Goal: Task Accomplishment & Management: Use online tool/utility

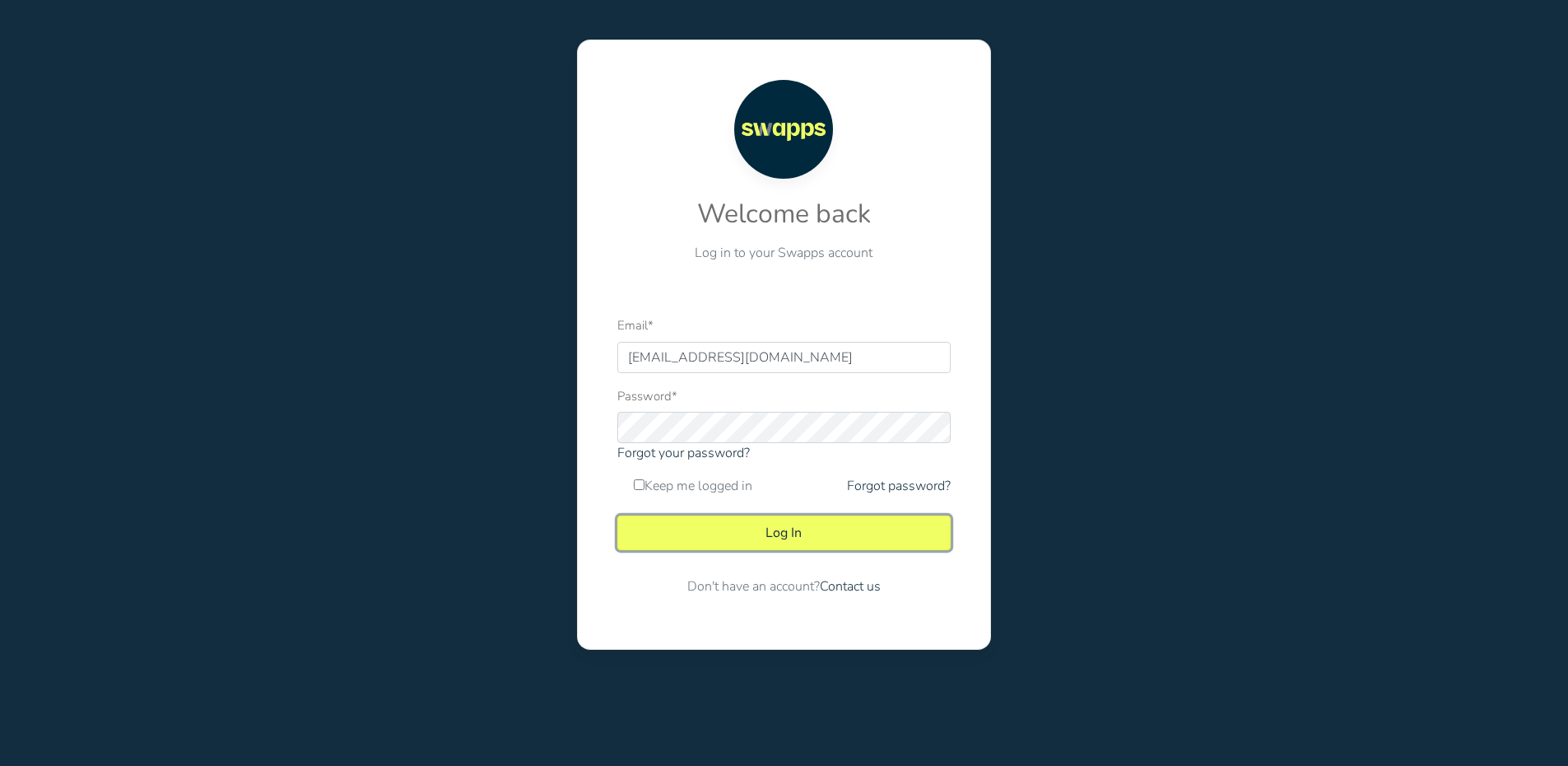
click at [835, 537] on button "Log In" at bounding box center [784, 532] width 333 height 35
click at [859, 532] on button "Log In" at bounding box center [784, 532] width 333 height 35
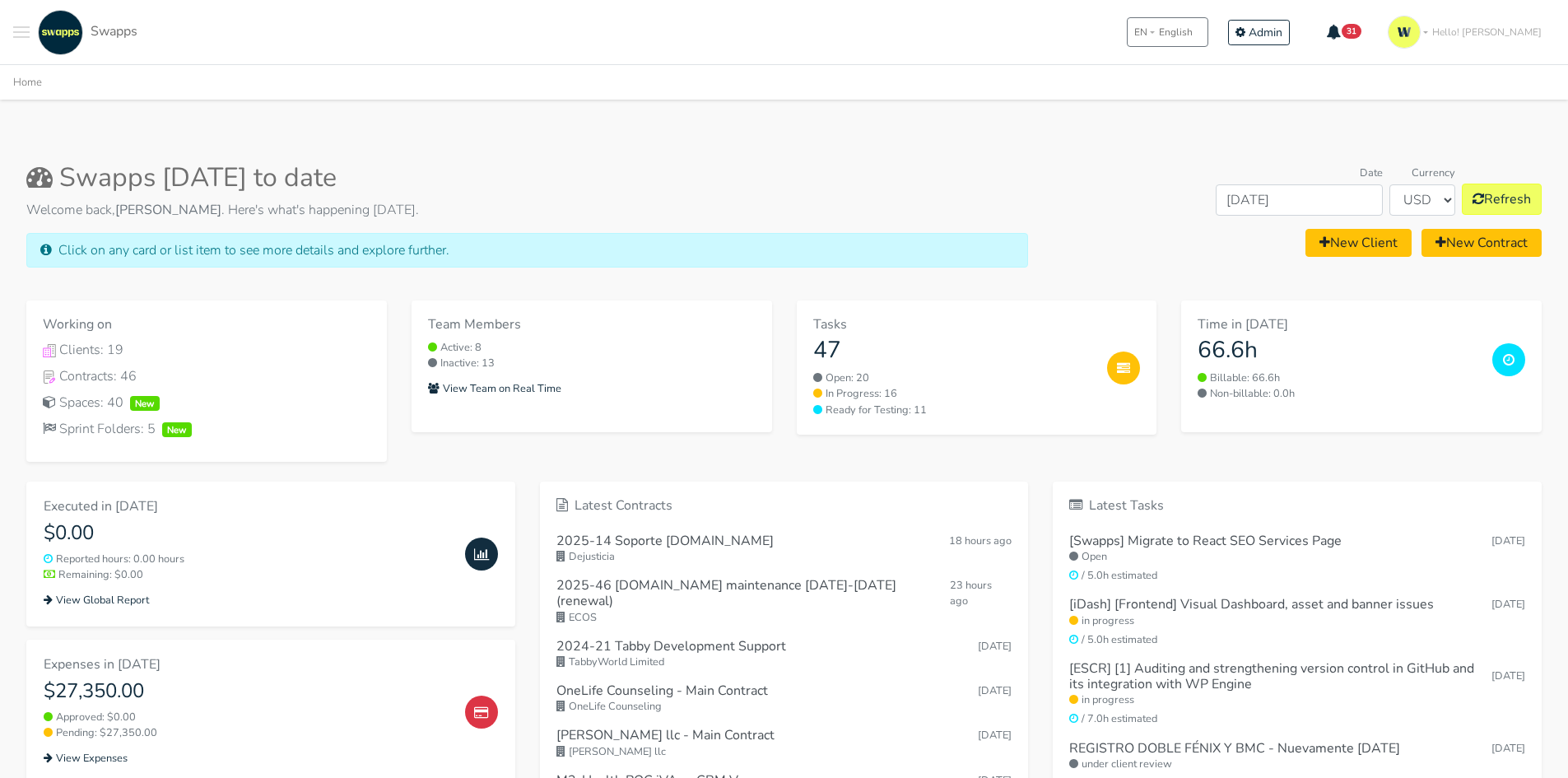
click at [20, 28] on span "Toggle navigation menu" at bounding box center [20, 27] width 16 height 2
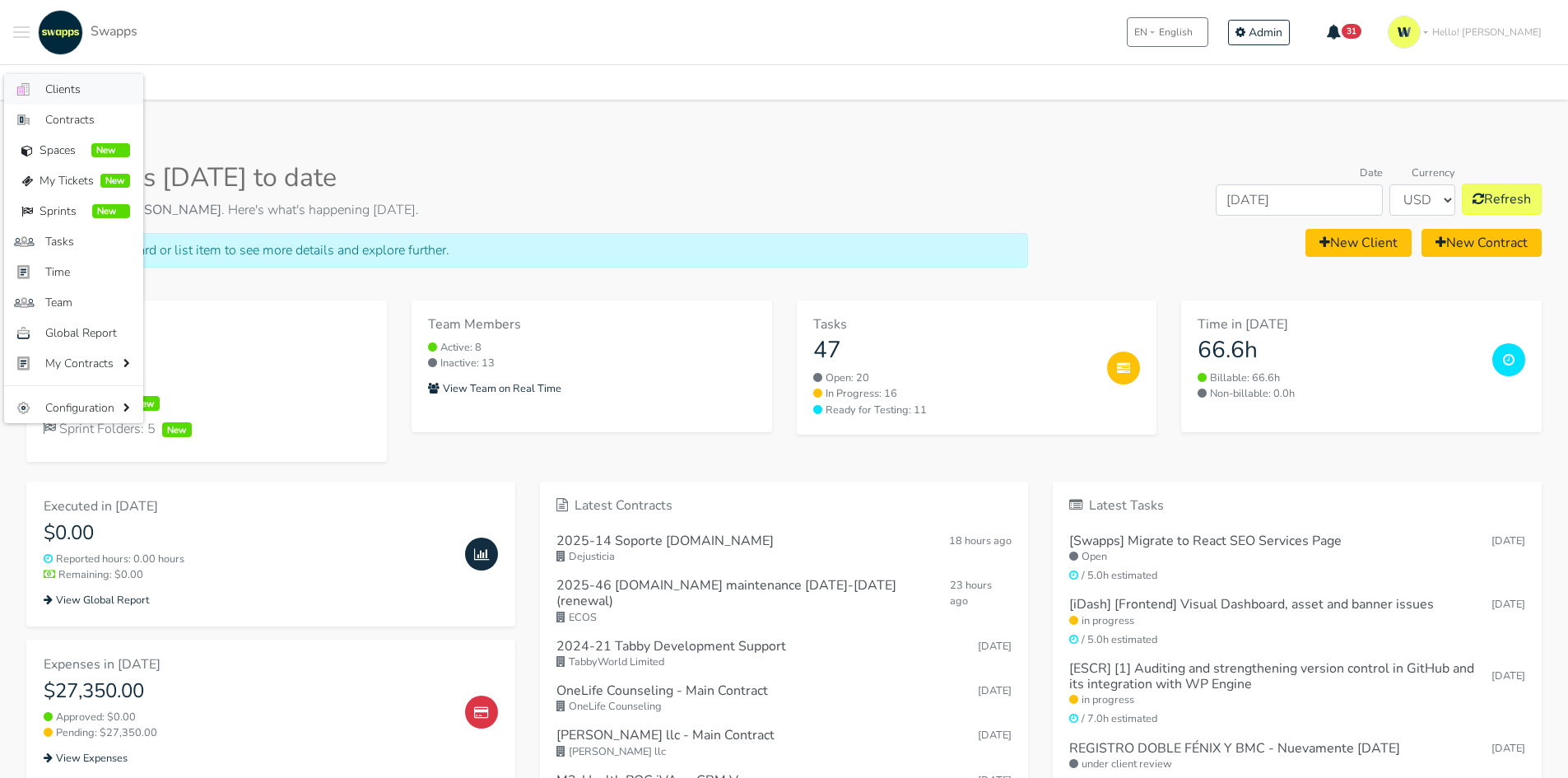
click at [41, 97] on link ".cls-1 { fill: #F15CFF; } .cls-2 { fill: #9a9a9a; } Clients" at bounding box center [73, 90] width 139 height 31
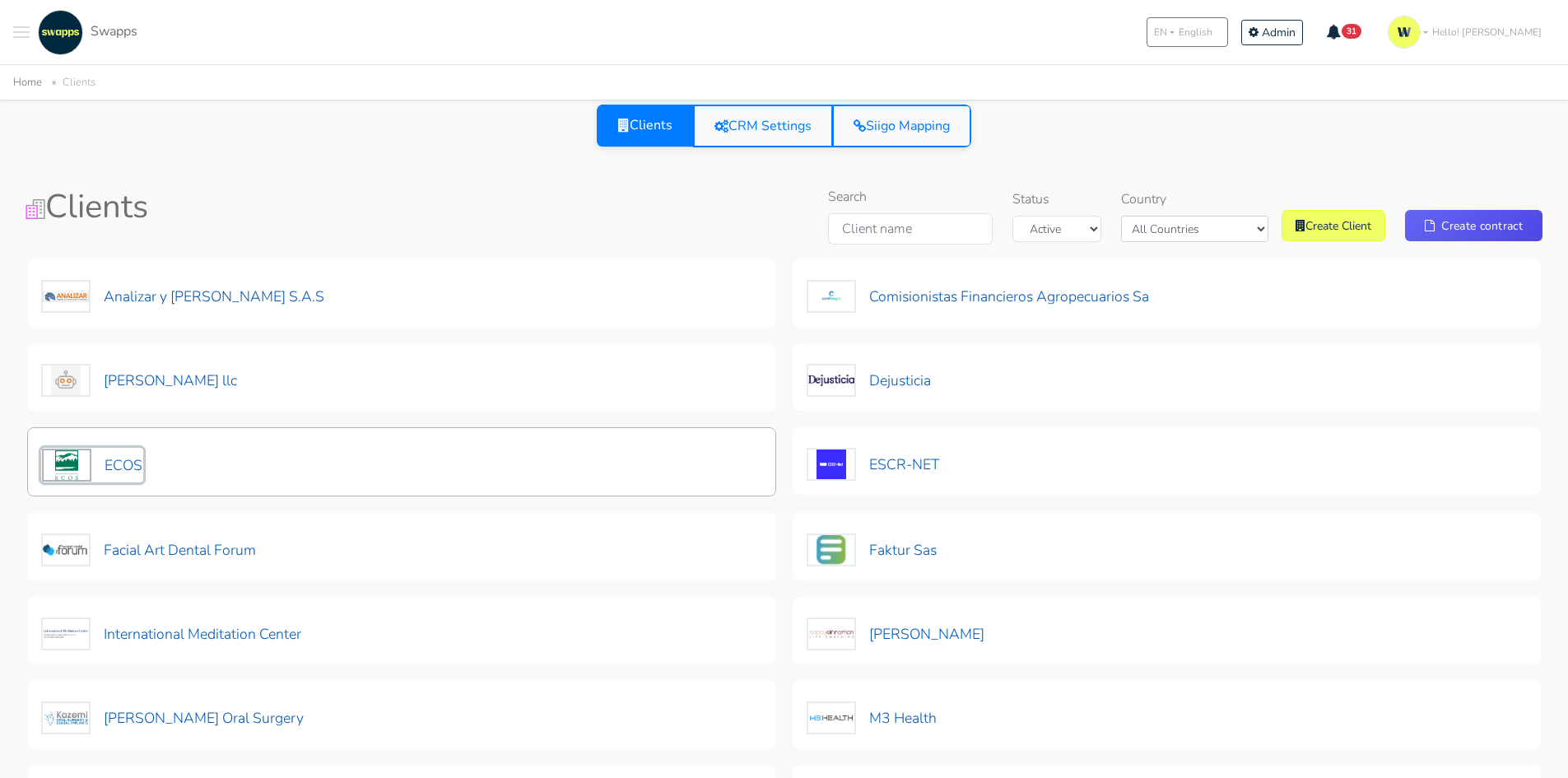
click at [115, 473] on button "ECOS" at bounding box center [92, 465] width 102 height 35
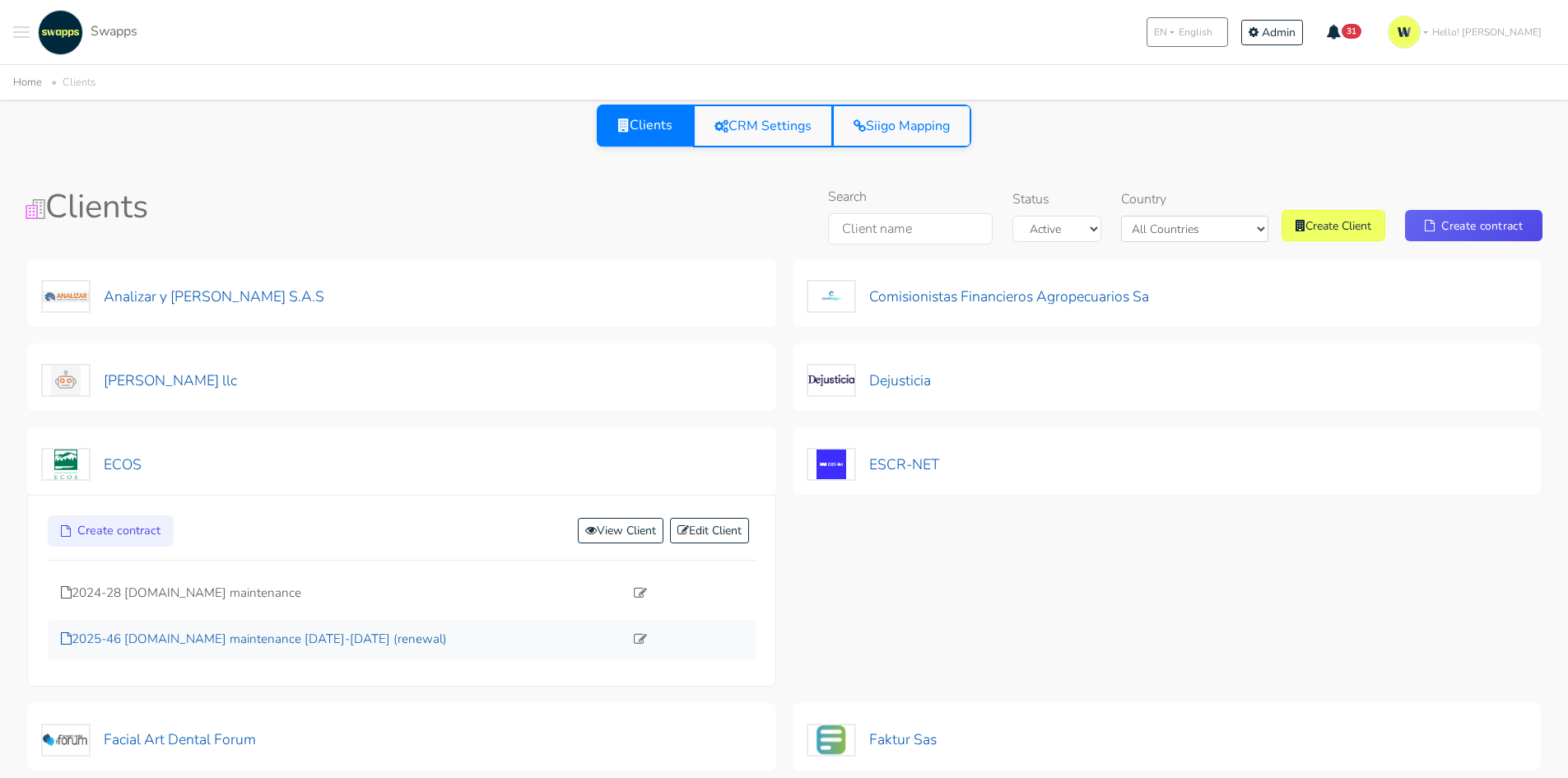
click at [176, 640] on p "2025-46 exchangenetwork.net maintenance 2025-2026 (renewal)" at bounding box center [342, 639] width 563 height 19
click at [173, 595] on p "2024-28 exchangenetwork.net maintenance" at bounding box center [342, 593] width 563 height 19
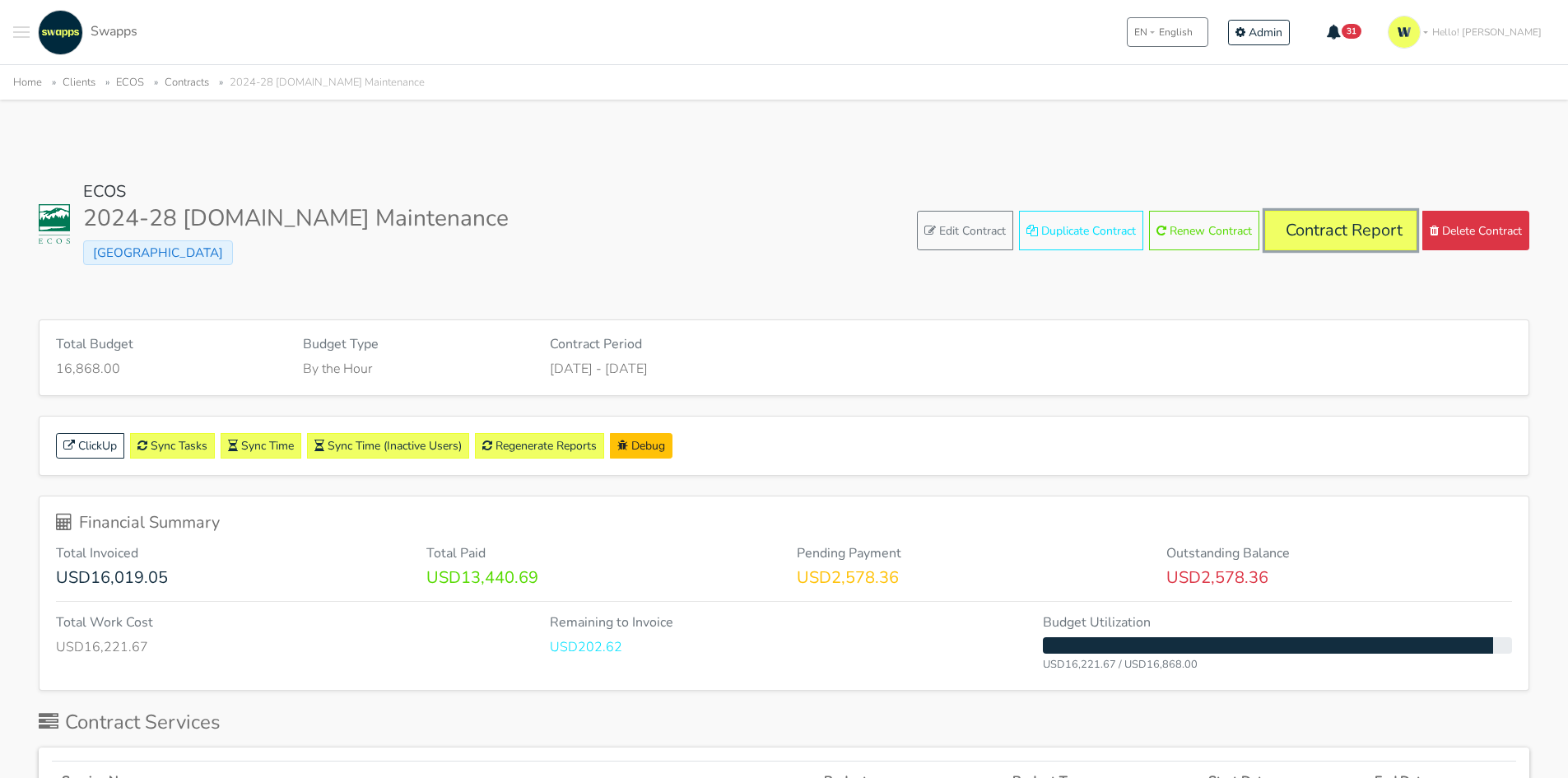
click at [1341, 228] on link "Contract Report" at bounding box center [1341, 230] width 152 height 39
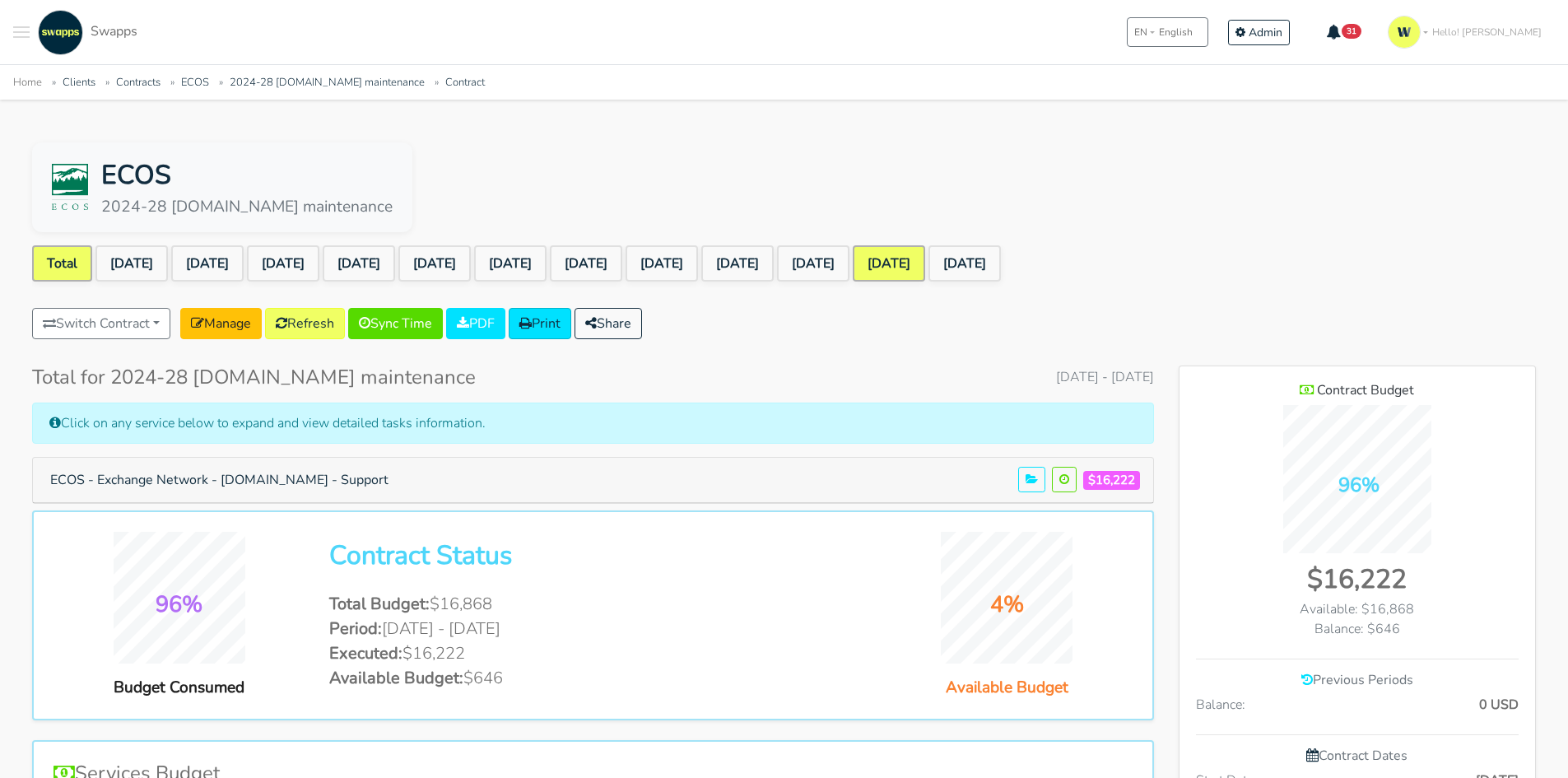
click at [925, 264] on link "Aug 2025" at bounding box center [888, 264] width 72 height 36
click at [1001, 262] on link "Sep 2025" at bounding box center [964, 264] width 72 height 36
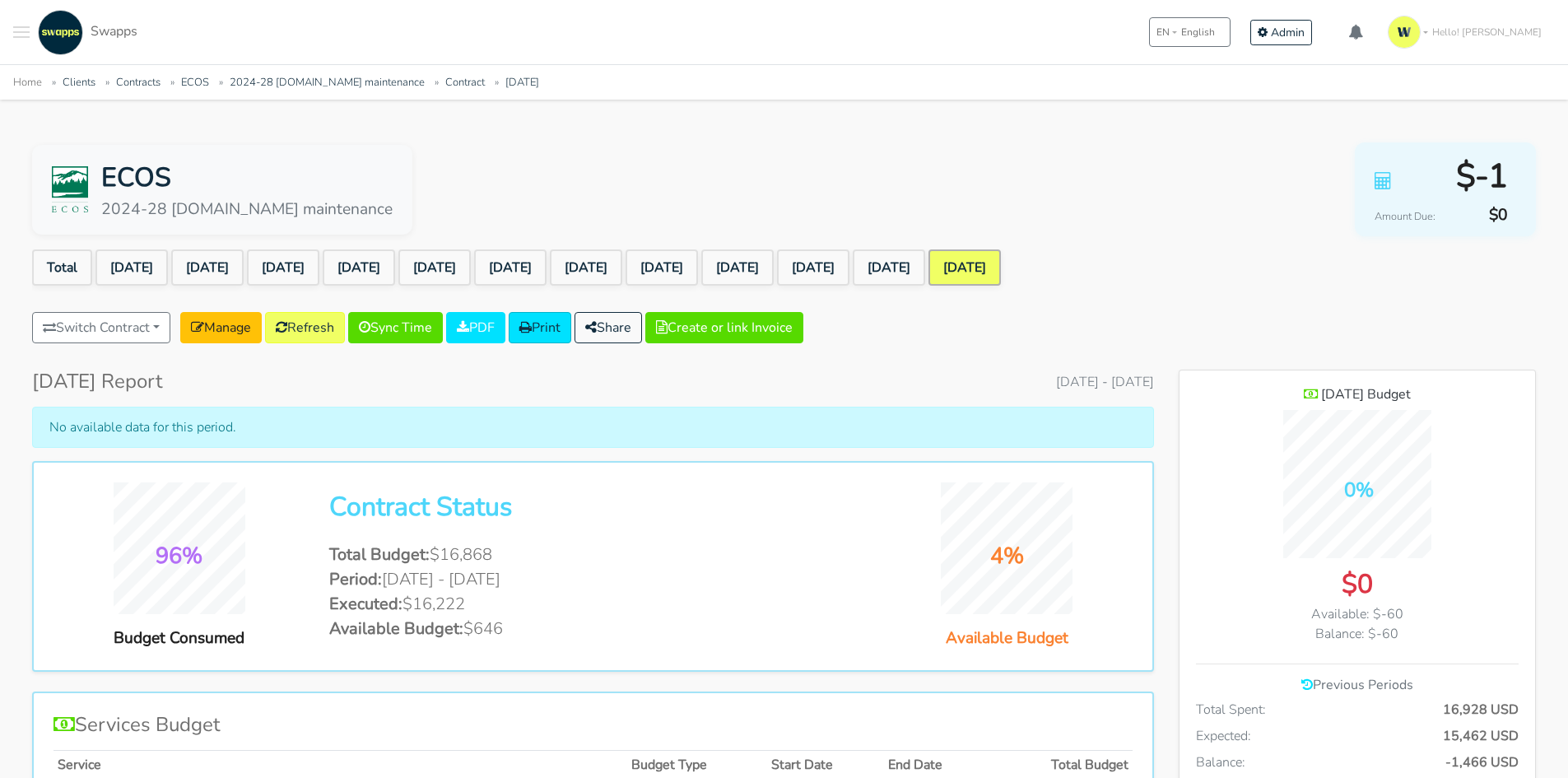
scroll to position [1321, 356]
click at [20, 39] on button "Toggle navigation menu" at bounding box center [20, 32] width 16 height 45
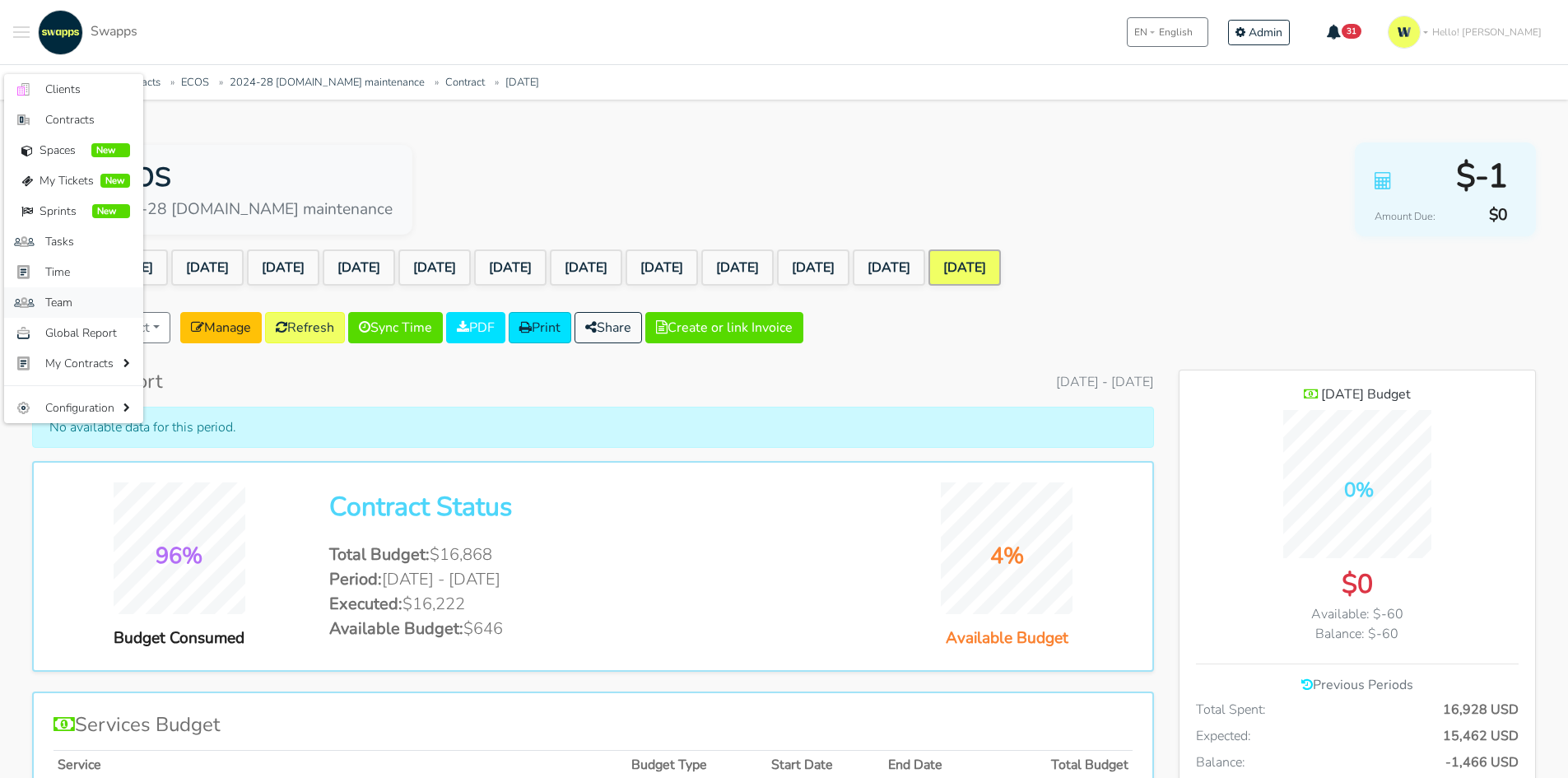
click at [64, 301] on span "Team" at bounding box center [87, 303] width 84 height 17
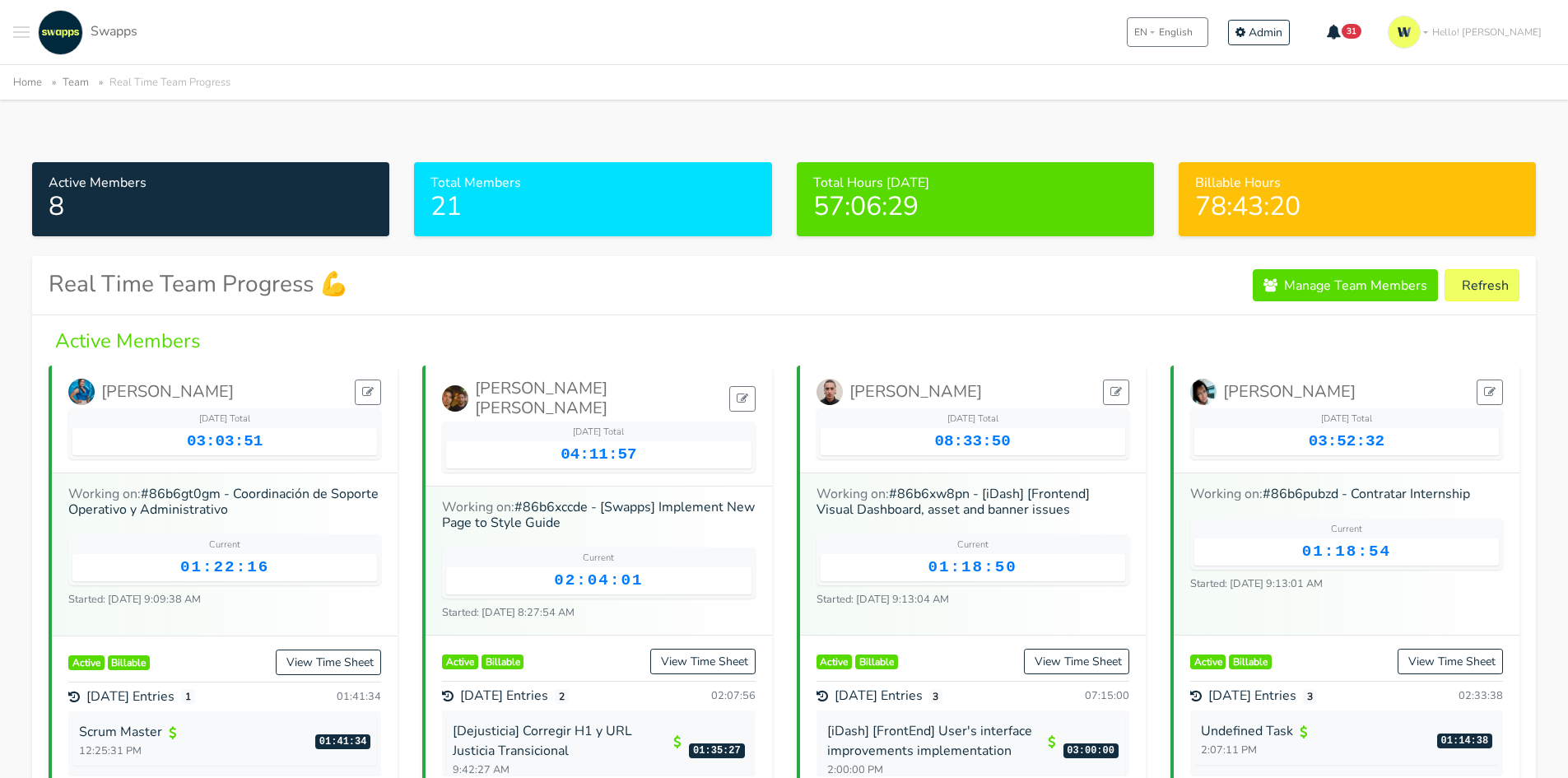
click at [12, 38] on div ".cls-1 { fill: #F15CFF; } .cls-2 { fill: #9a9a9a; } Clients Contracts Spaces Ne…" at bounding box center [784, 32] width 1568 height 64
click at [14, 37] on div ".cls-1 { fill: #F15CFF; } .cls-2 { fill: #9a9a9a; } Clients Contracts Spaces Ne…" at bounding box center [784, 32] width 1568 height 64
click at [25, 38] on button "Toggle navigation menu" at bounding box center [20, 32] width 16 height 45
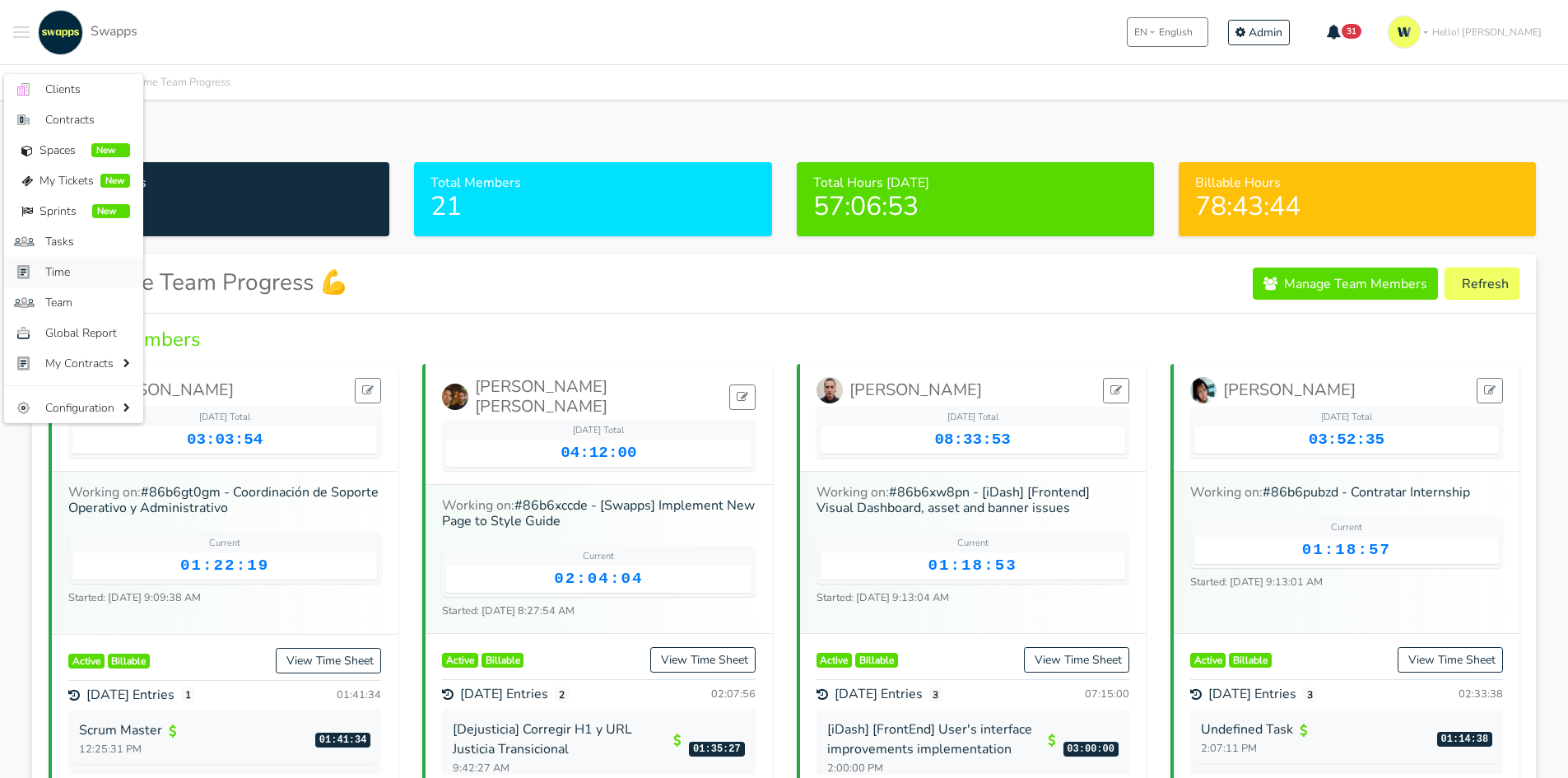
click at [71, 268] on span "Time" at bounding box center [87, 272] width 84 height 17
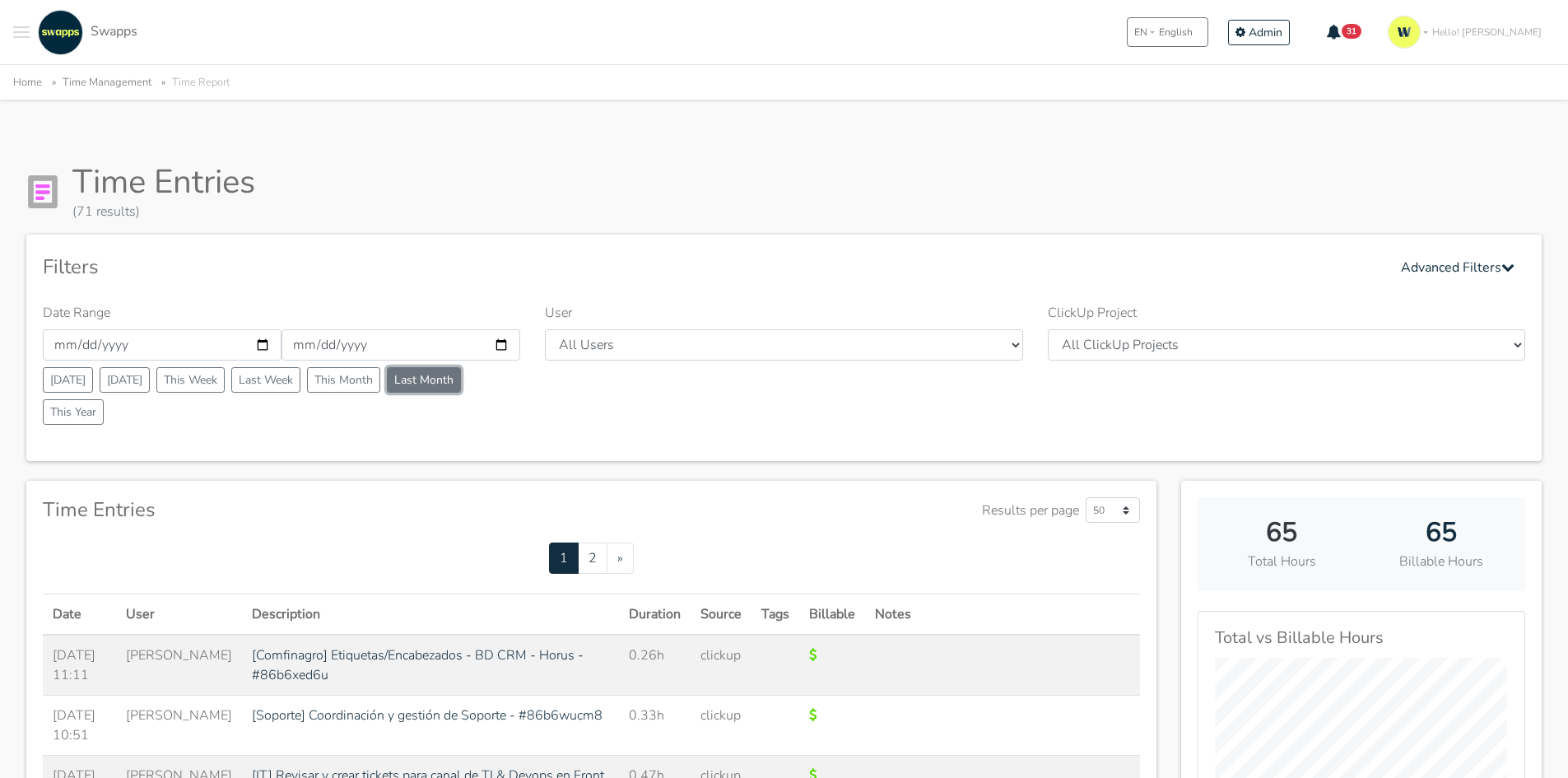
click at [453, 379] on button "Last Month" at bounding box center [424, 380] width 74 height 26
type input "[DATE]"
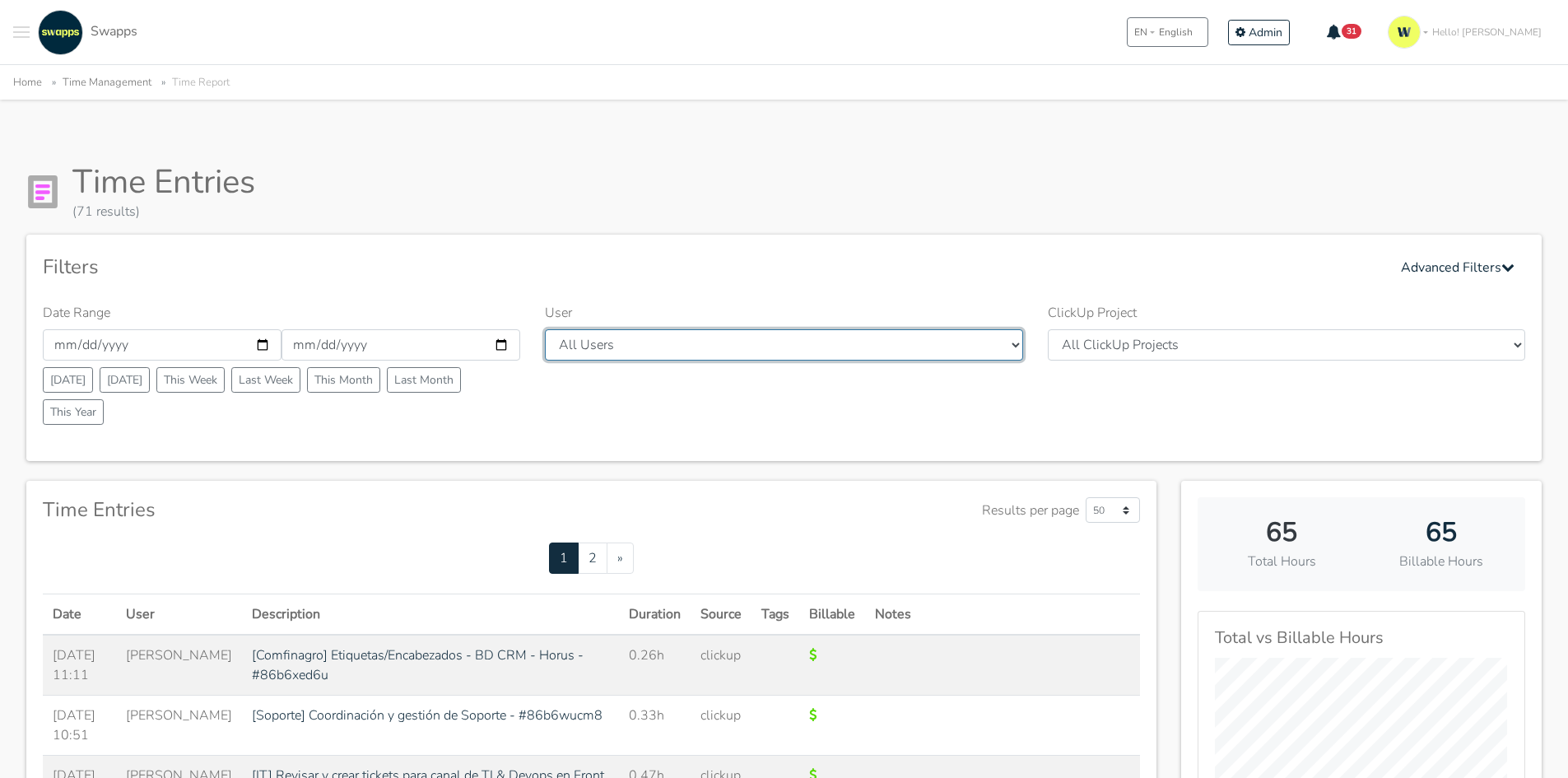
click at [703, 347] on select "All Users [PERSON_NAME] [PERSON_NAME] [GEOGRAPHIC_DATA] Swapps Tech [PERSON_NAM…" at bounding box center [784, 345] width 477 height 32
select select "41"
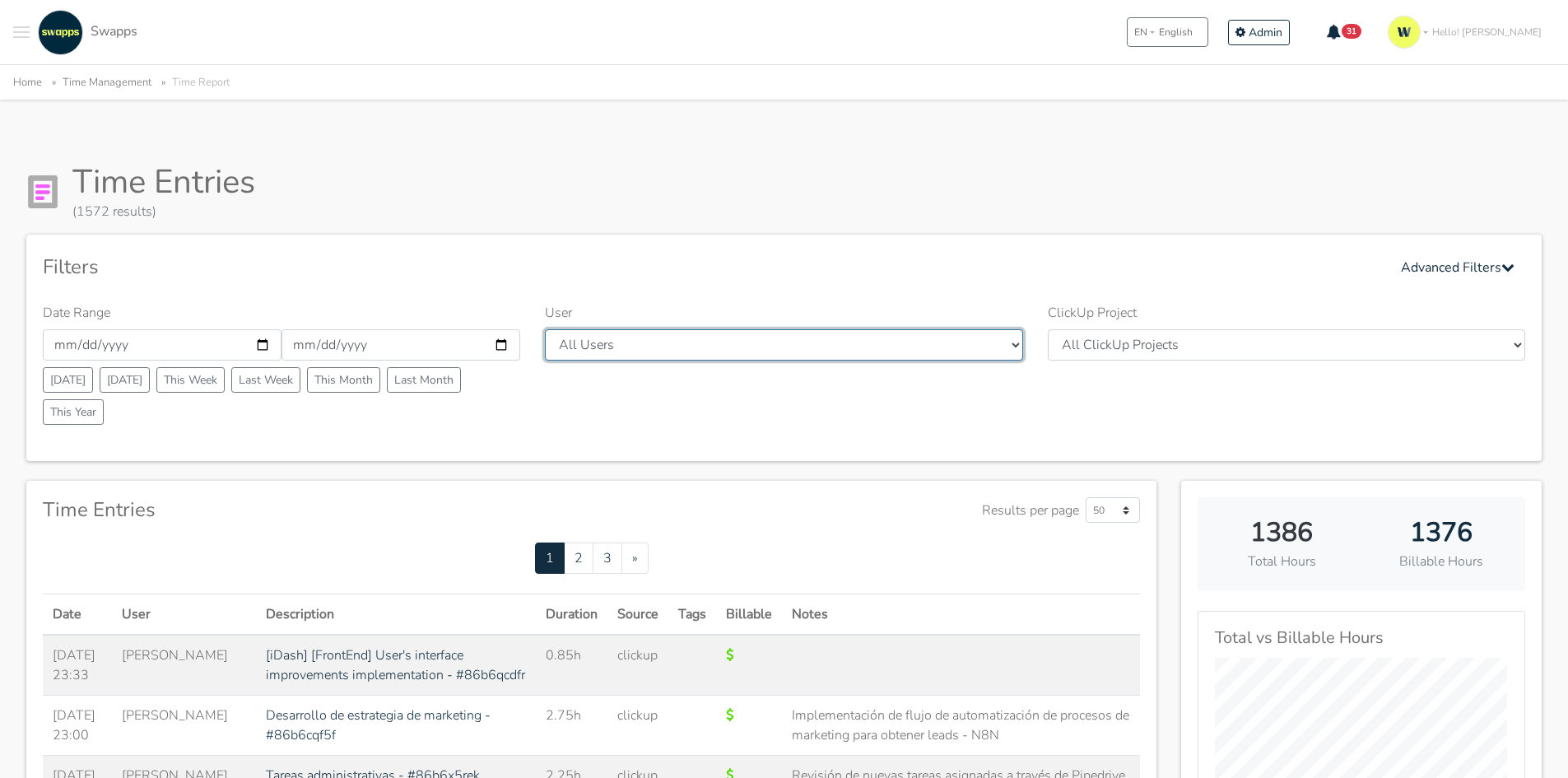
drag, startPoint x: 0, startPoint y: 0, endPoint x: 703, endPoint y: 347, distance: 784.0
click at [703, 347] on select "All Users Andres Cristian Mateo Angie Diego Swapps Tech Alejandra Tatiana Campo…" at bounding box center [784, 345] width 477 height 32
select select "41"
click at [545, 329] on select "All Users Andres Cristian Mateo Angie Diego Swapps Tech Alejandra Tatiana Campo…" at bounding box center [784, 345] width 477 height 32
click at [1004, 203] on div "Time Entries (1572 results)" at bounding box center [784, 192] width 1515 height 60
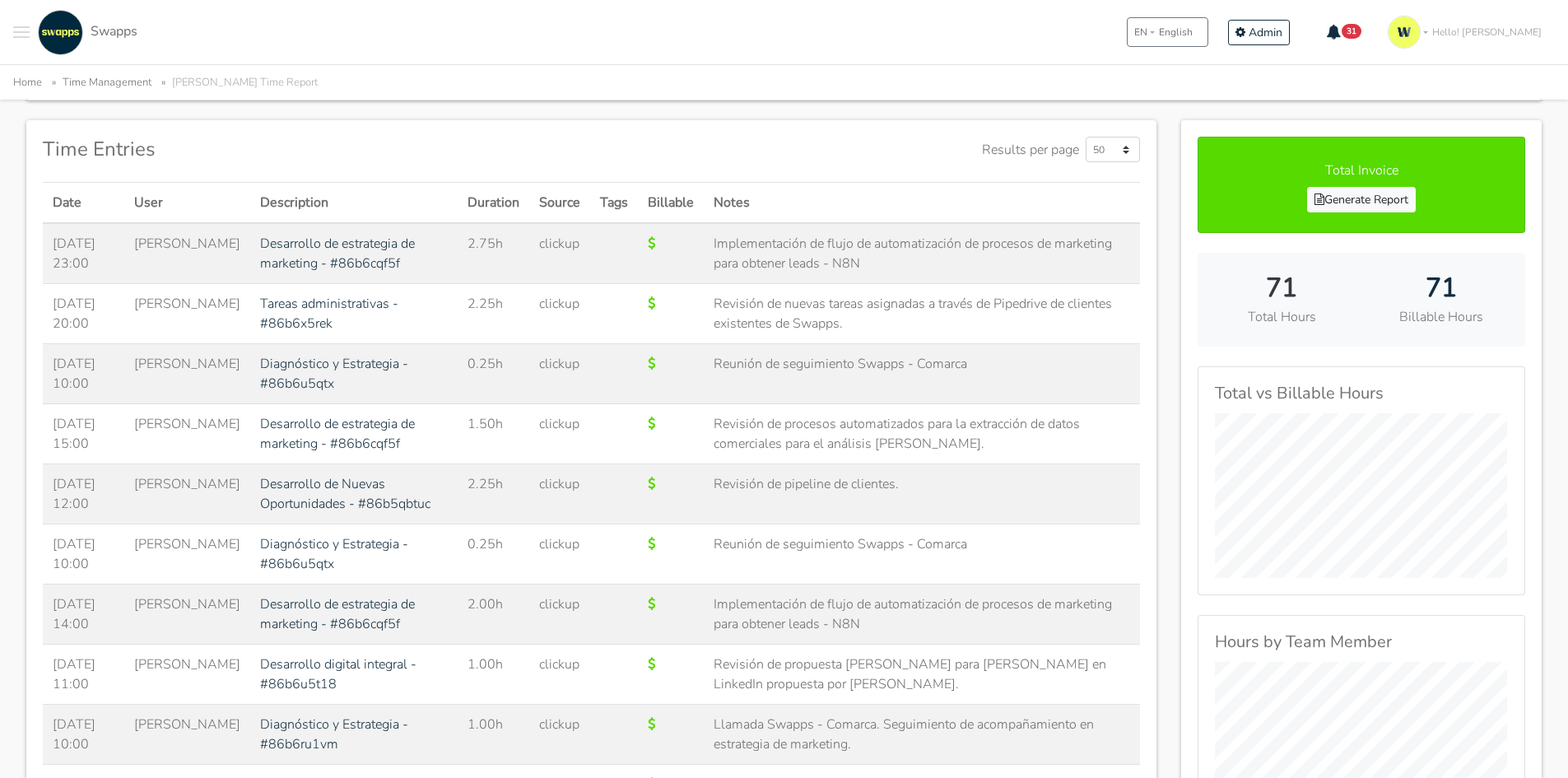
scroll to position [165, 0]
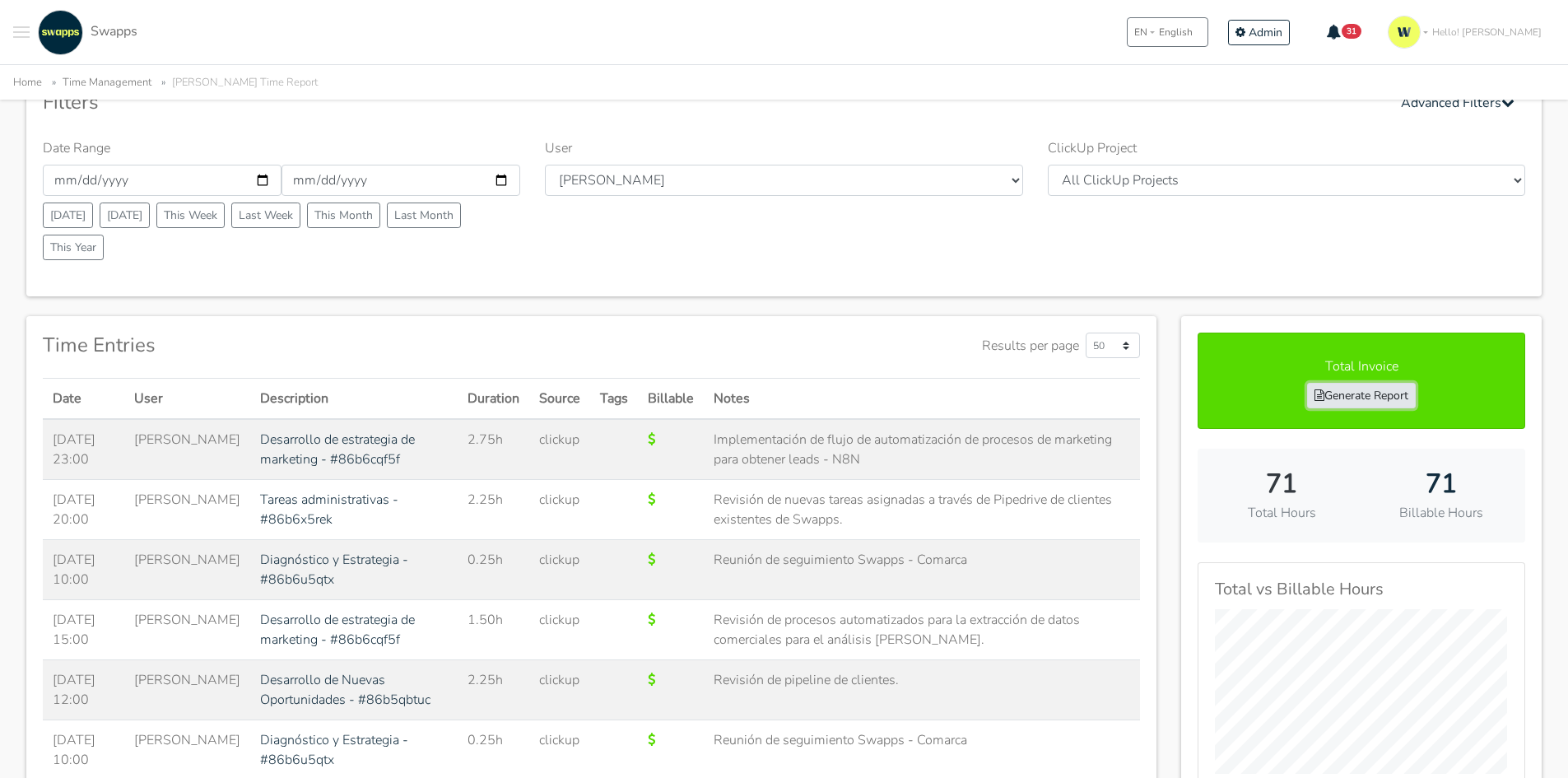
click at [1380, 404] on link "Generate Report" at bounding box center [1361, 396] width 108 height 26
click at [324, 185] on input "[DATE]" at bounding box center [401, 180] width 239 height 32
click at [499, 183] on input "2025-09-30" at bounding box center [401, 180] width 239 height 32
type input "2025-09-06"
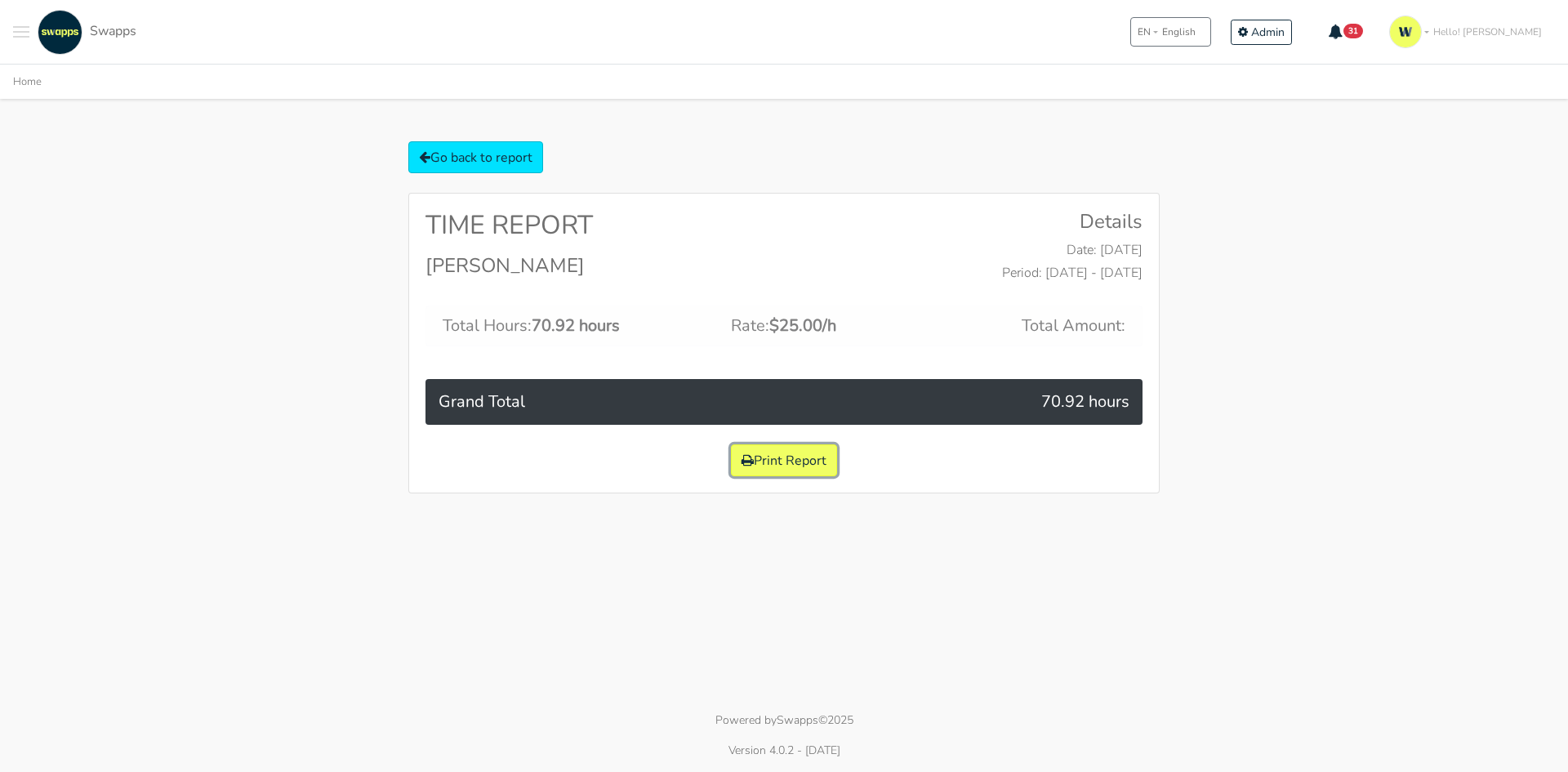
click at [783, 460] on button "Print Report" at bounding box center [784, 460] width 106 height 32
click at [934, 605] on html ".cls-1 { fill: #F15CFF; } .cls-2 { fill: #9a9a9a; } Clients Contracts Spaces Ne…" at bounding box center [784, 386] width 1568 height 772
click at [491, 393] on h5 "Grand Total" at bounding box center [664, 401] width 453 height 19
click at [978, 389] on div "Grand Total 70.92 hours" at bounding box center [784, 402] width 718 height 46
drag, startPoint x: 506, startPoint y: 308, endPoint x: 488, endPoint y: 272, distance: 40.2
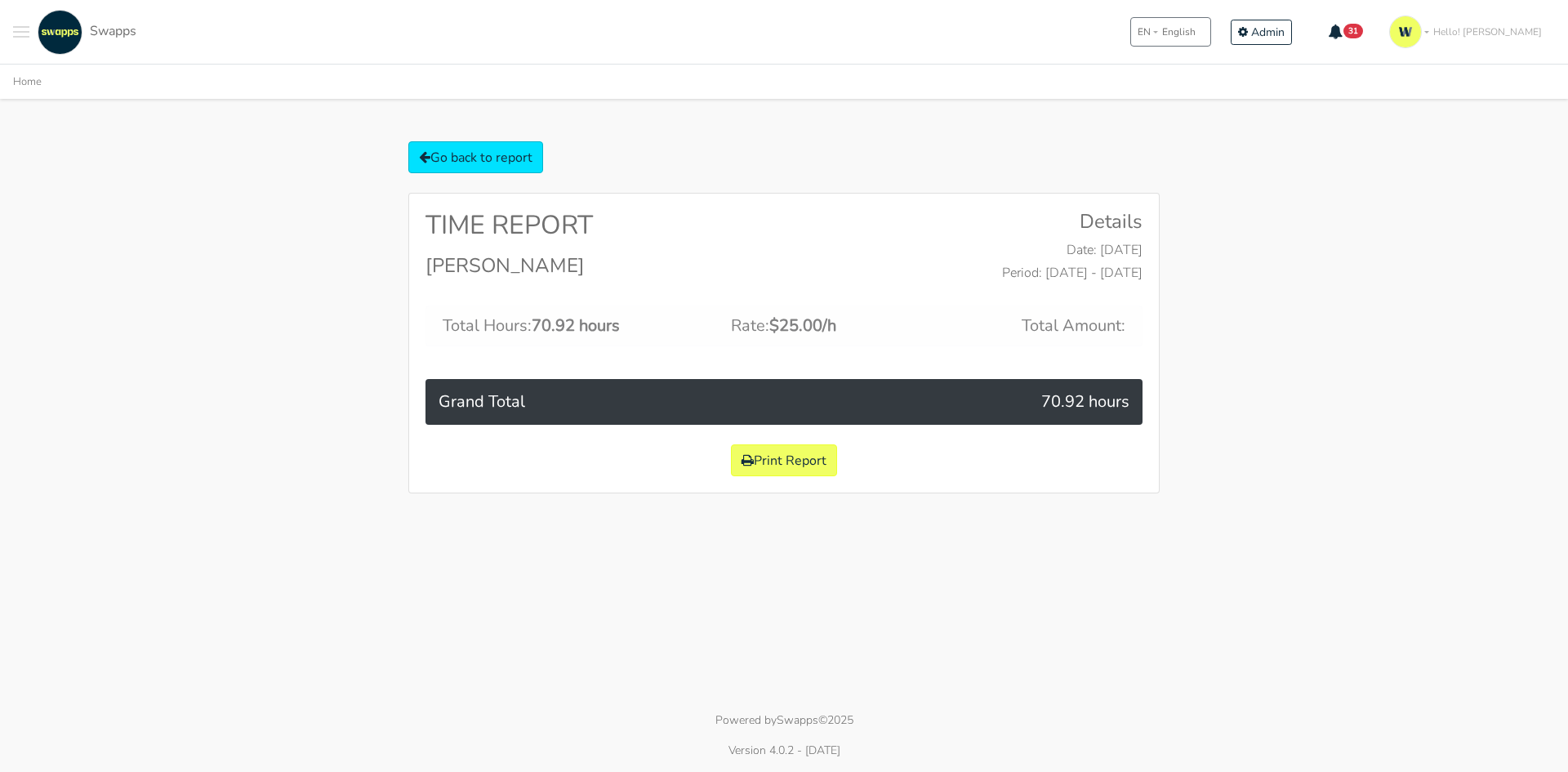
click at [506, 308] on div "Total Hours: 70.92 hours Rate: $25.00/h Total Amount:" at bounding box center [784, 326] width 718 height 41
click at [436, 163] on link "Go back to report" at bounding box center [476, 157] width 135 height 32
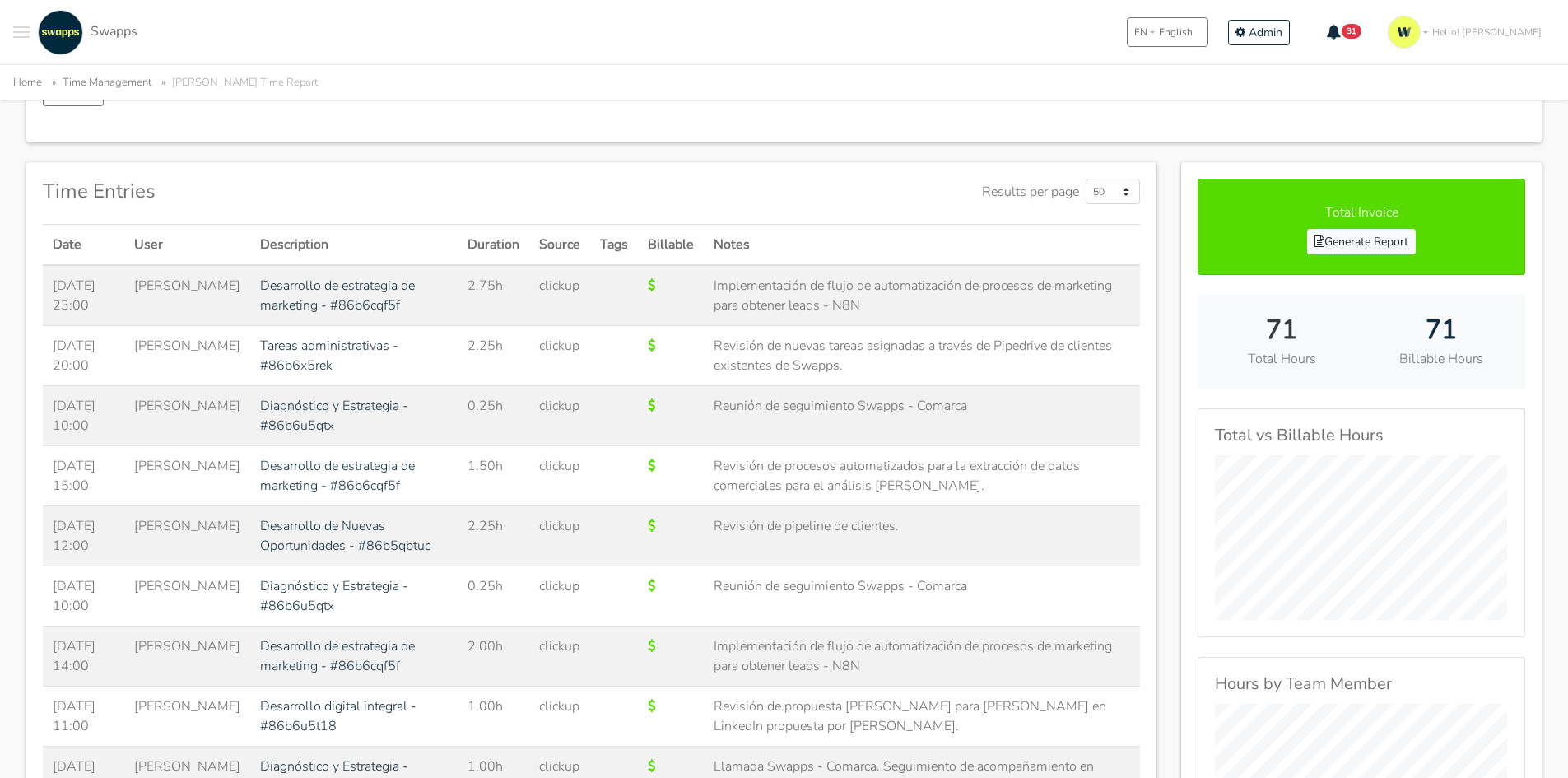
scroll to position [329, 0]
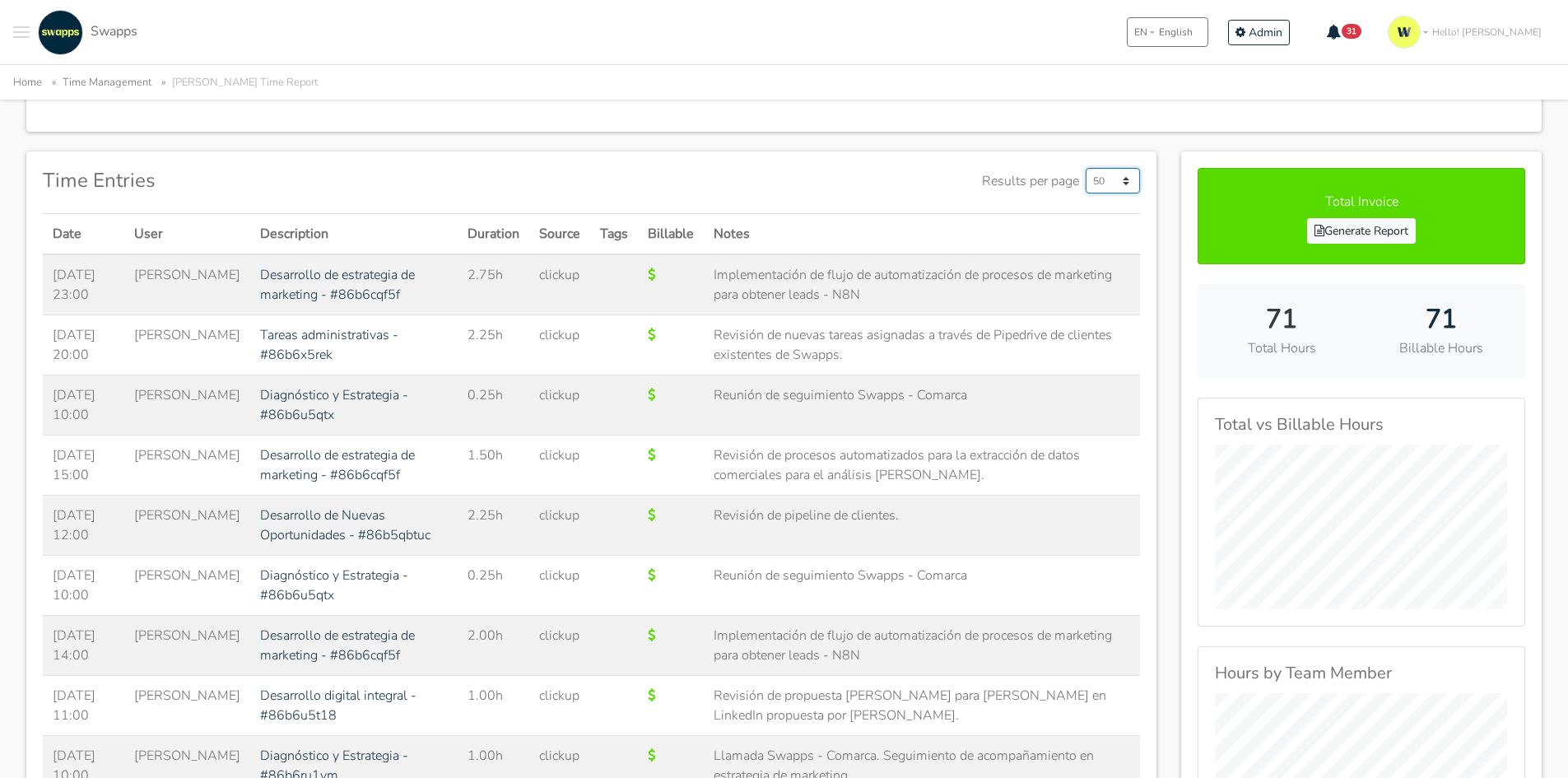
click at [1120, 186] on select "50 500 1000" at bounding box center [1113, 181] width 55 height 26
select select "1000"
click at [1085, 168] on select "50 500 1000" at bounding box center [1113, 181] width 55 height 26
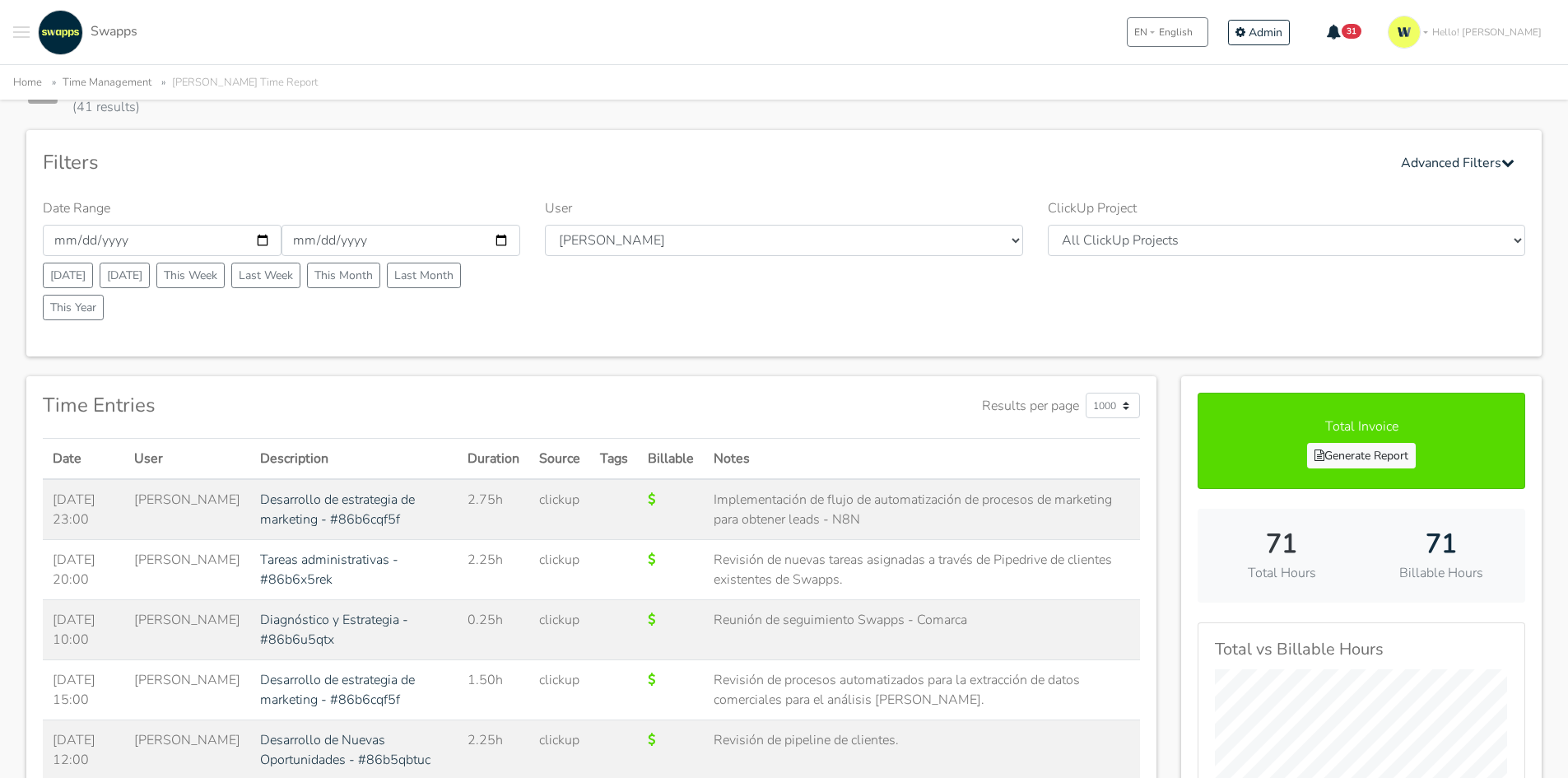
scroll to position [99, 0]
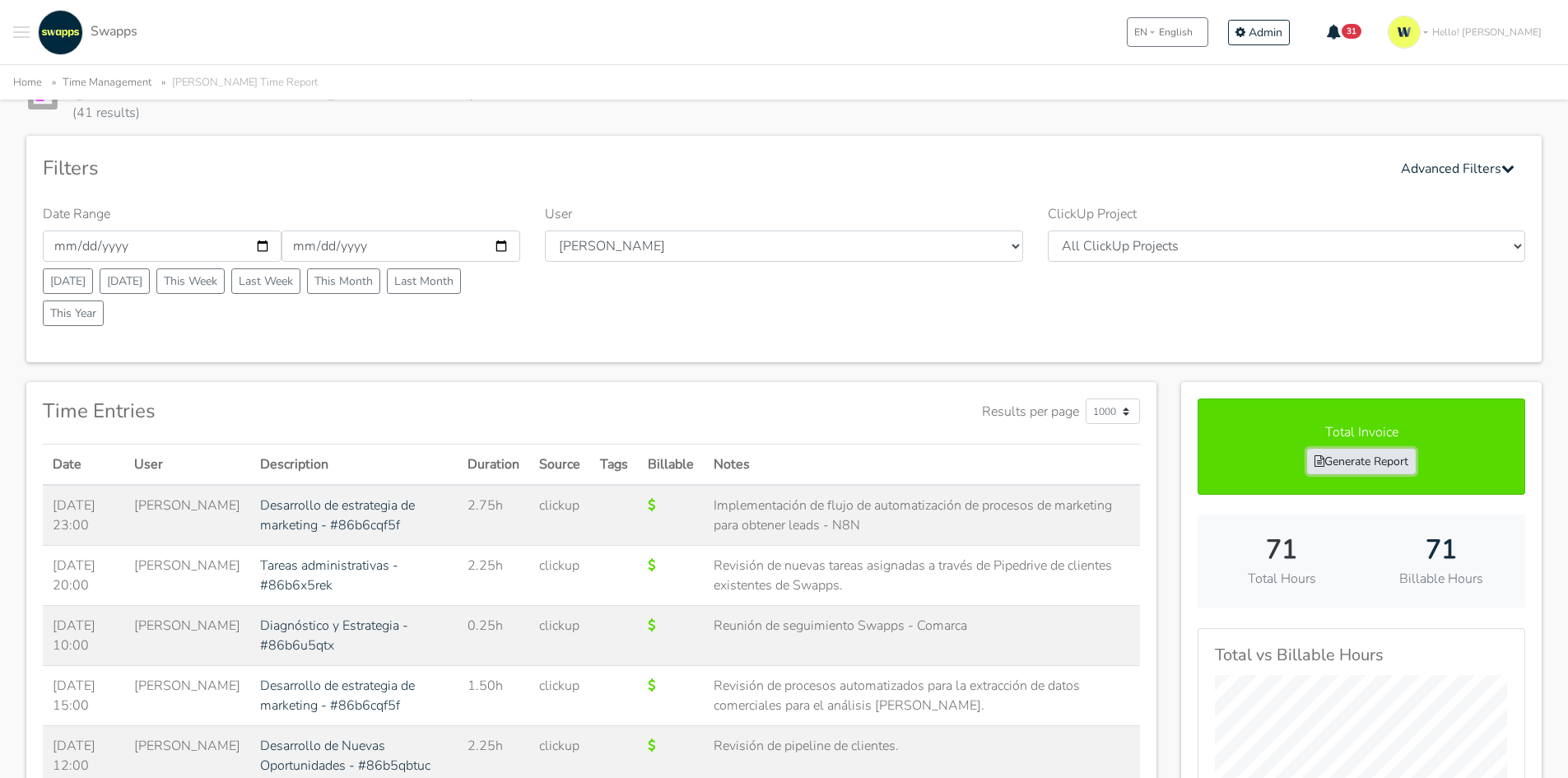
click at [1364, 467] on link "Generate Report" at bounding box center [1361, 462] width 108 height 26
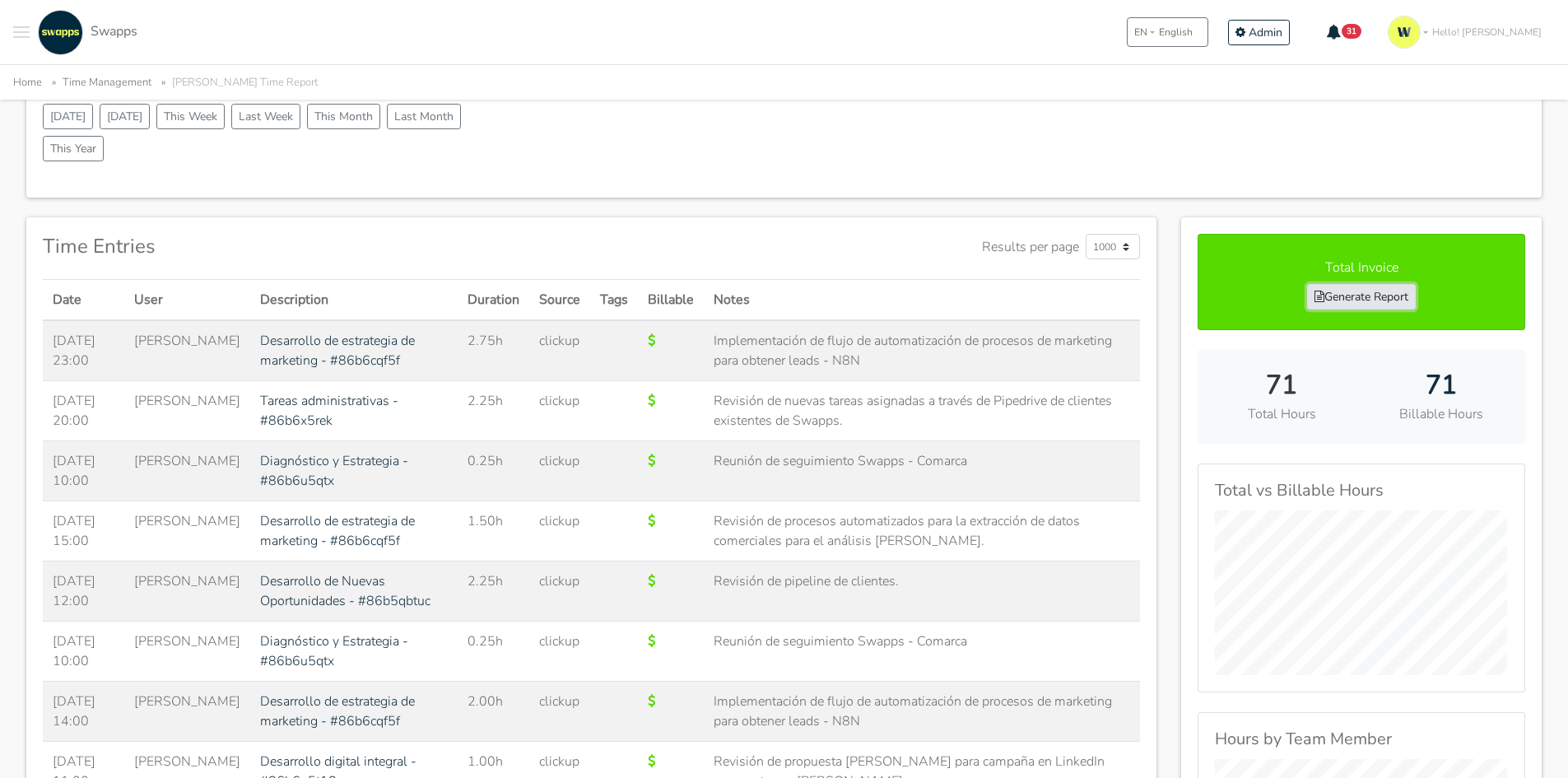
scroll to position [0, 0]
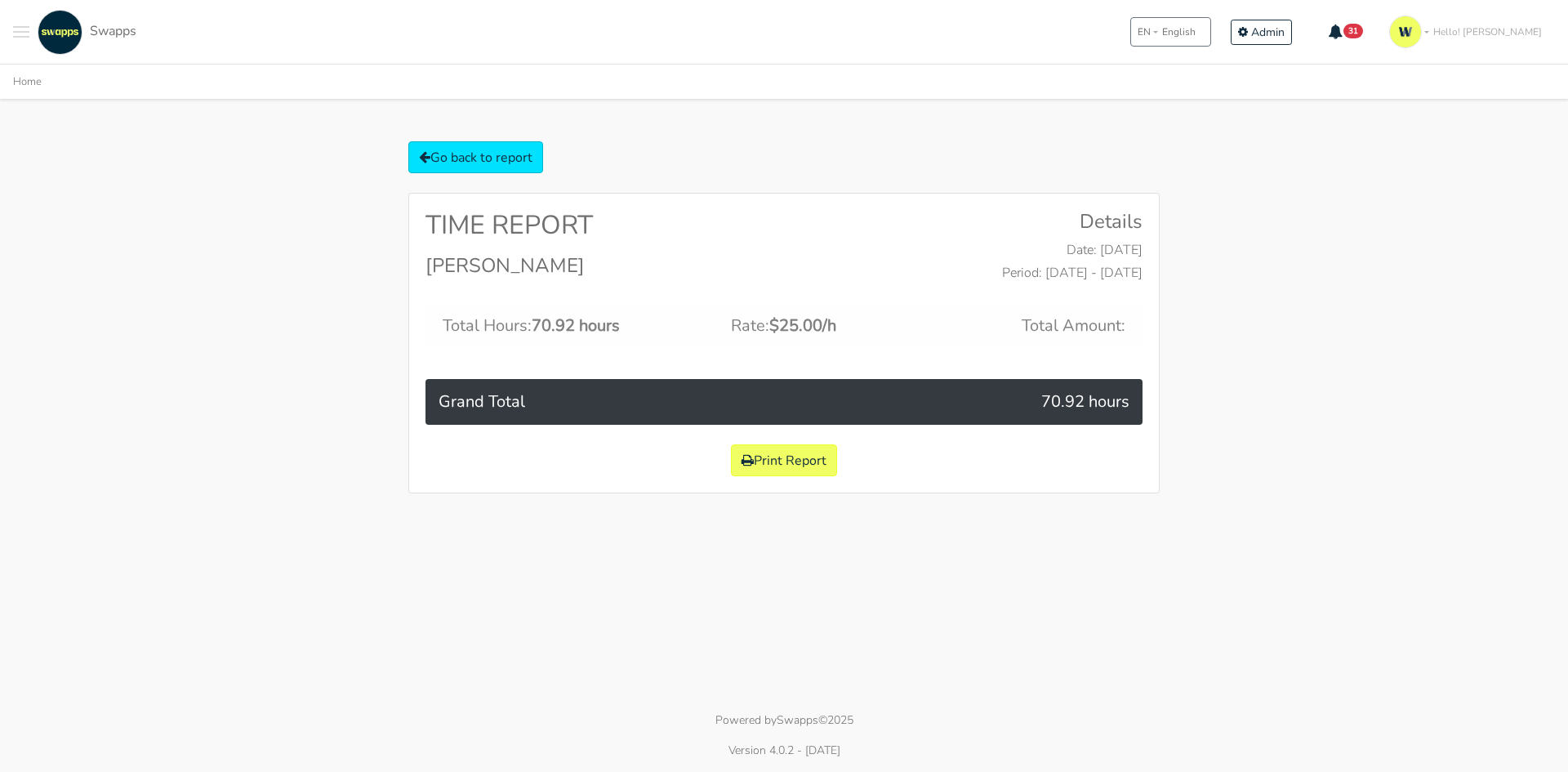
click at [114, 140] on body ".cls-1 { fill: #F15CFF; } .cls-2 { fill: #9a9a9a; } Clients Contracts Spaces Ne…" at bounding box center [784, 246] width 1568 height 494
click at [442, 158] on link "Go back to report" at bounding box center [476, 157] width 135 height 32
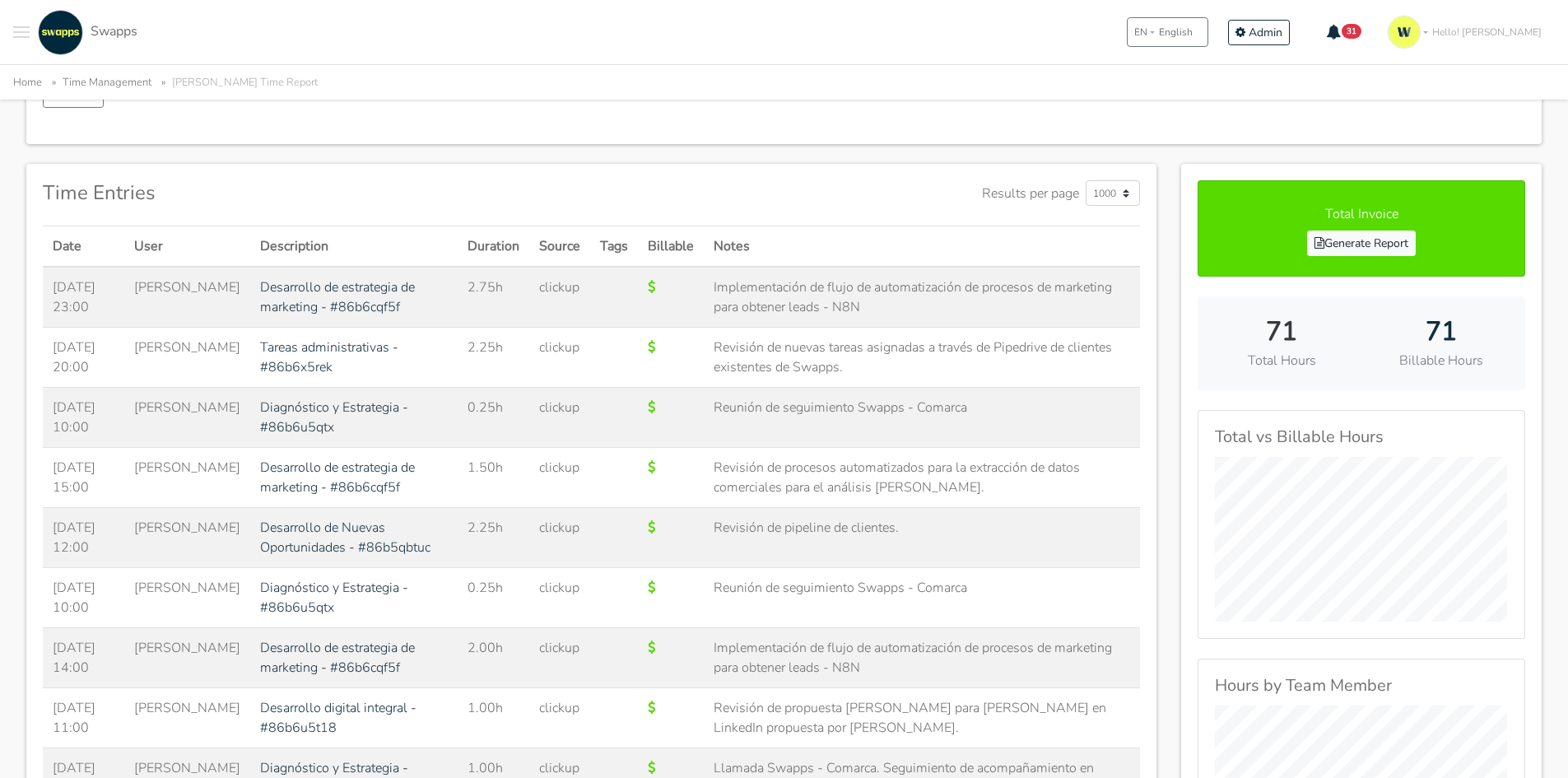
scroll to position [247, 0]
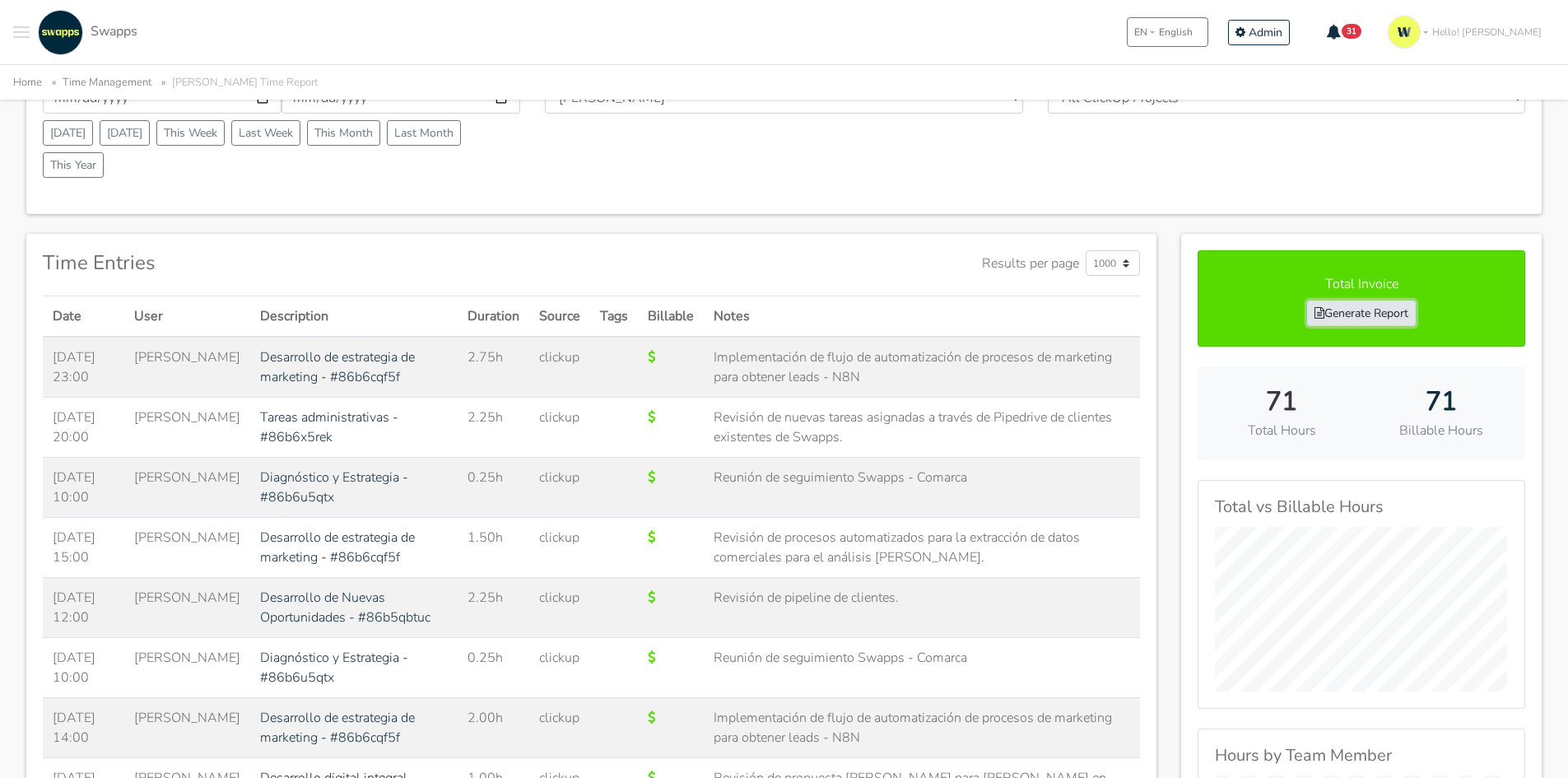
click at [1358, 311] on link "Generate Report" at bounding box center [1361, 313] width 108 height 26
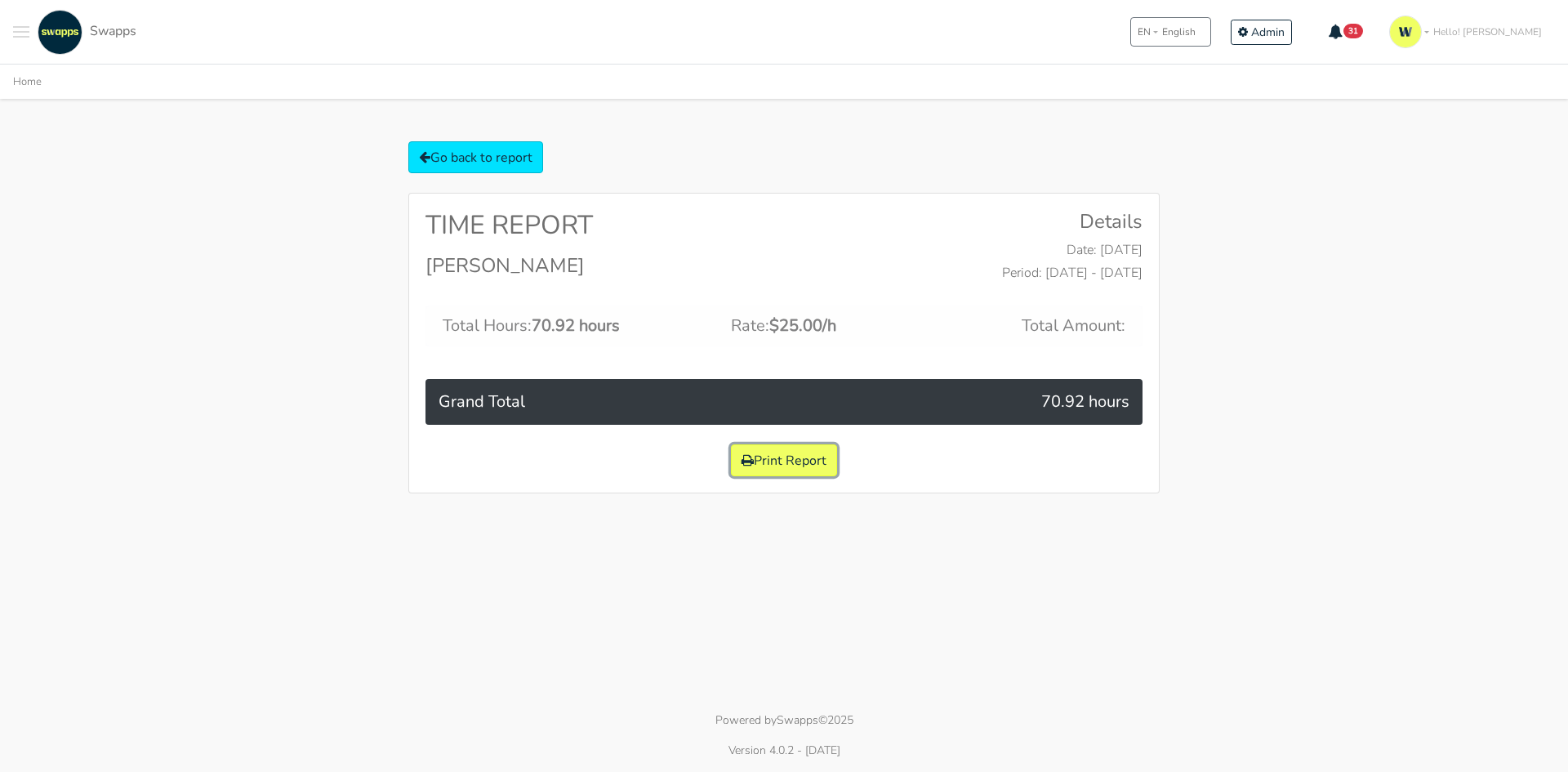
click at [766, 460] on button "Print Report" at bounding box center [784, 460] width 106 height 32
click at [470, 161] on link "Go back to report" at bounding box center [476, 157] width 135 height 32
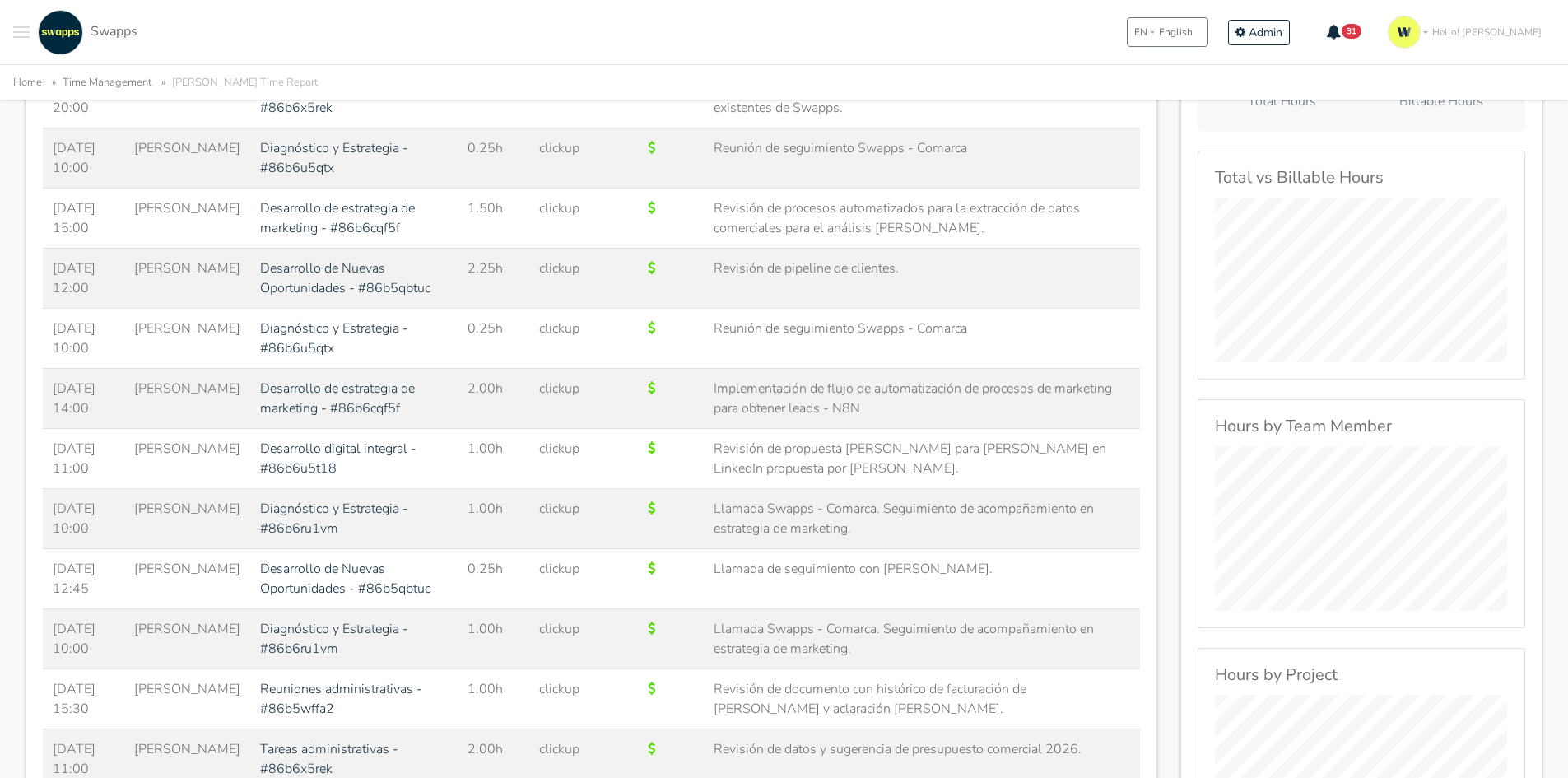
scroll to position [906, 0]
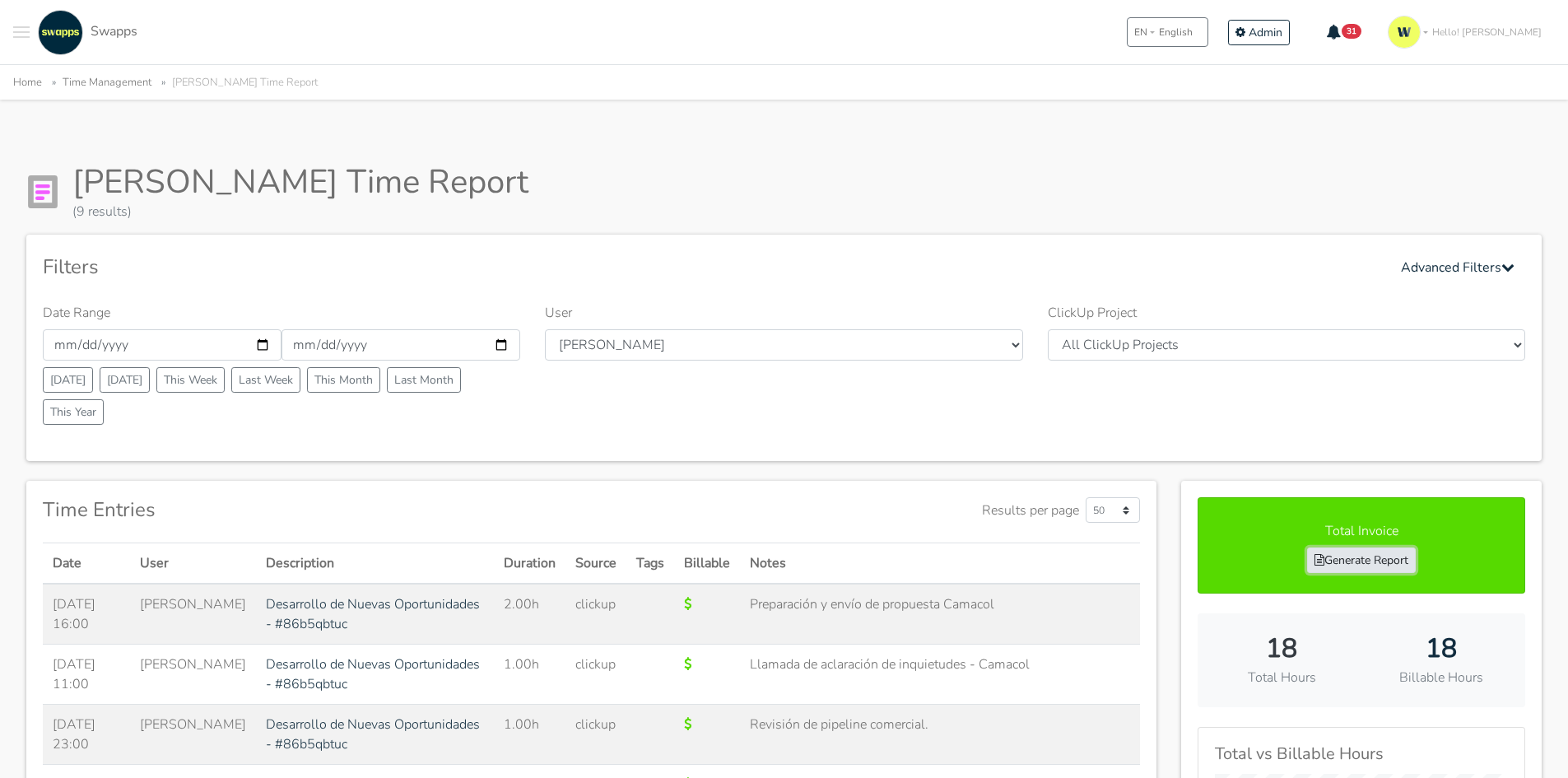
click at [1377, 556] on link "Generate Report" at bounding box center [1361, 560] width 108 height 26
click at [317, 342] on input "2025-09-06" at bounding box center [401, 345] width 239 height 32
click at [508, 345] on input "2025-09-06" at bounding box center [401, 345] width 239 height 32
type input "2025-09-07"
click at [572, 247] on div "Filters Advanced Filters Date Range 2025-09-01 2025-09-07 Today Yesterday This …" at bounding box center [784, 347] width 1515 height 226
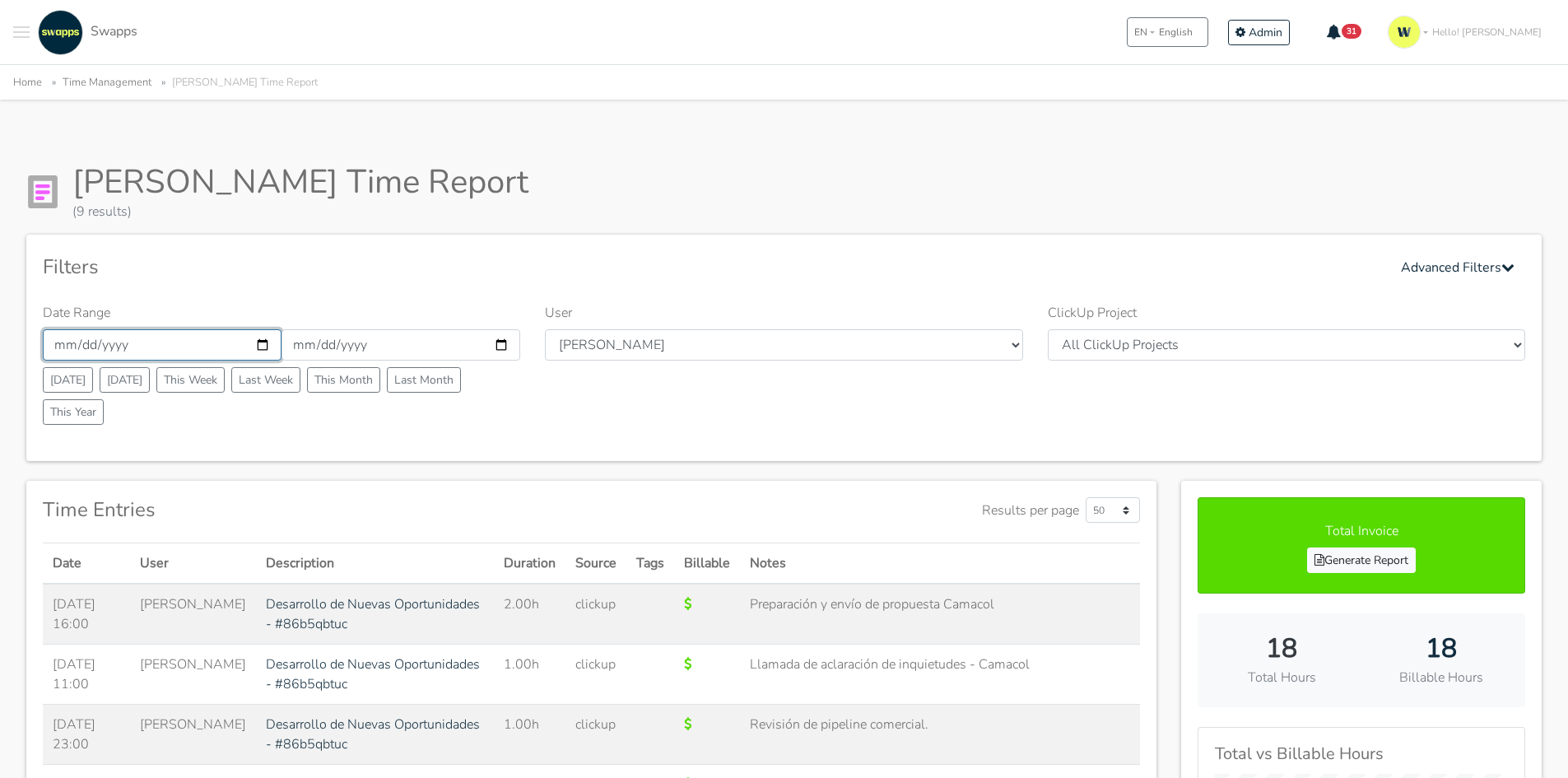
click at [260, 348] on input "[DATE]" at bounding box center [162, 345] width 239 height 32
type input "[DATE]"
click at [501, 342] on input "2025-09-07" at bounding box center [401, 345] width 239 height 32
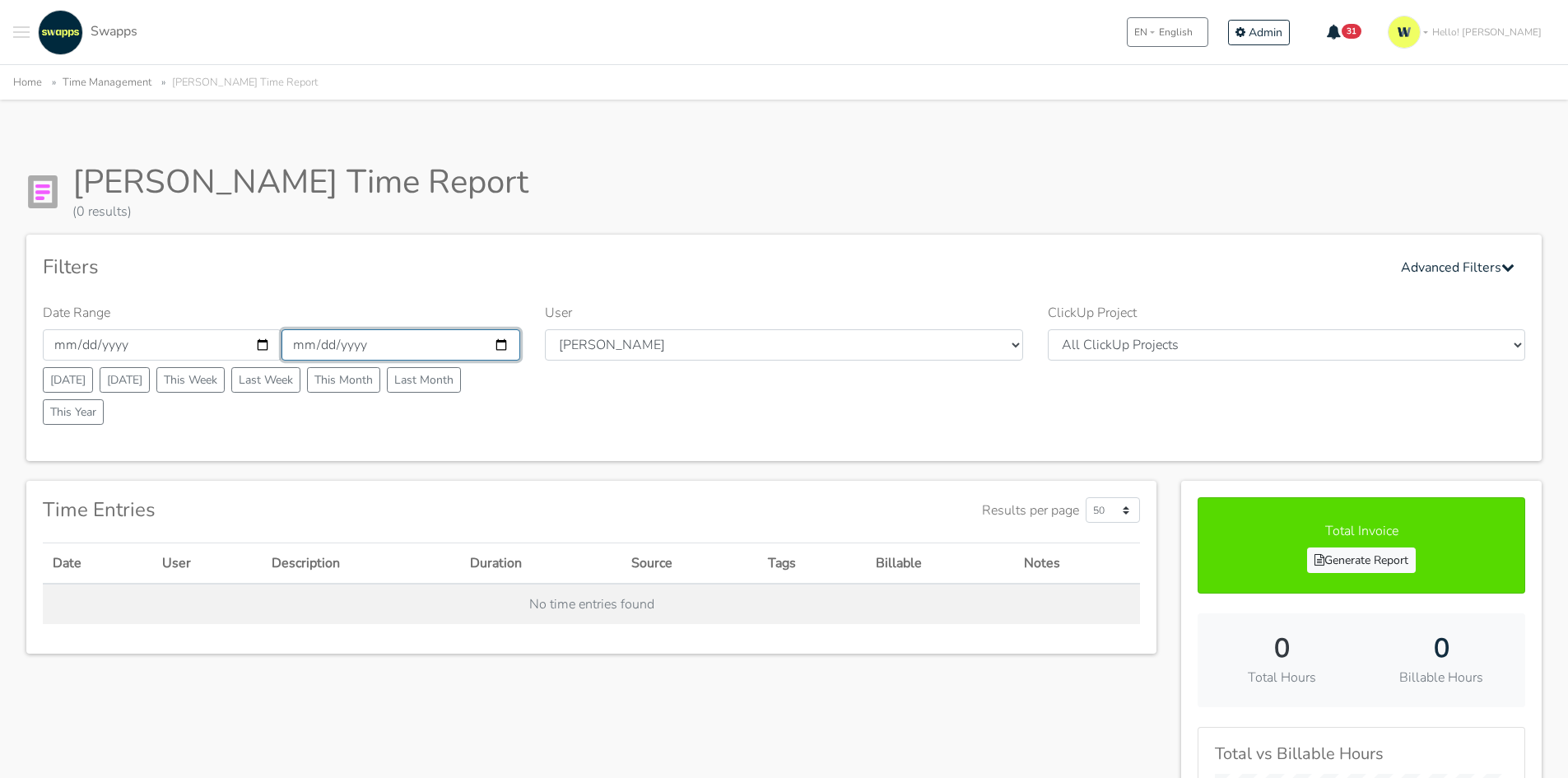
click at [508, 345] on input "2025-09-07" at bounding box center [401, 345] width 239 height 32
type input "2025-09-14"
click at [827, 272] on div "Filters Advanced Filters" at bounding box center [784, 267] width 1483 height 32
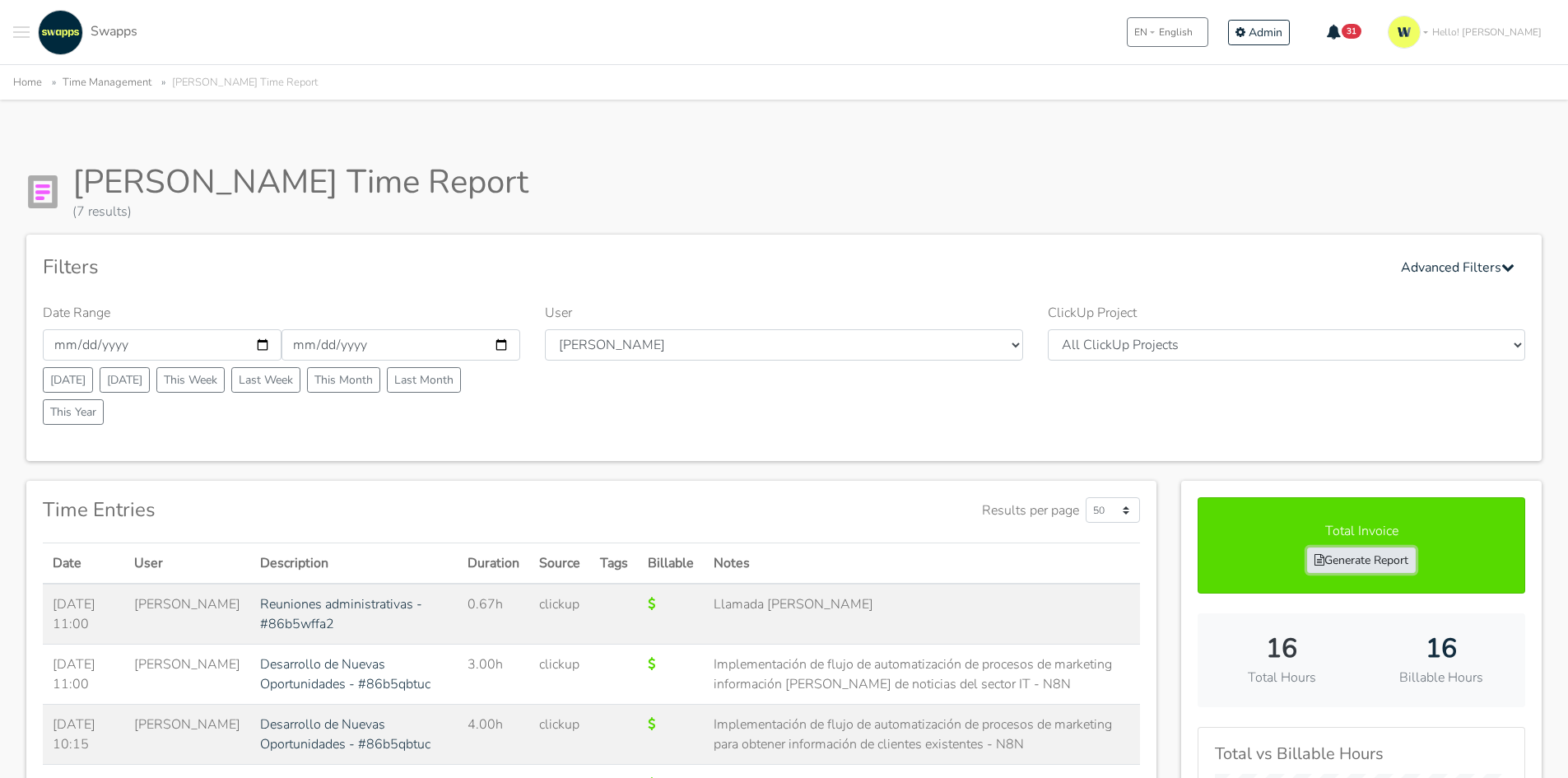
click at [1374, 572] on link "Generate Report" at bounding box center [1361, 560] width 108 height 26
click at [1363, 558] on link "Generate Report" at bounding box center [1361, 560] width 108 height 26
click at [259, 345] on input "2025-09-08" at bounding box center [162, 345] width 239 height 32
type input "2025-09-15"
click at [502, 340] on input "2025-09-14" at bounding box center [401, 345] width 239 height 32
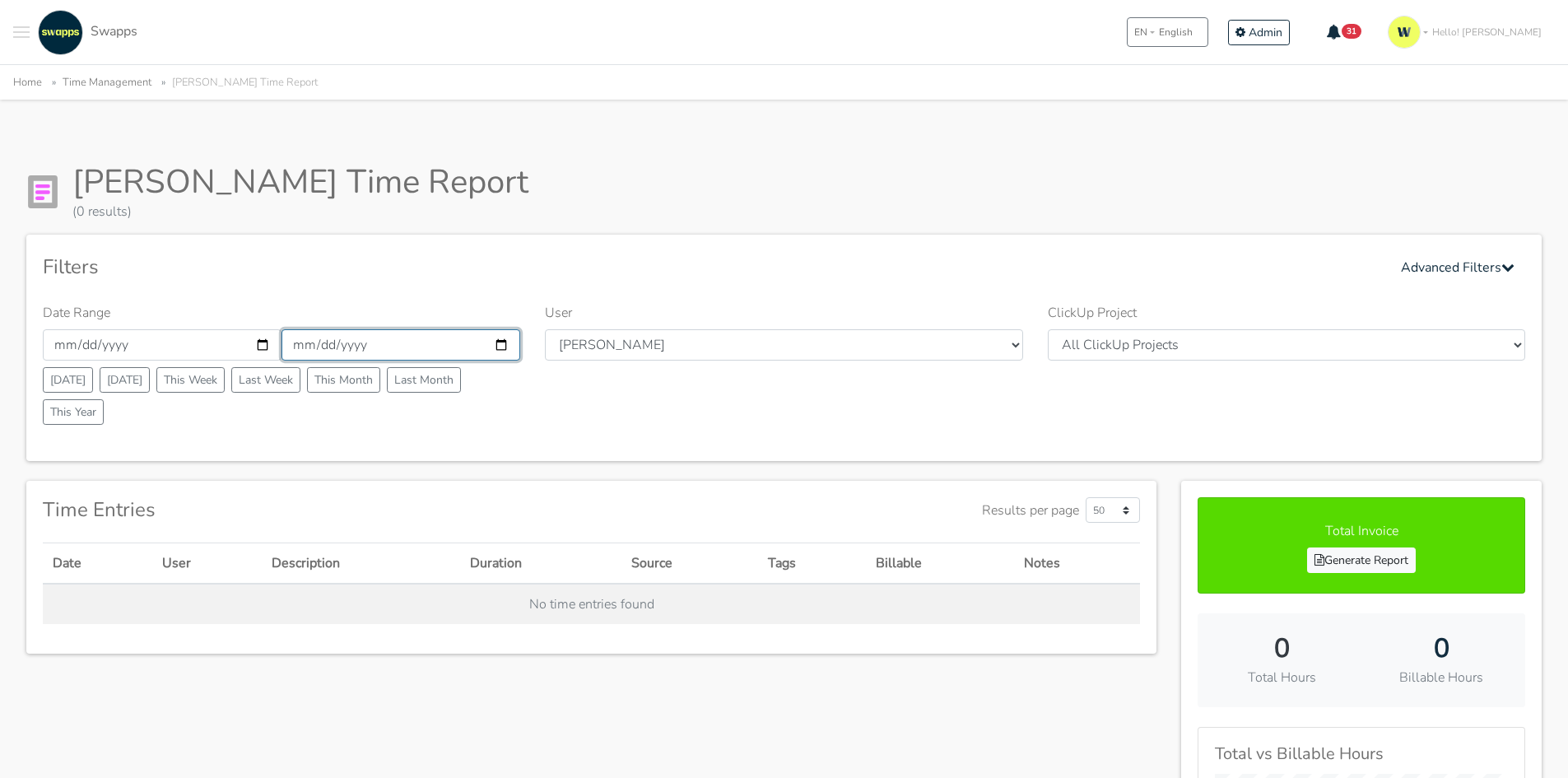
click at [505, 351] on input "[DATE]" at bounding box center [401, 345] width 239 height 32
type input "[DATE]"
click at [547, 252] on div "Filters Advanced Filters" at bounding box center [784, 267] width 1483 height 32
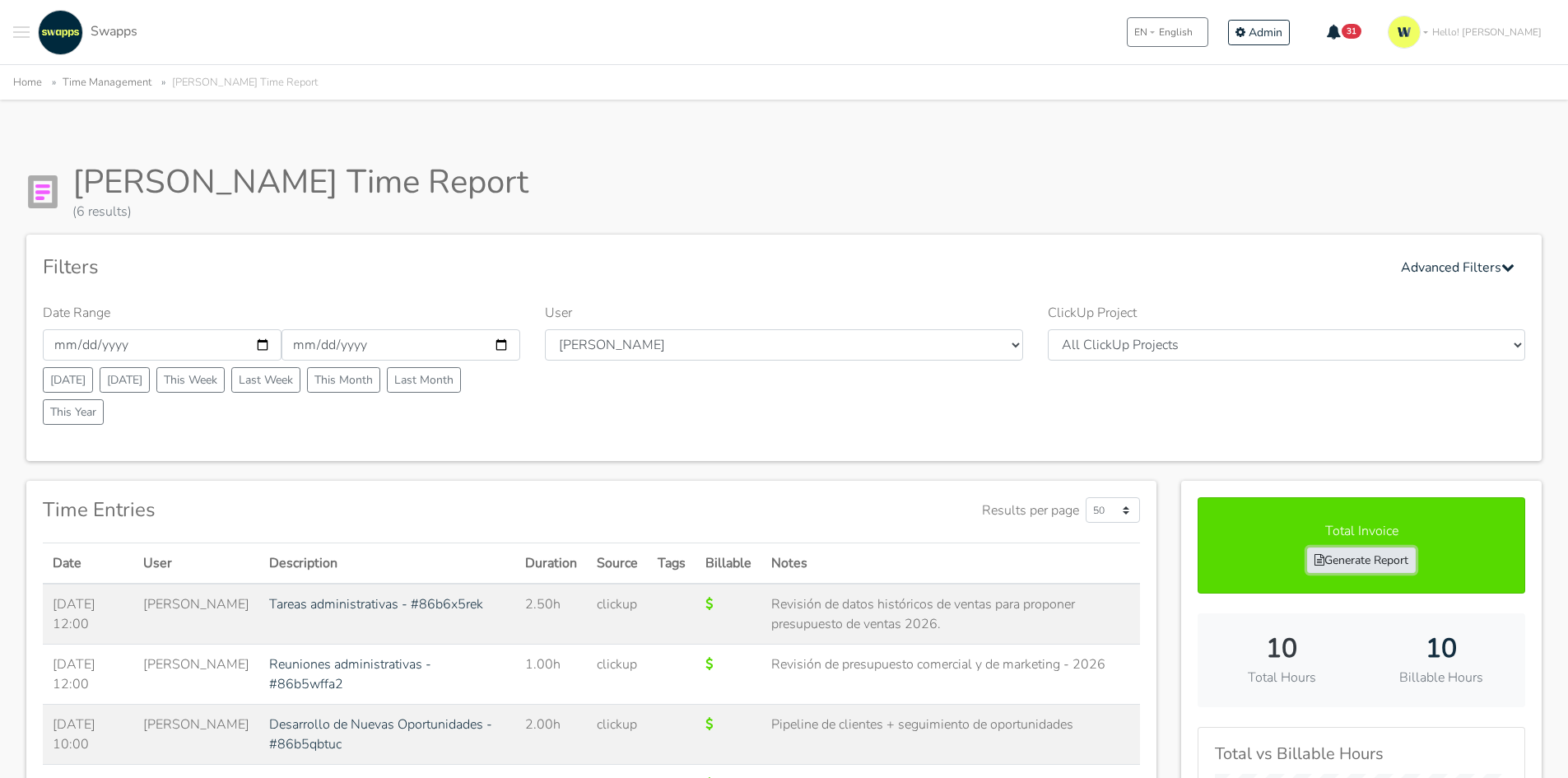
click at [1362, 560] on link "Generate Report" at bounding box center [1361, 560] width 108 height 26
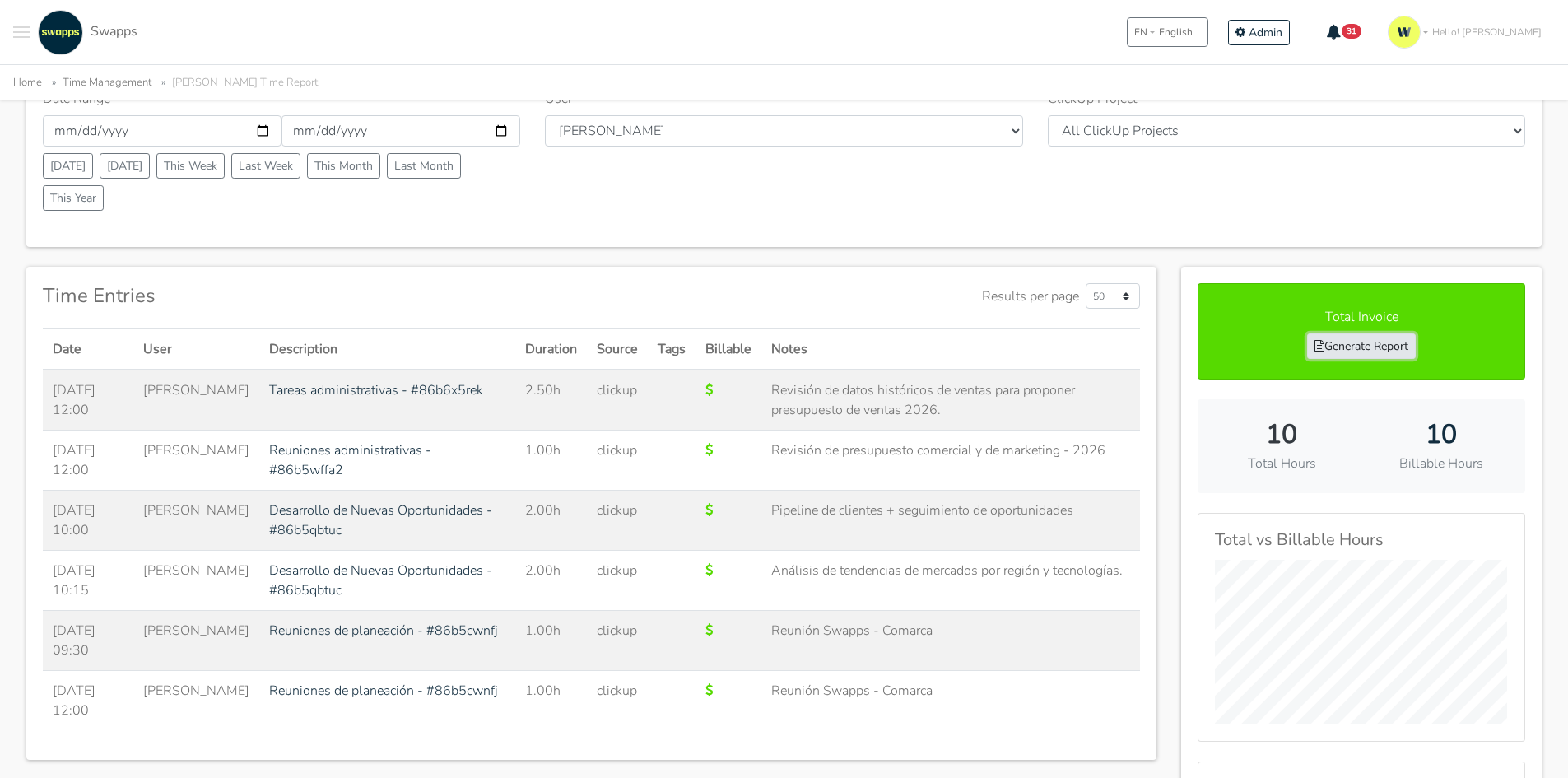
scroll to position [247, 0]
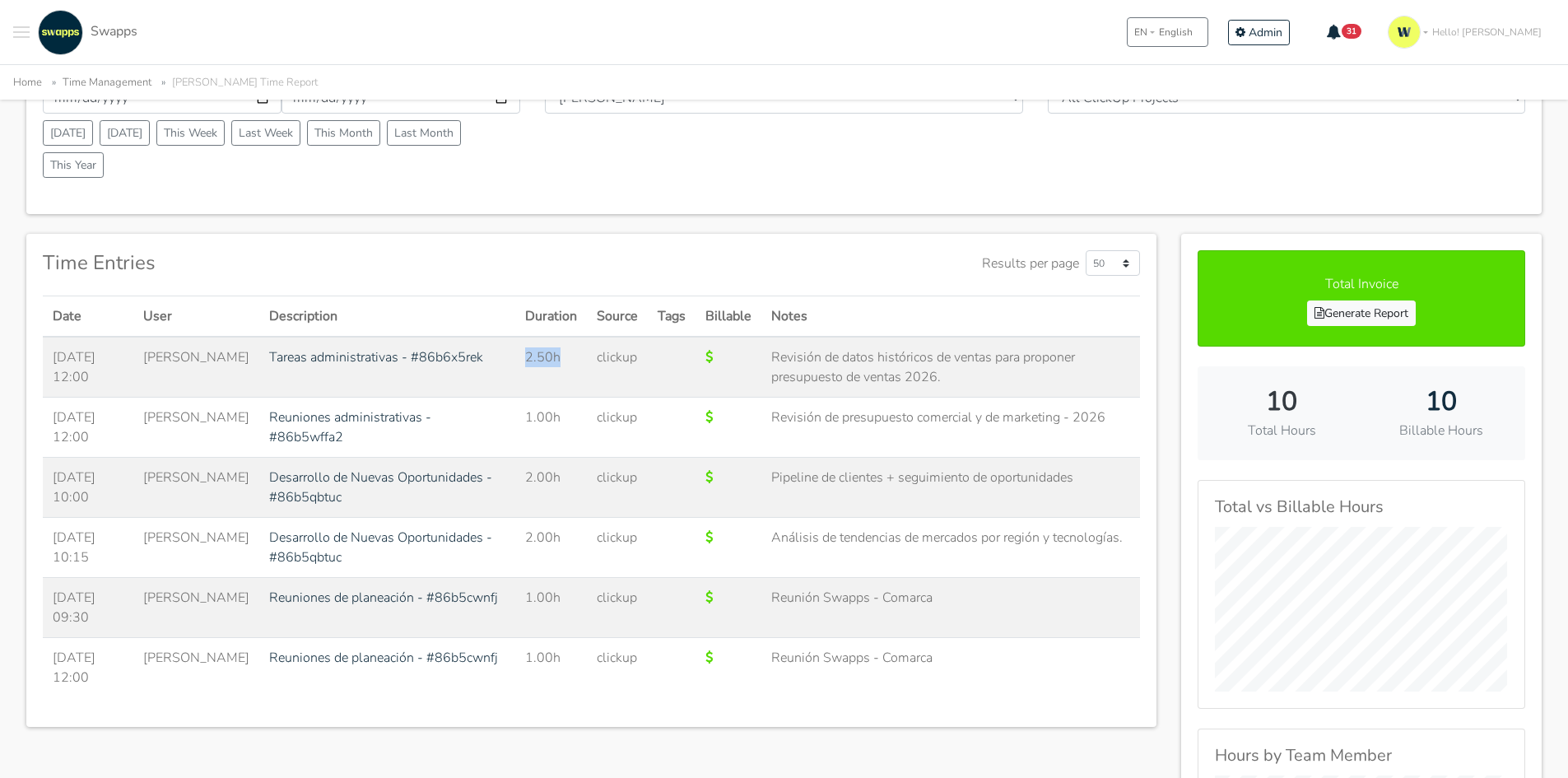
drag, startPoint x: 512, startPoint y: 357, endPoint x: 571, endPoint y: 357, distance: 59.0
click at [571, 357] on td "2.50h" at bounding box center [551, 367] width 72 height 61
click at [385, 351] on link "Tareas administrativas - #86b6x5rek" at bounding box center [376, 357] width 214 height 18
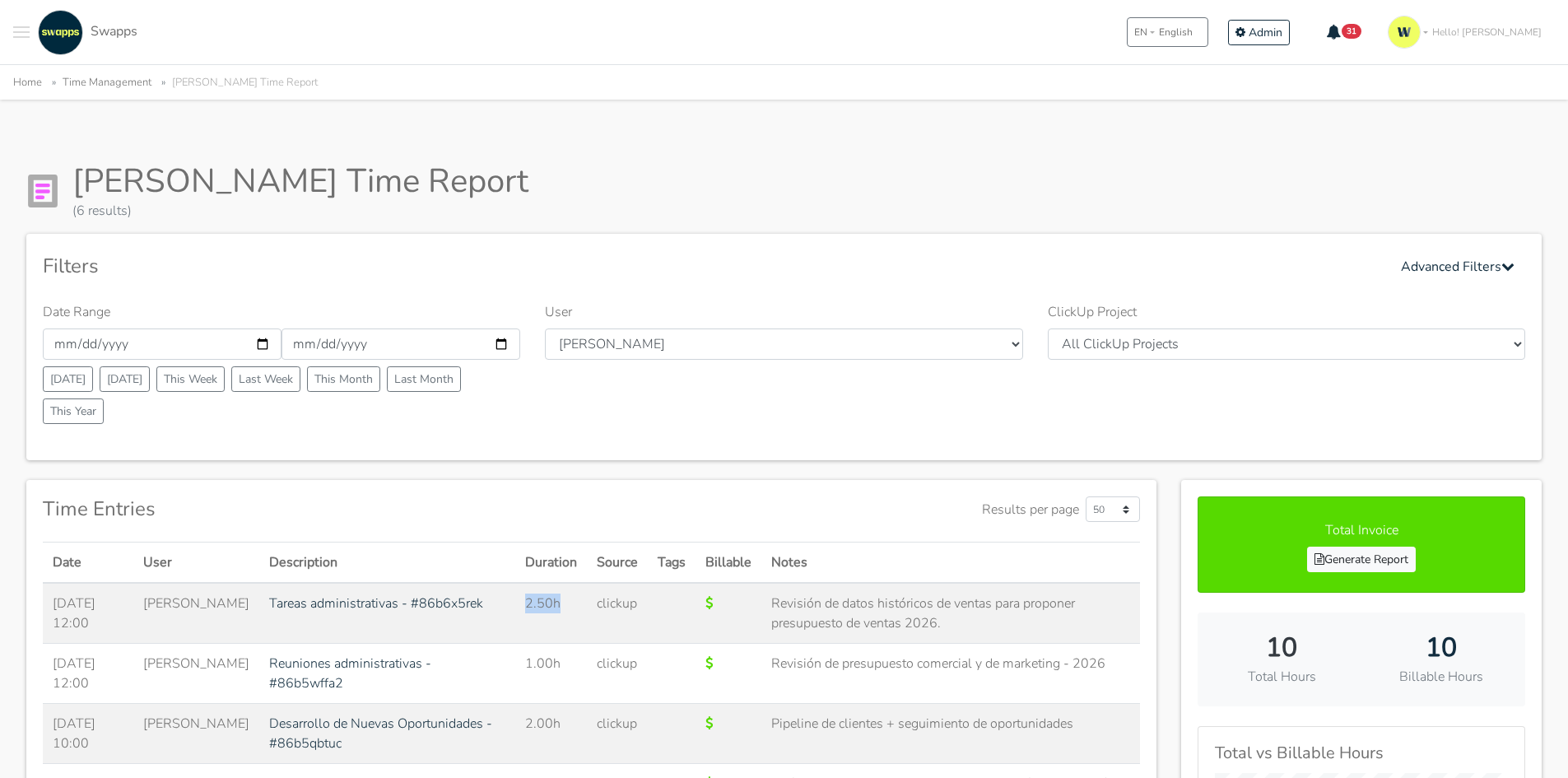
scroll to position [0, 0]
click at [500, 344] on input "[DATE]" at bounding box center [401, 345] width 239 height 32
type input "2025-09-20"
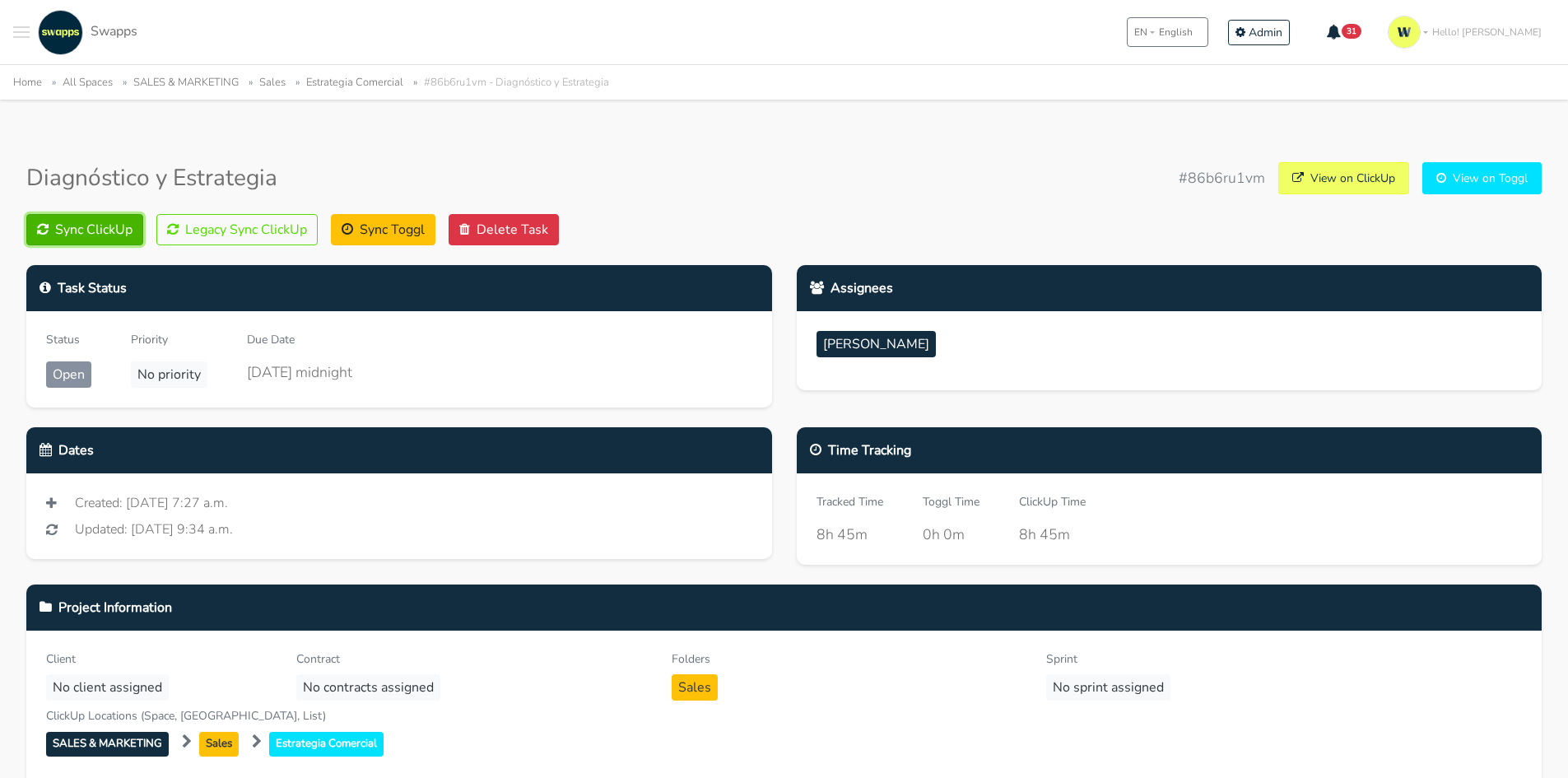
click at [123, 226] on button "Sync ClickUp" at bounding box center [84, 229] width 117 height 32
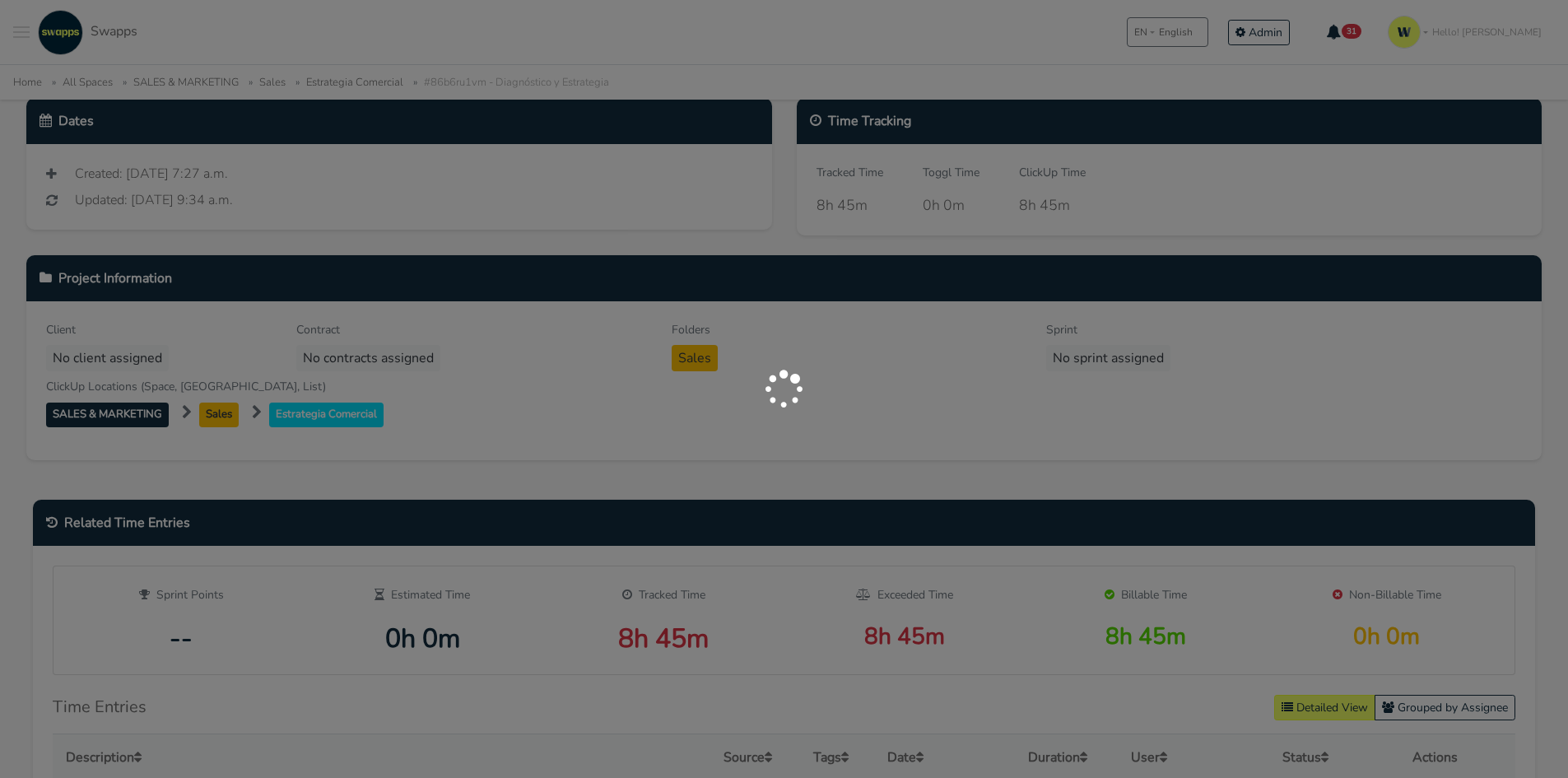
scroll to position [539, 0]
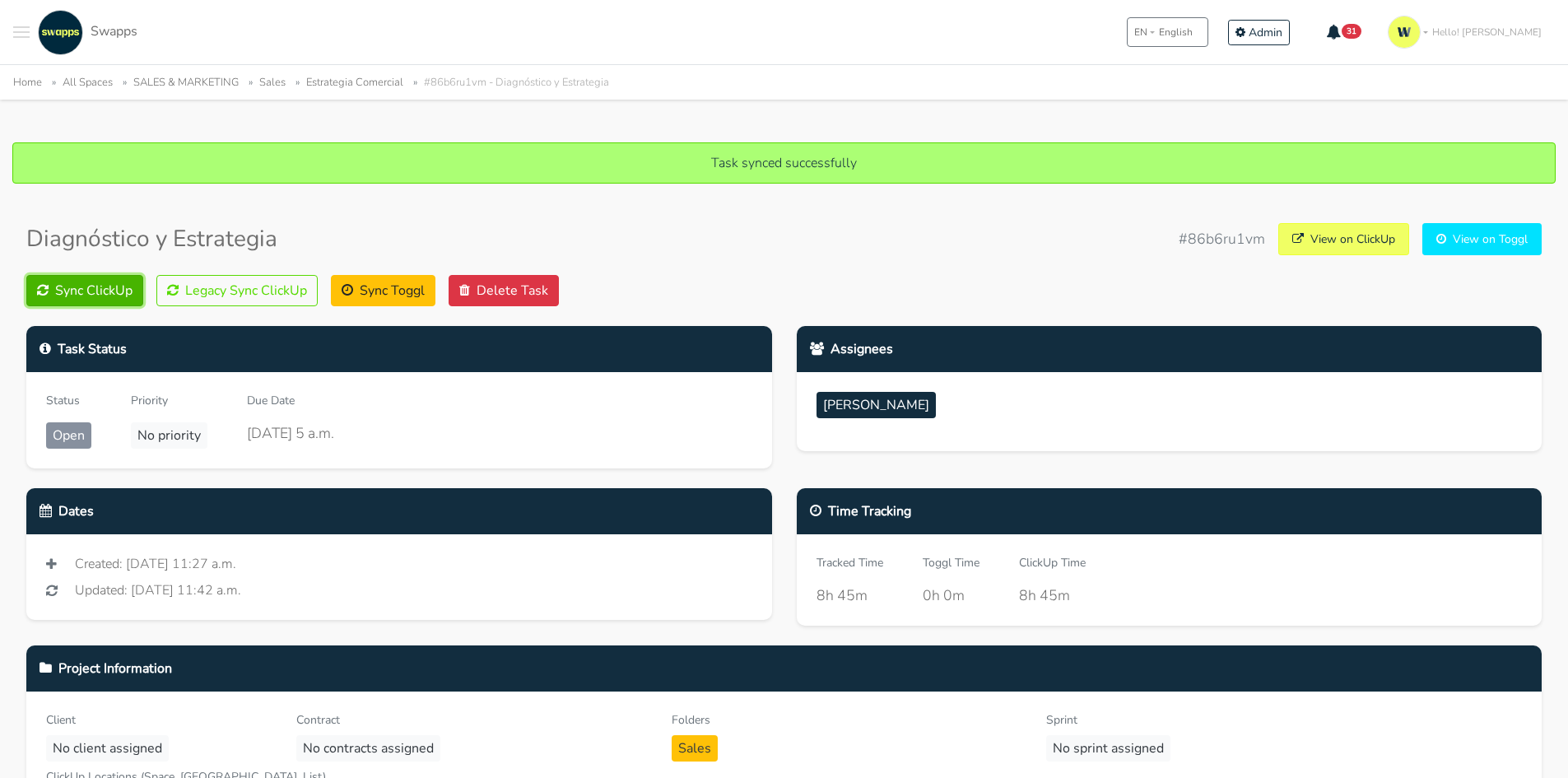
click at [98, 290] on button "Sync ClickUp" at bounding box center [84, 290] width 117 height 32
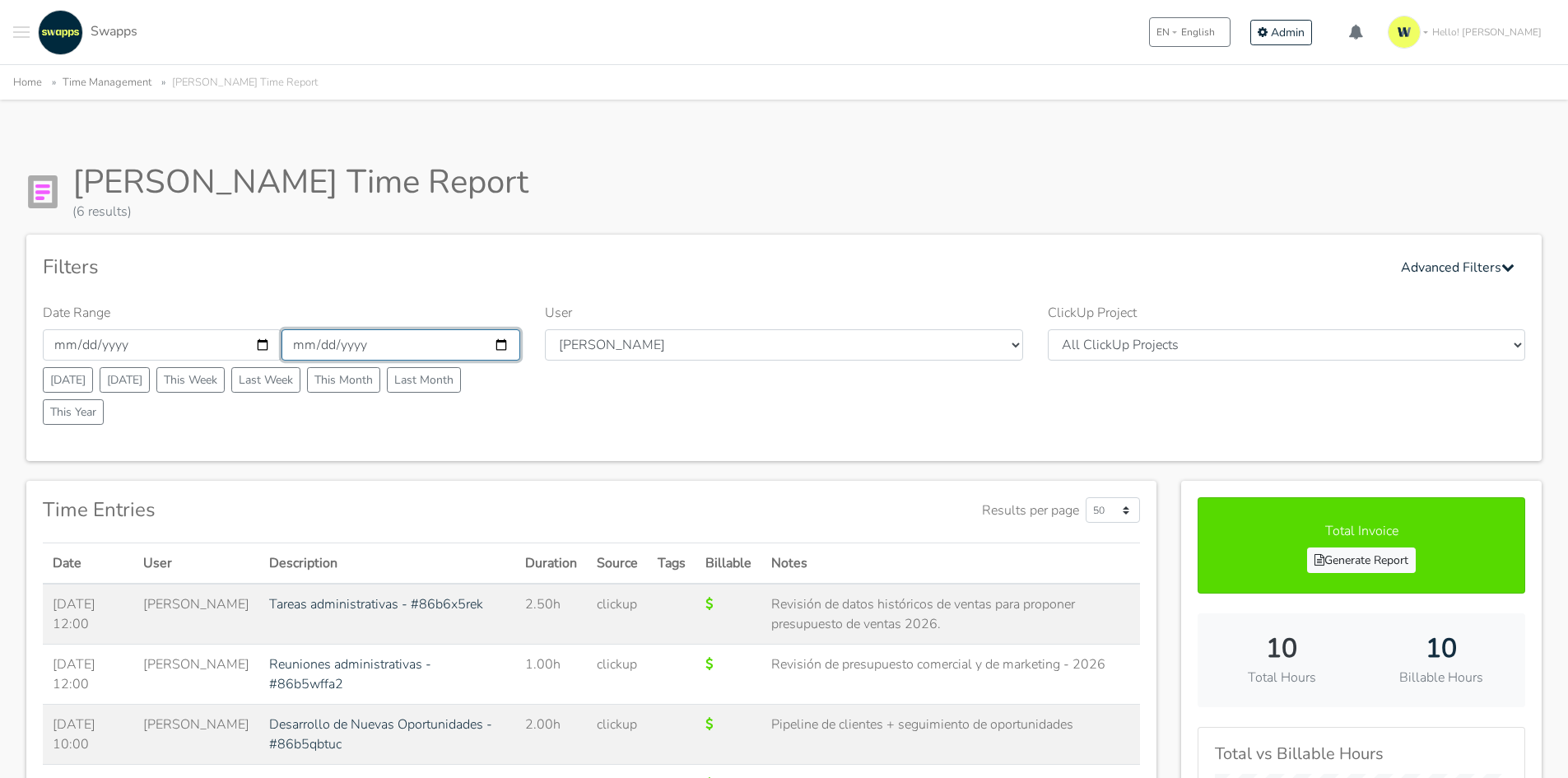
click at [501, 345] on input "2025-09-20" at bounding box center [401, 345] width 239 height 32
type input "2025-09-21"
click at [559, 273] on div "Filters Advanced Filters" at bounding box center [784, 267] width 1483 height 32
click at [499, 351] on input "[DATE]" at bounding box center [401, 345] width 239 height 32
click at [506, 345] on input "[DATE]" at bounding box center [401, 345] width 239 height 32
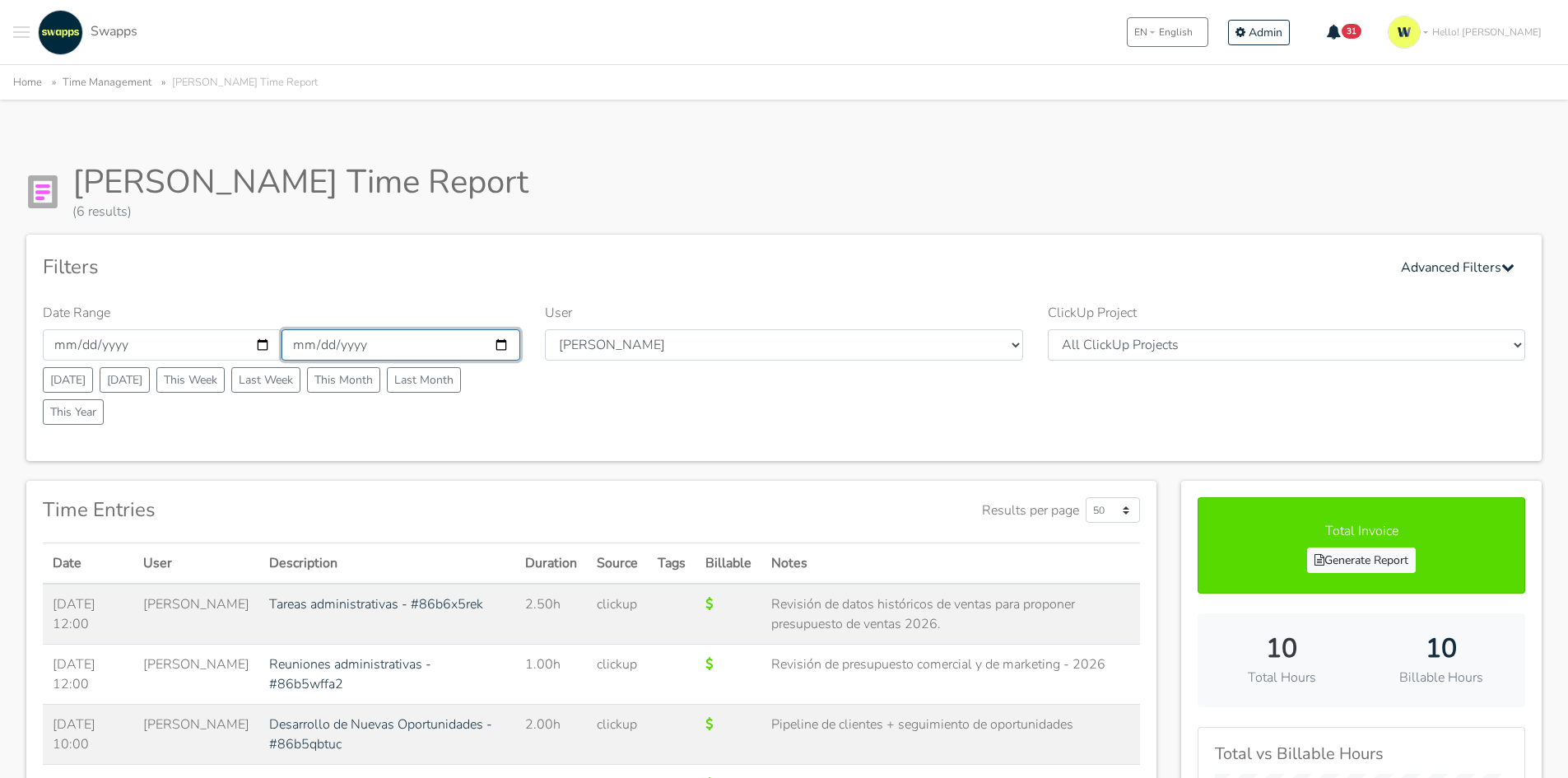
type input "[DATE]"
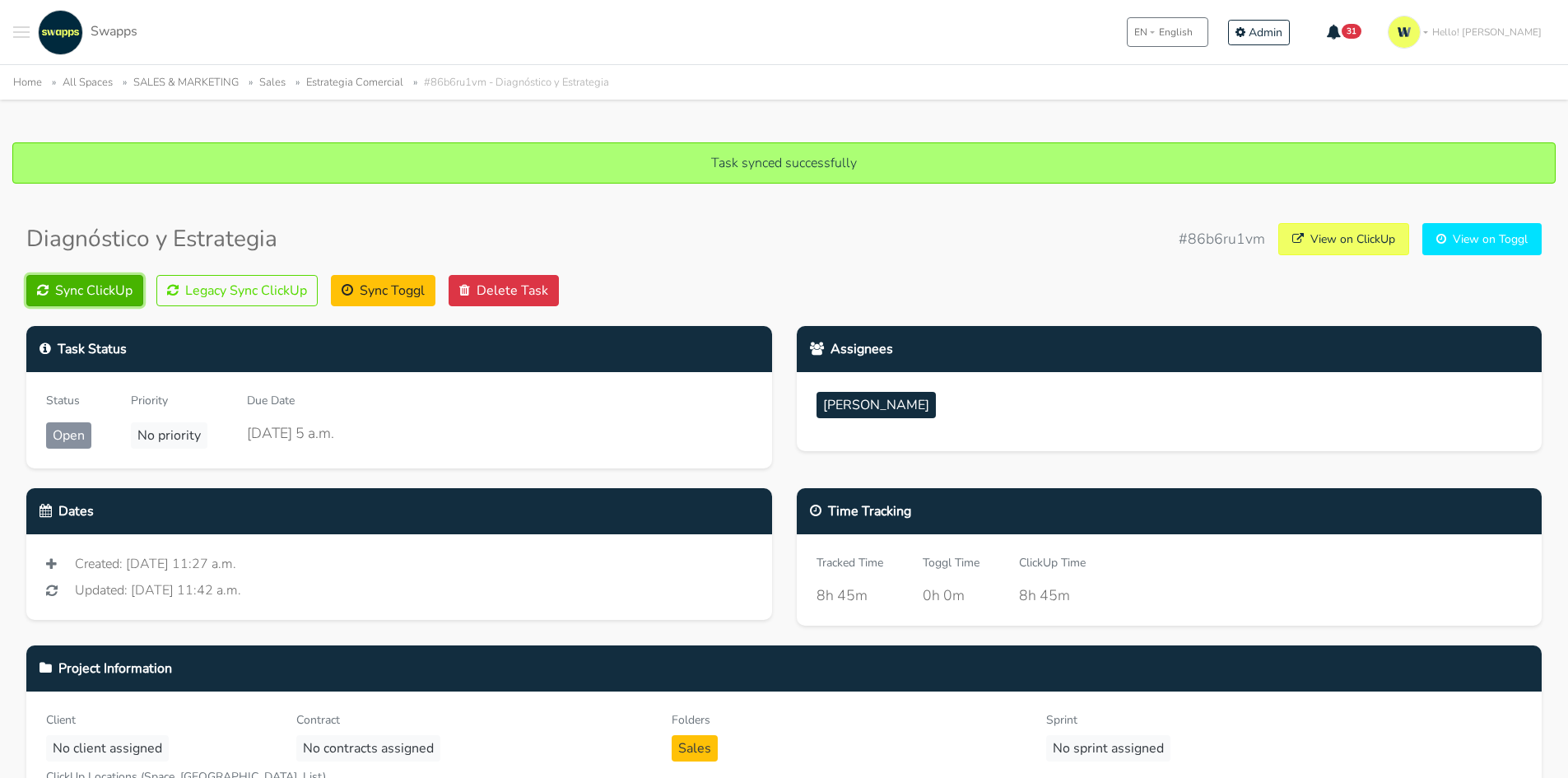
click at [84, 287] on button "Sync ClickUp" at bounding box center [84, 290] width 117 height 32
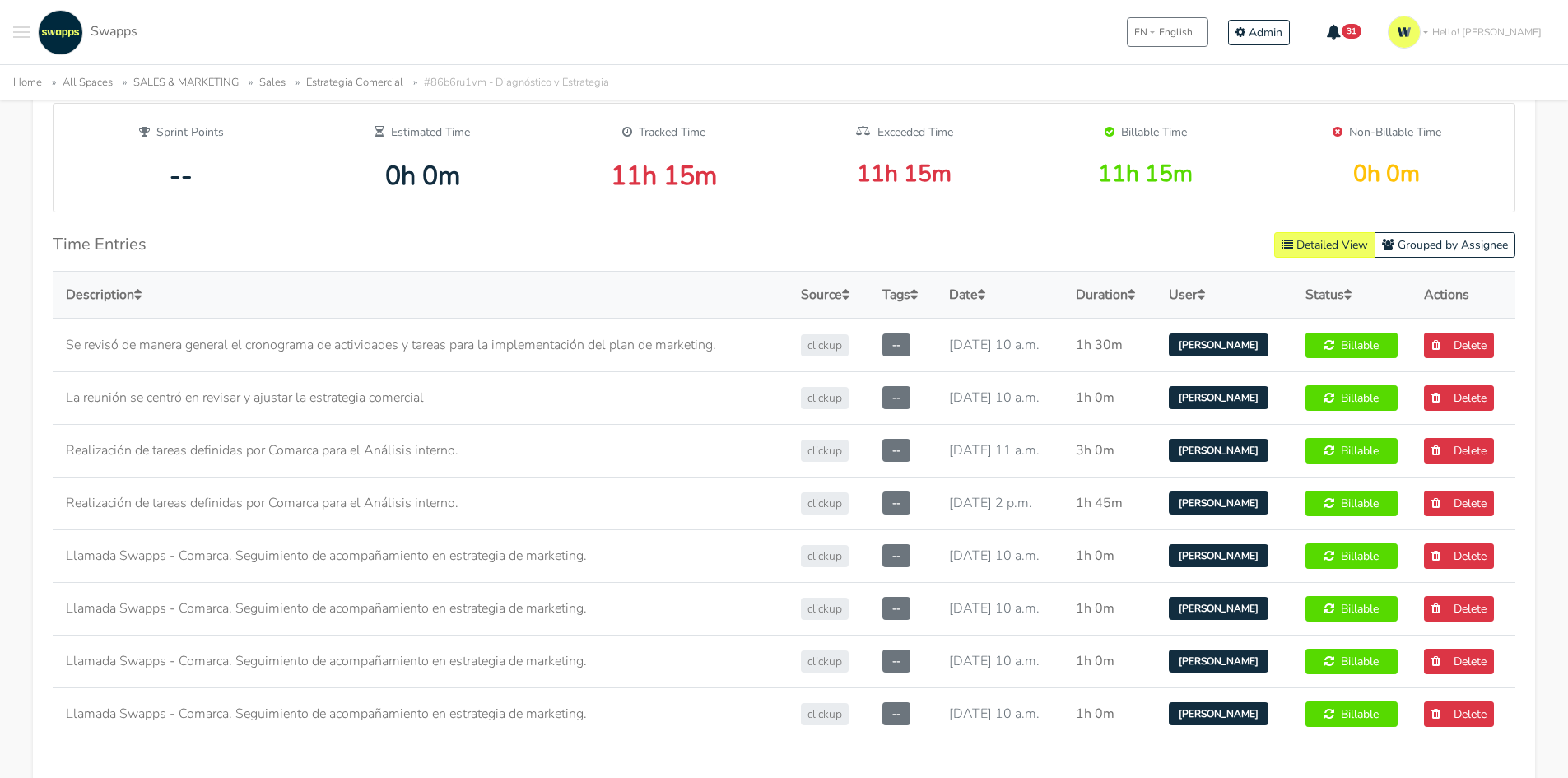
scroll to position [823, 0]
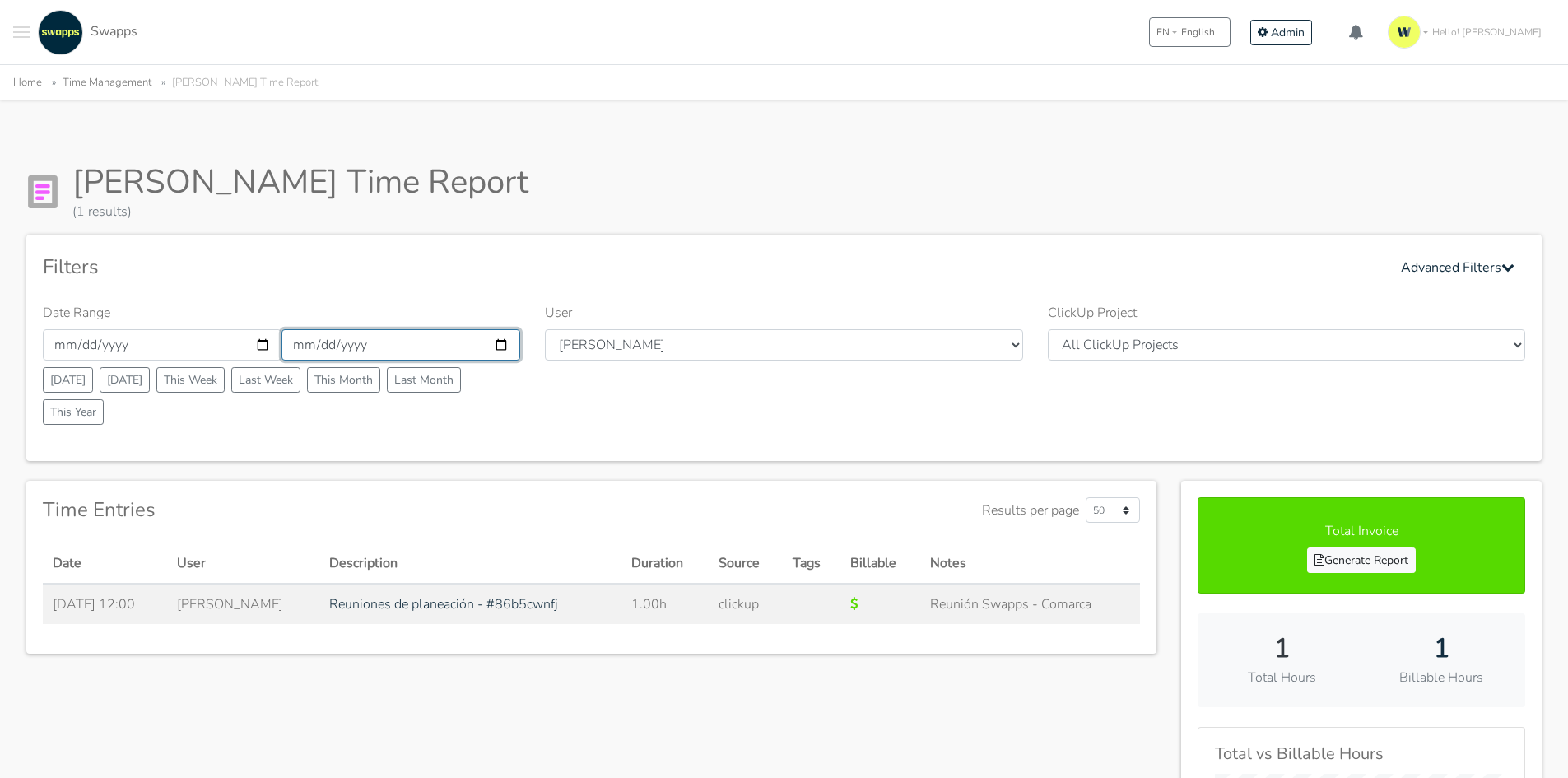
click at [503, 345] on input "2025-09-15" at bounding box center [401, 345] width 239 height 32
type input "2025-09-21"
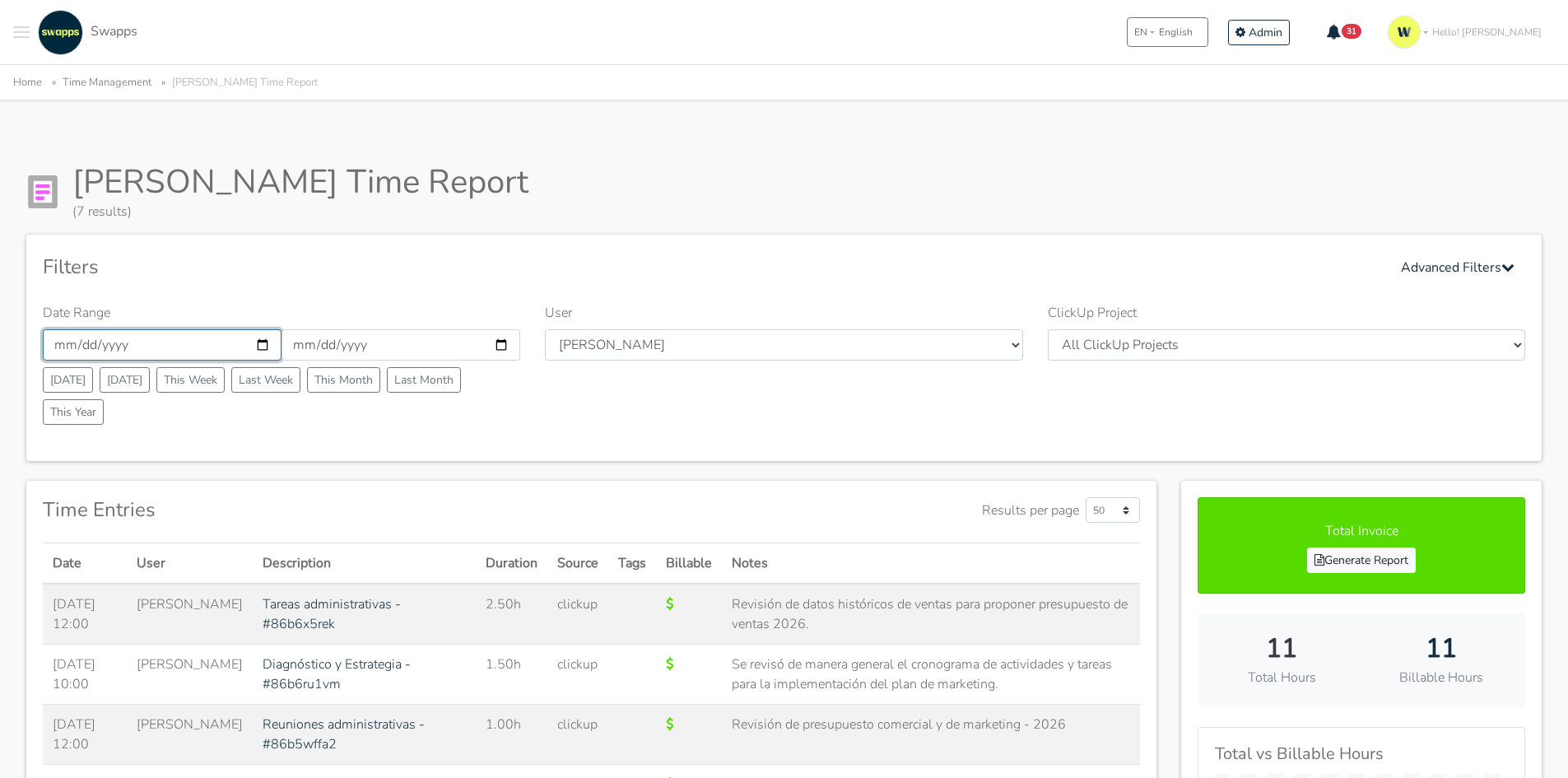
click at [255, 348] on input "[DATE]" at bounding box center [162, 345] width 239 height 32
click at [502, 345] on input "[DATE]" at bounding box center [401, 345] width 239 height 32
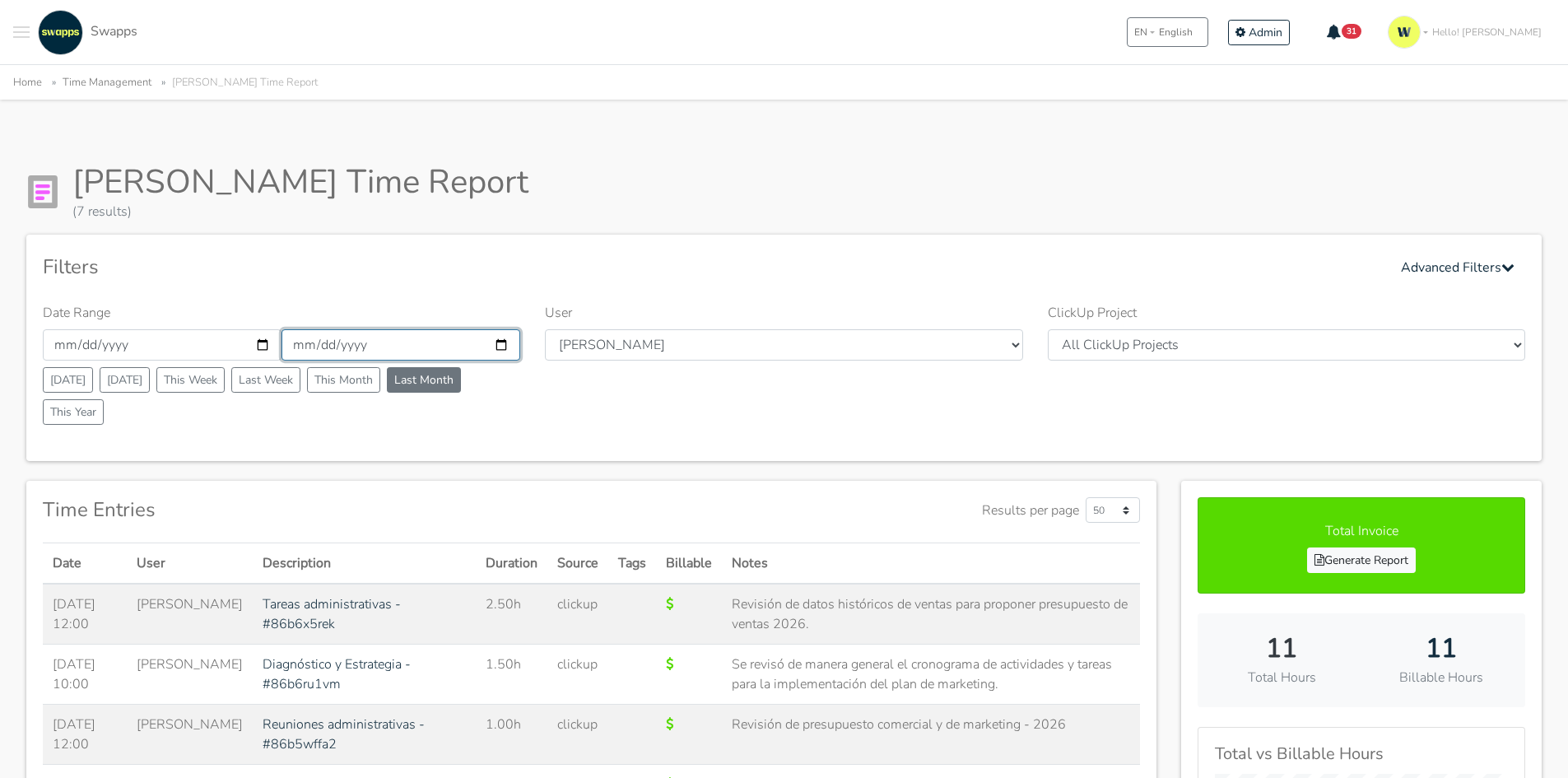
type input "2025-09-28"
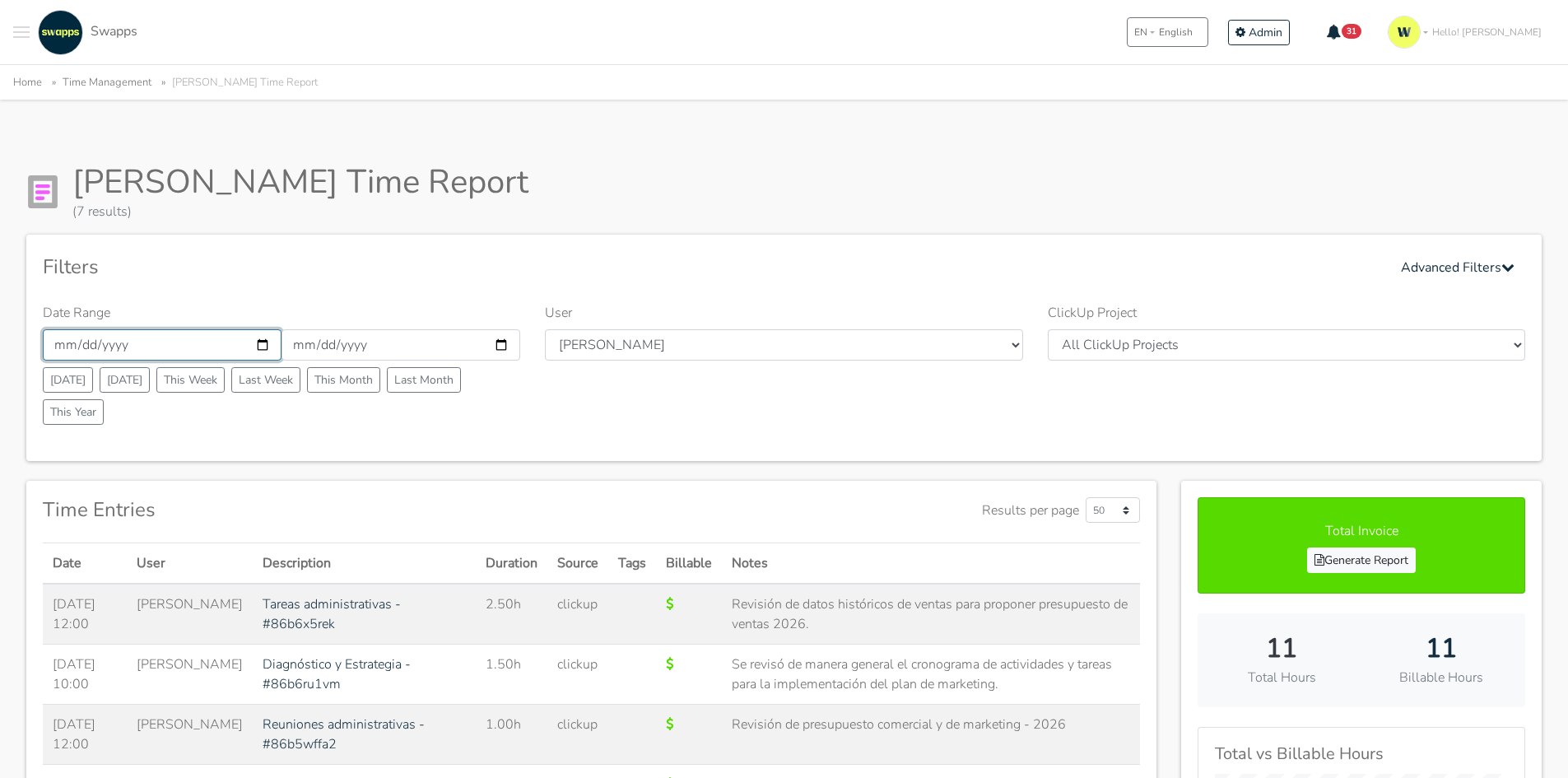
click at [262, 344] on input "[DATE]" at bounding box center [162, 345] width 239 height 32
click at [265, 346] on input "2025-09-15" at bounding box center [162, 345] width 239 height 32
type input "2025-09-22"
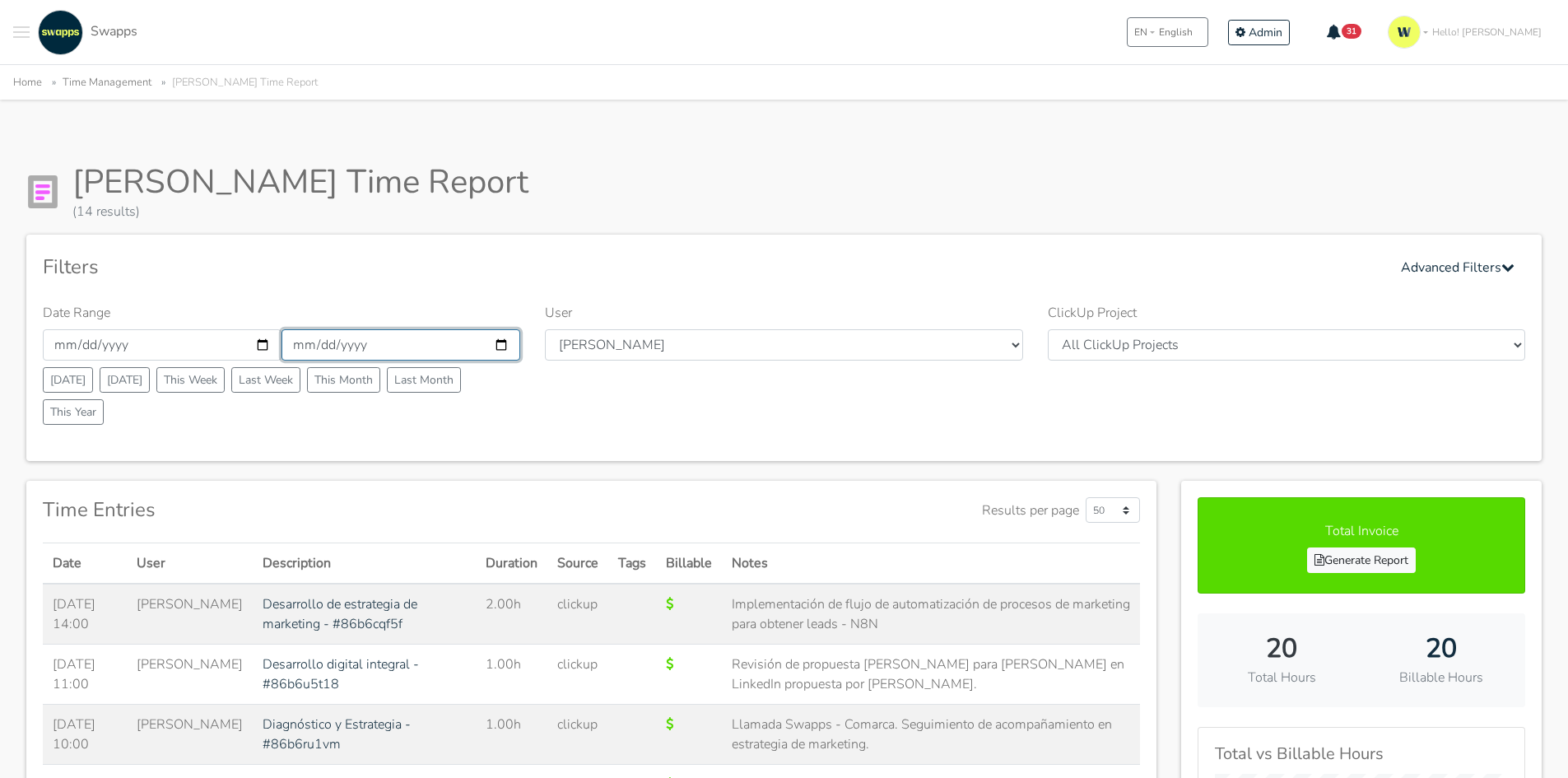
click at [450, 344] on input "2025-09-28" at bounding box center [401, 345] width 239 height 32
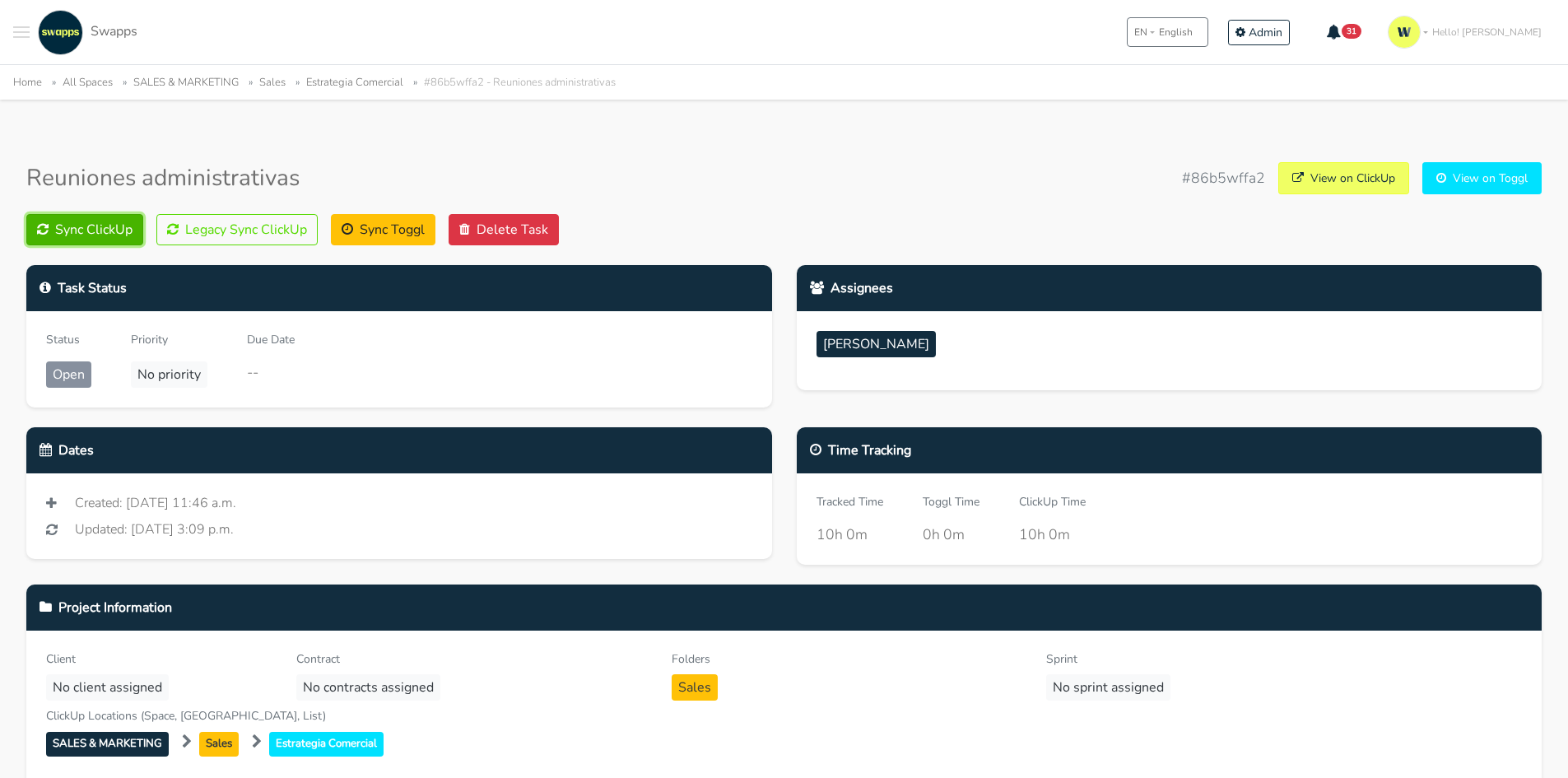
click at [82, 224] on button "Sync ClickUp" at bounding box center [84, 229] width 117 height 32
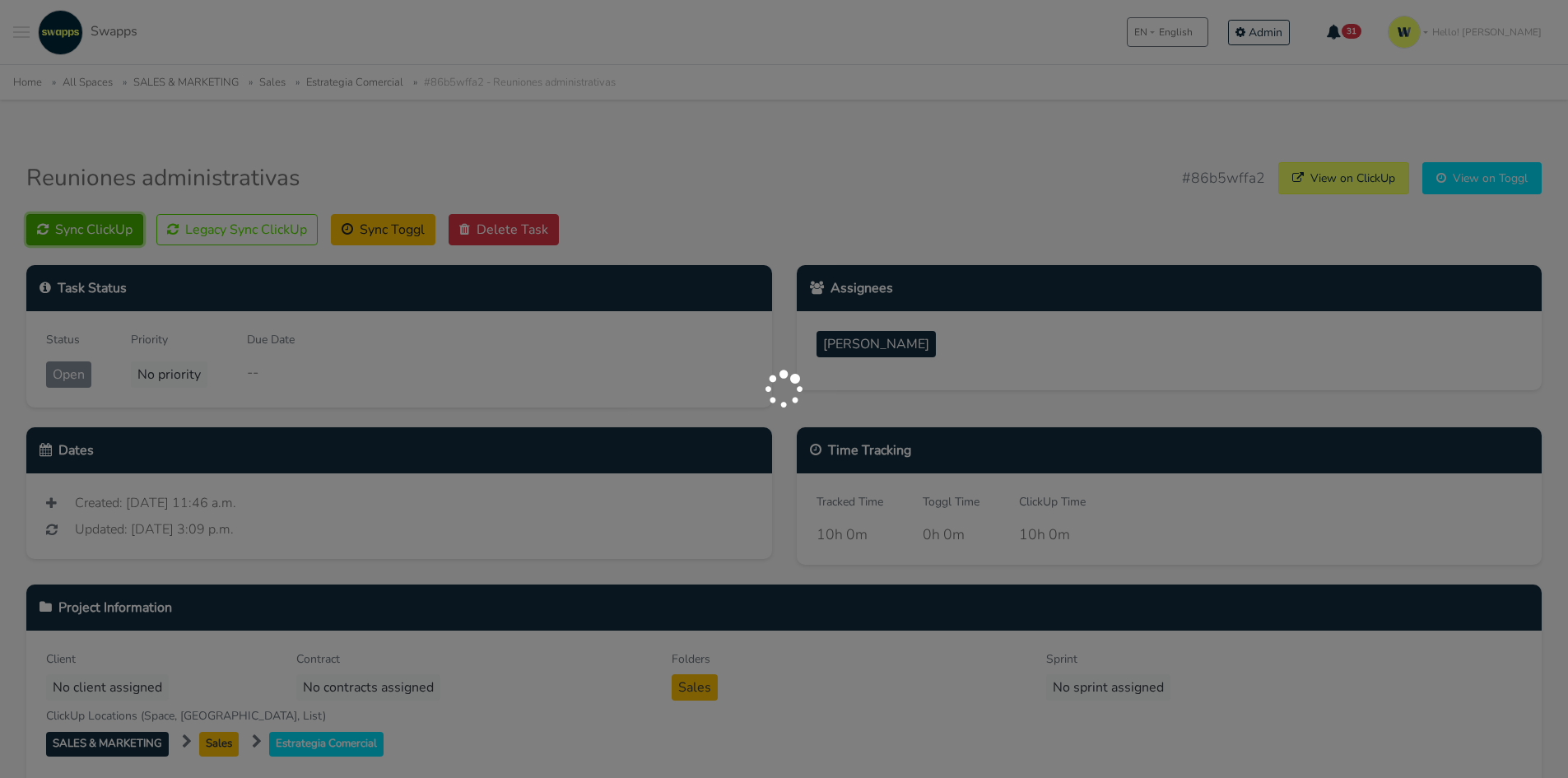
scroll to position [209, 0]
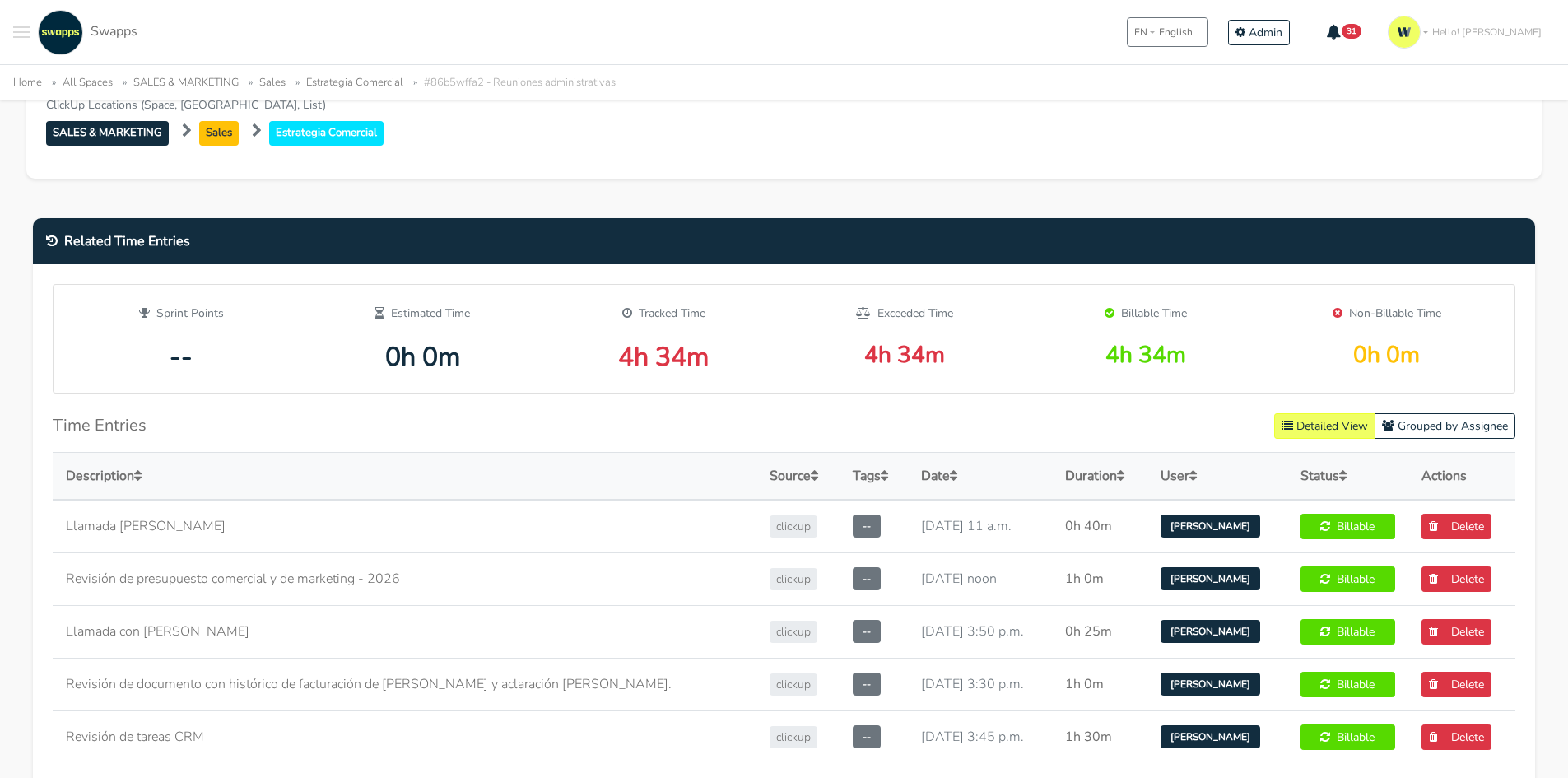
scroll to position [823, 0]
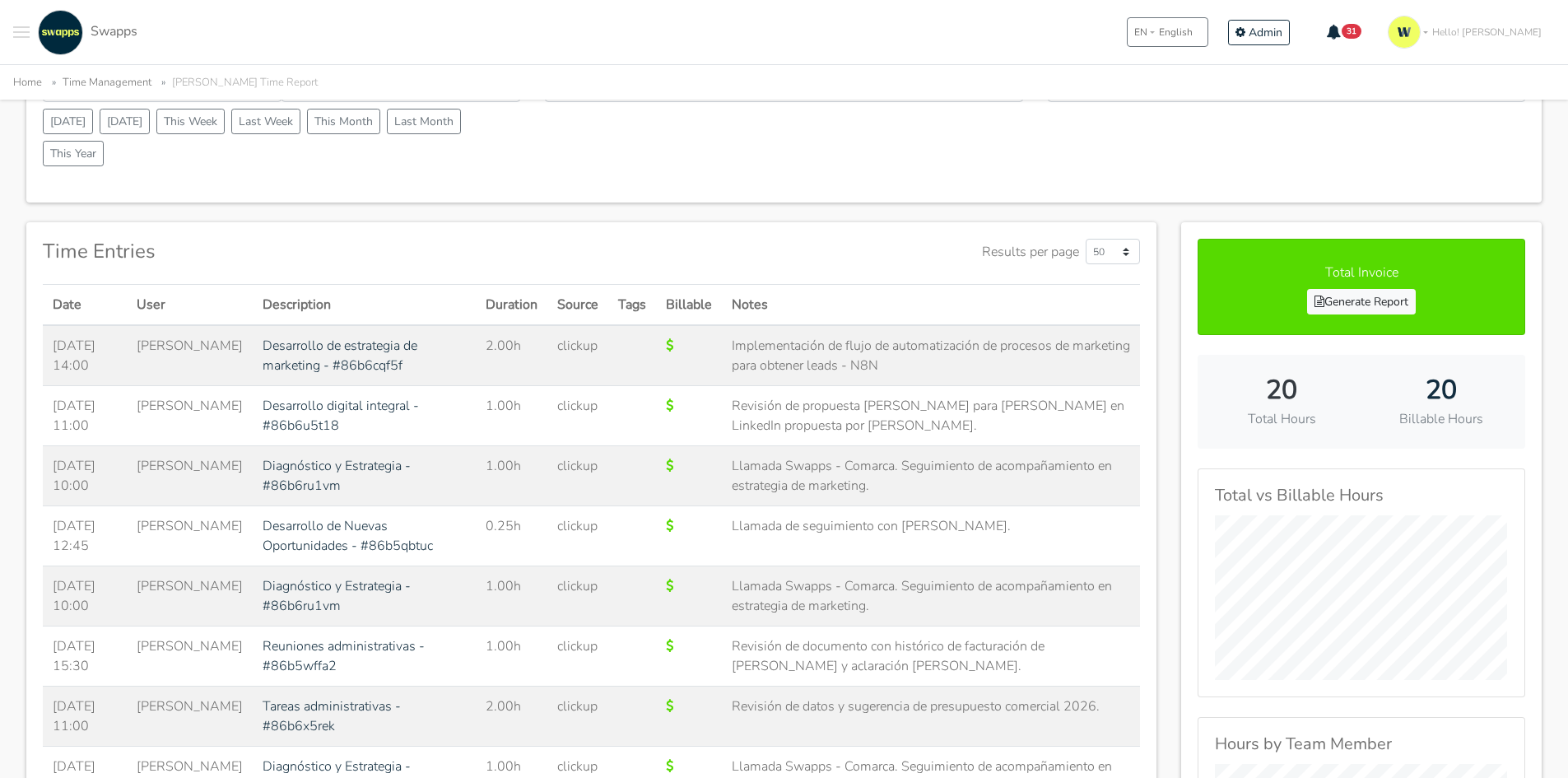
scroll to position [183, 0]
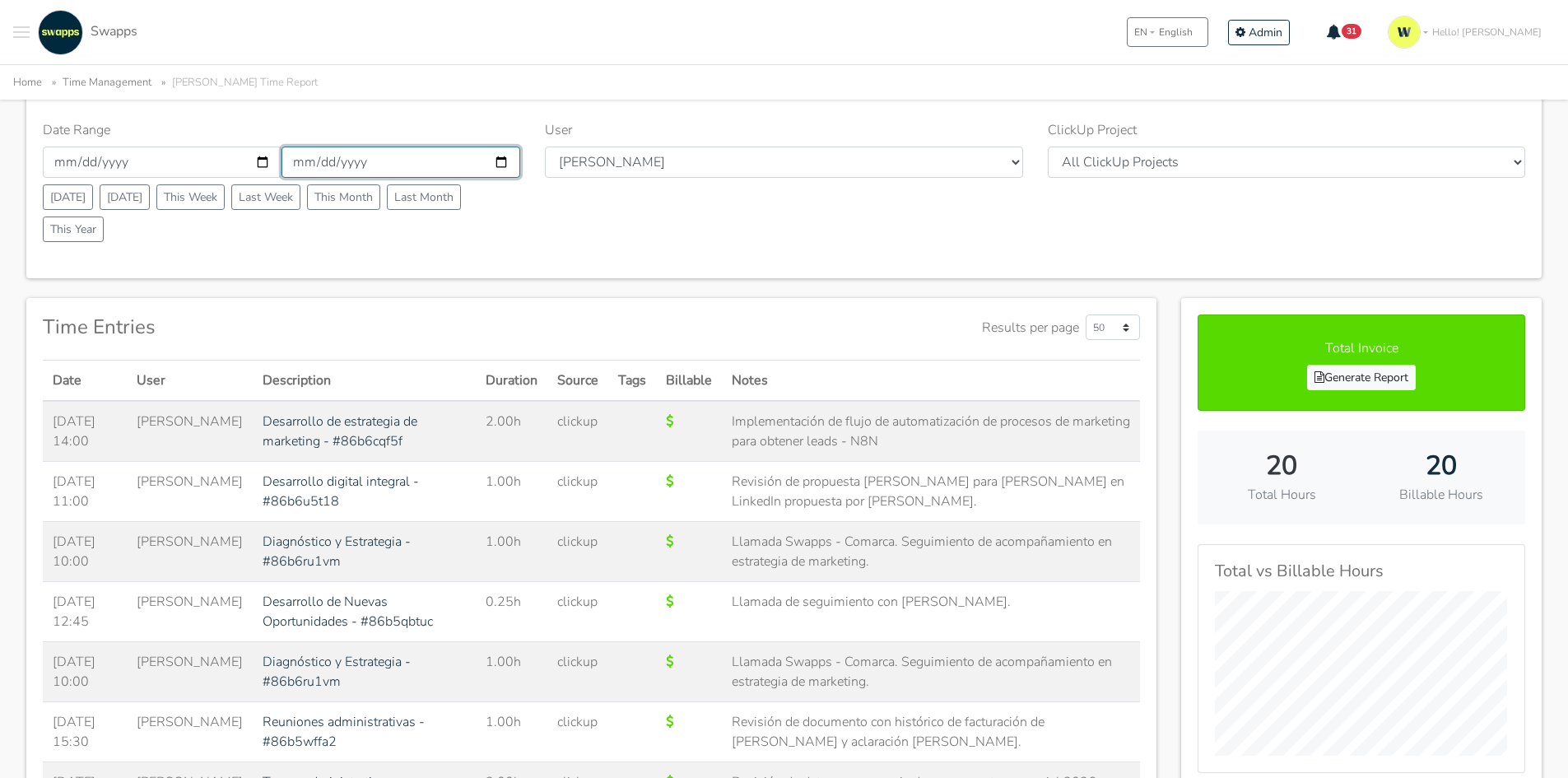
click at [483, 158] on input "2025-09-28" at bounding box center [401, 162] width 239 height 32
click at [497, 165] on input "2025-09-28" at bounding box center [401, 162] width 239 height 32
type input "2025-09-27"
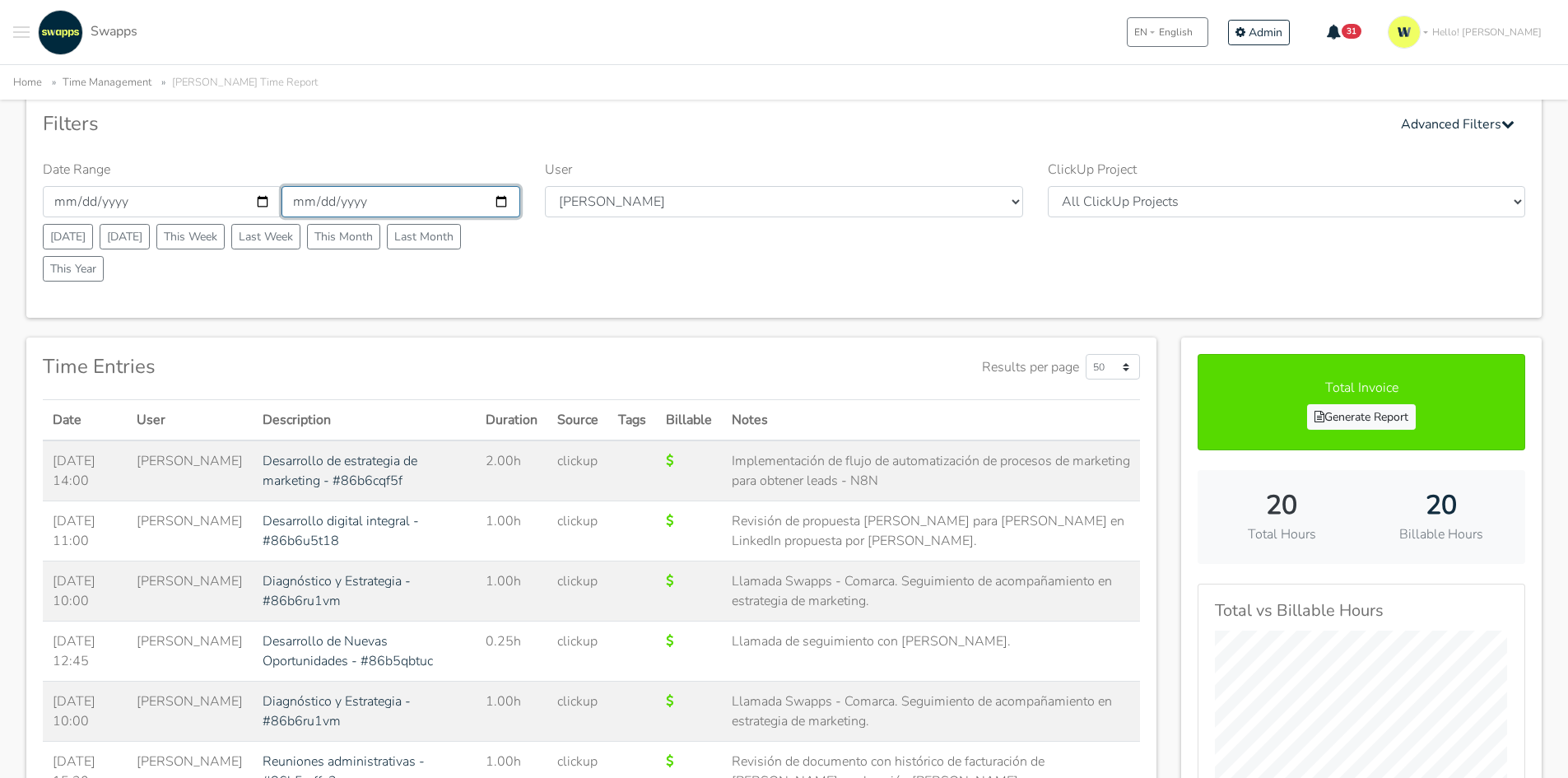
scroll to position [18, 0]
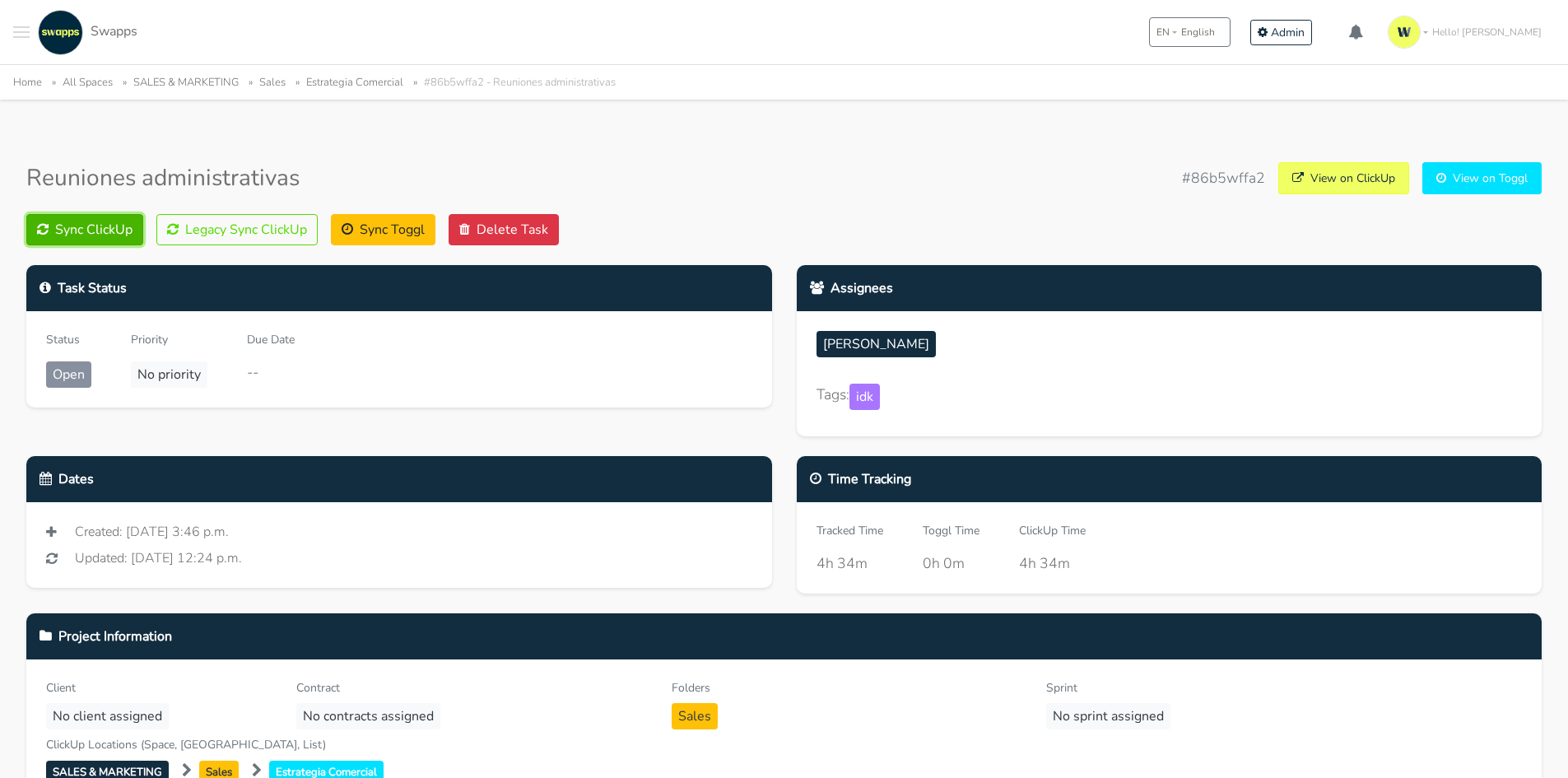
click at [72, 234] on button "Sync ClickUp" at bounding box center [84, 229] width 117 height 32
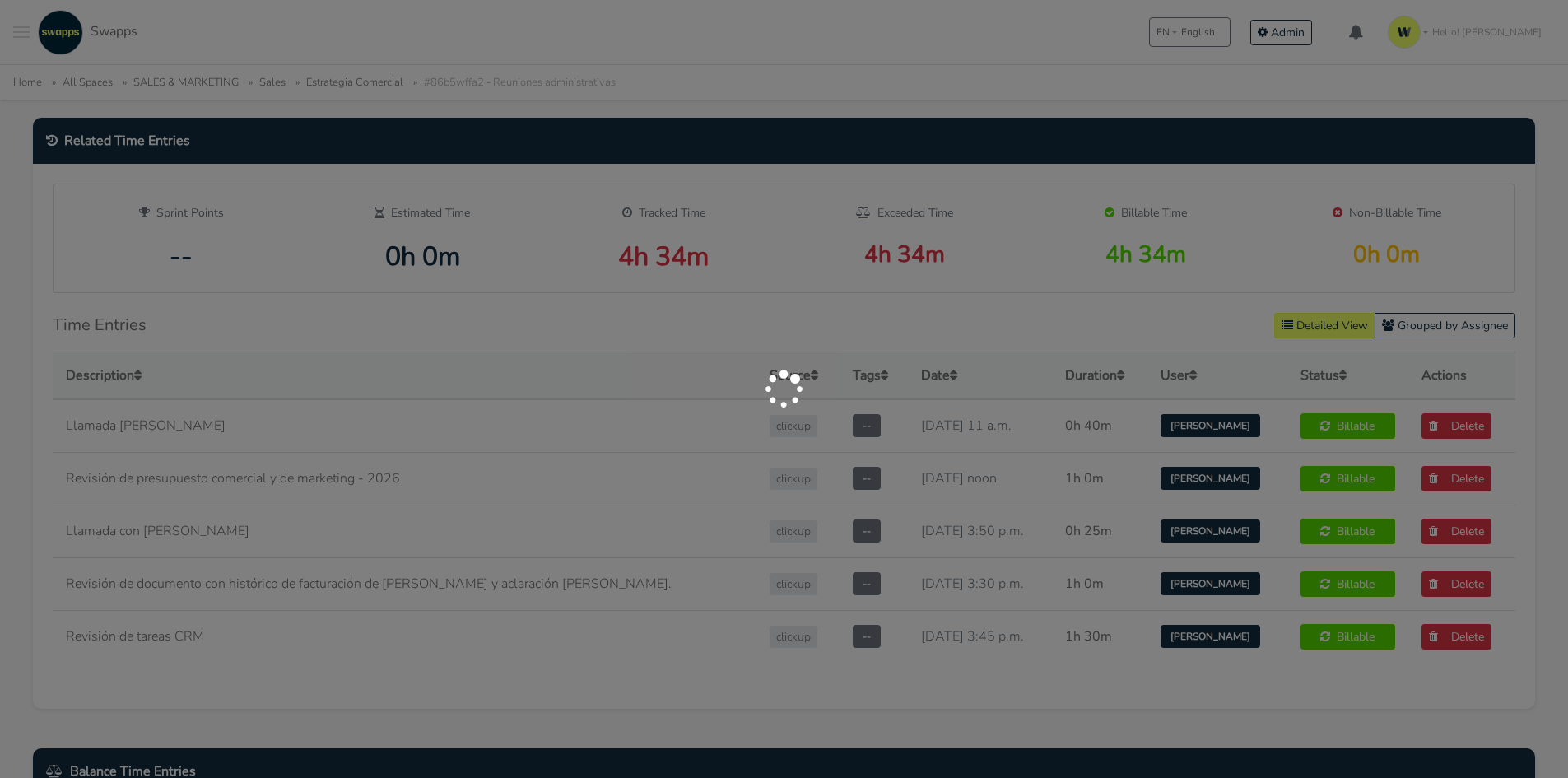
scroll to position [741, 0]
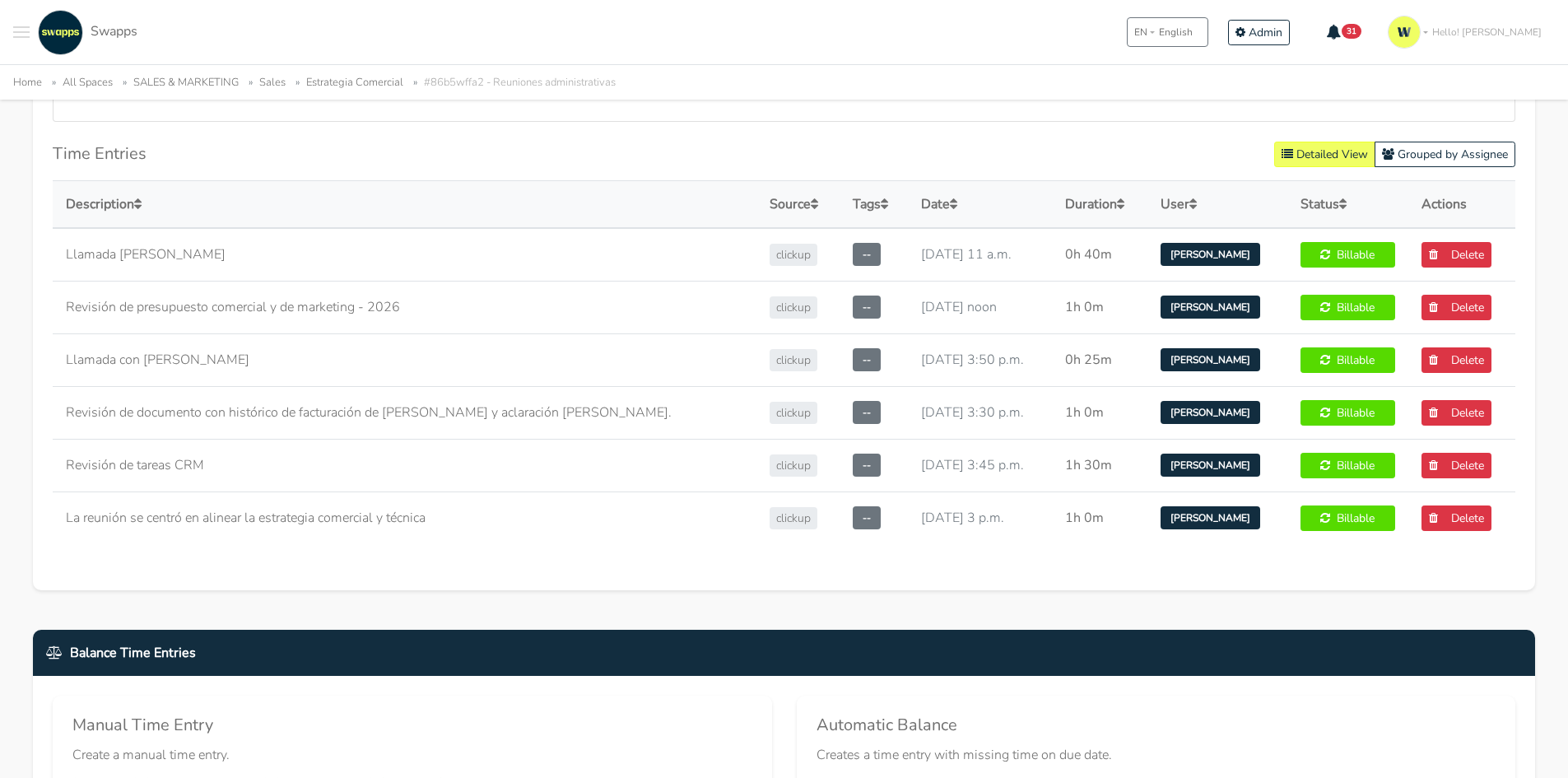
scroll to position [988, 0]
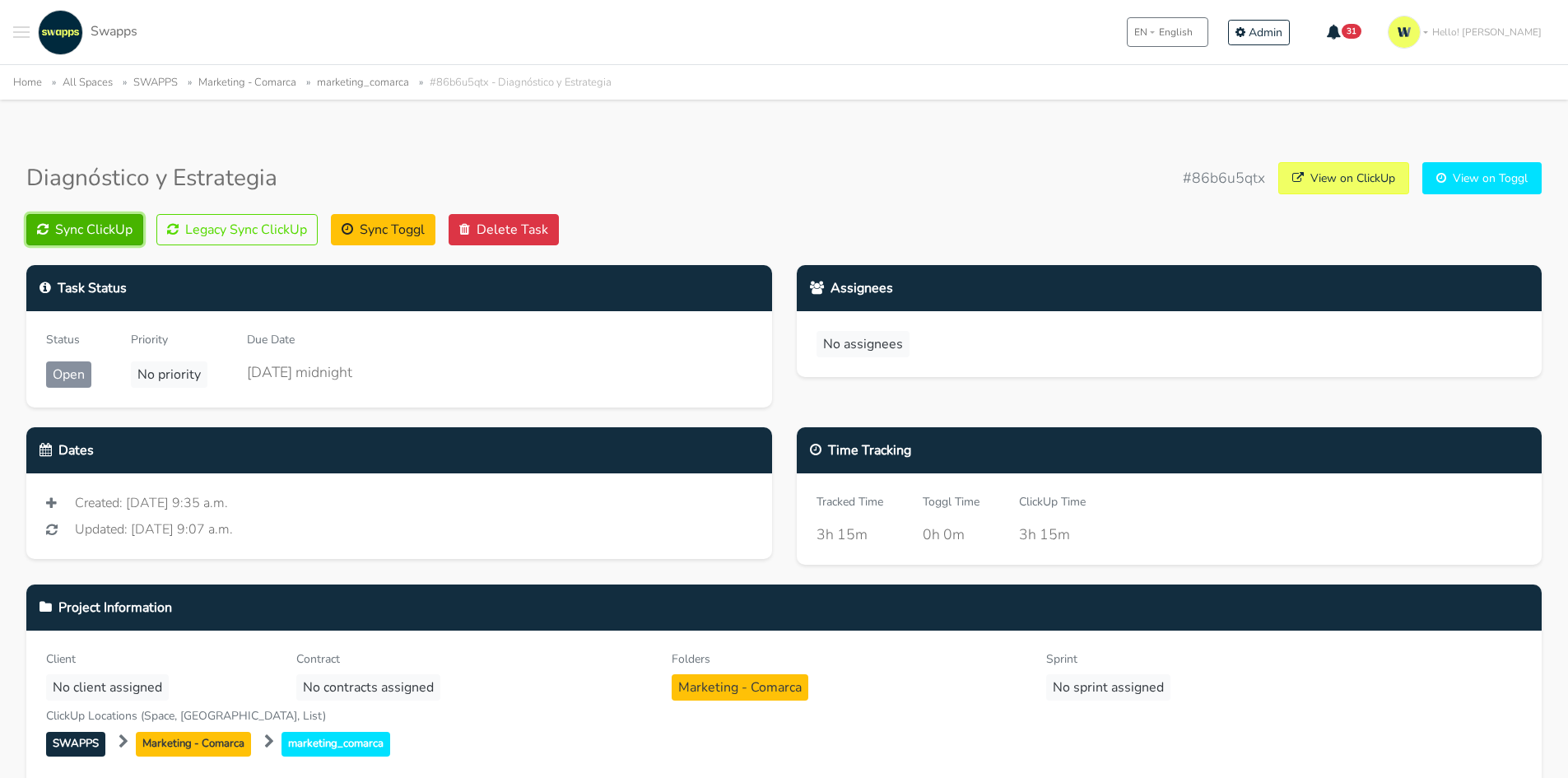
click at [114, 233] on button "Sync ClickUp" at bounding box center [84, 229] width 117 height 32
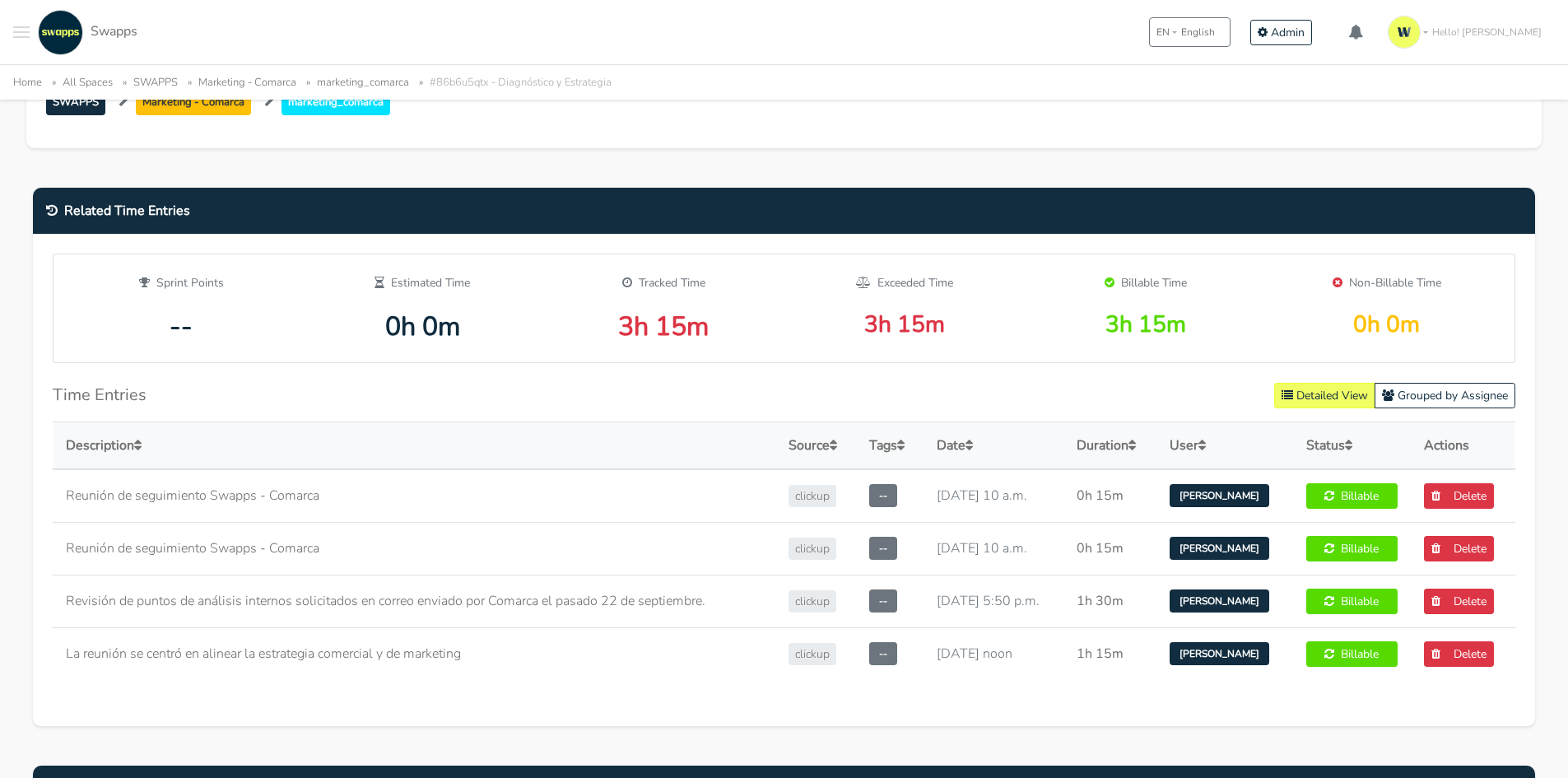
scroll to position [741, 0]
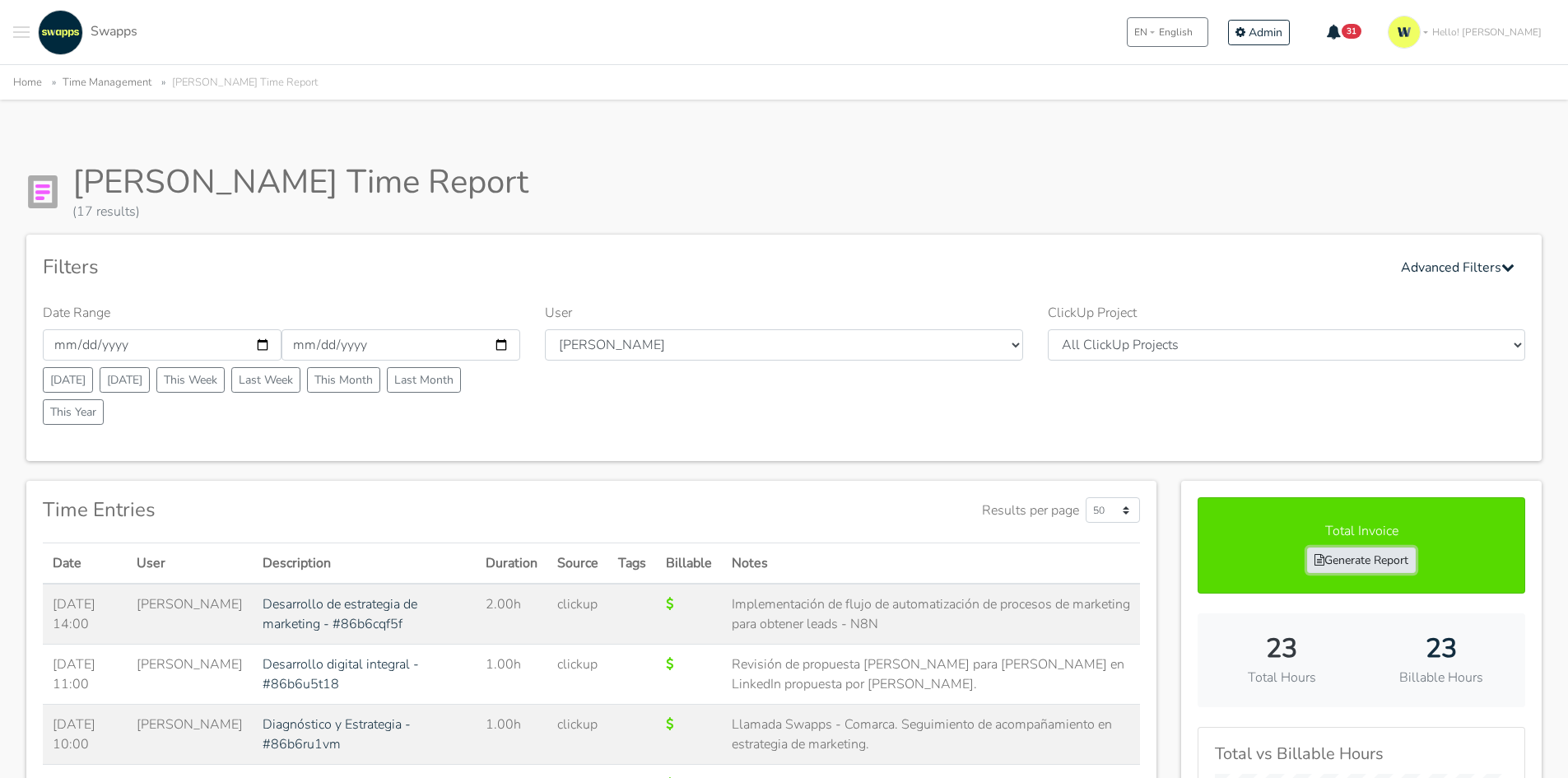
click at [1357, 559] on link "Generate Report" at bounding box center [1361, 560] width 108 height 26
click at [372, 348] on input "[DATE]" at bounding box center [401, 345] width 239 height 32
click at [504, 346] on input "2025-09-27" at bounding box center [401, 345] width 239 height 32
type input "2025-09-30"
click at [260, 351] on input "2025-09-22" at bounding box center [162, 345] width 239 height 32
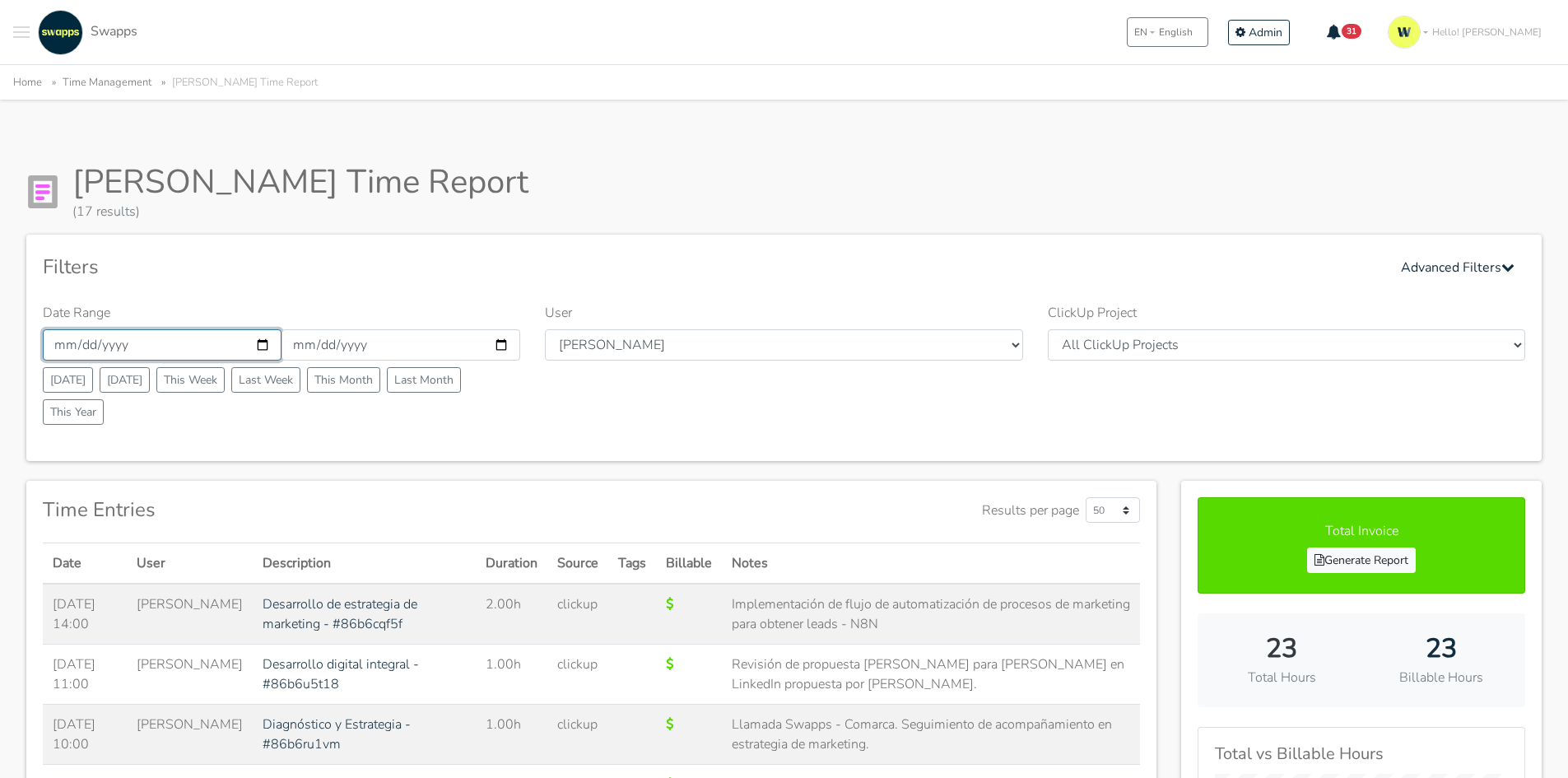
click at [261, 345] on input "2025-09-22" at bounding box center [162, 345] width 239 height 32
click at [265, 346] on input "[DATE]" at bounding box center [162, 345] width 239 height 32
type input "[DATE]"
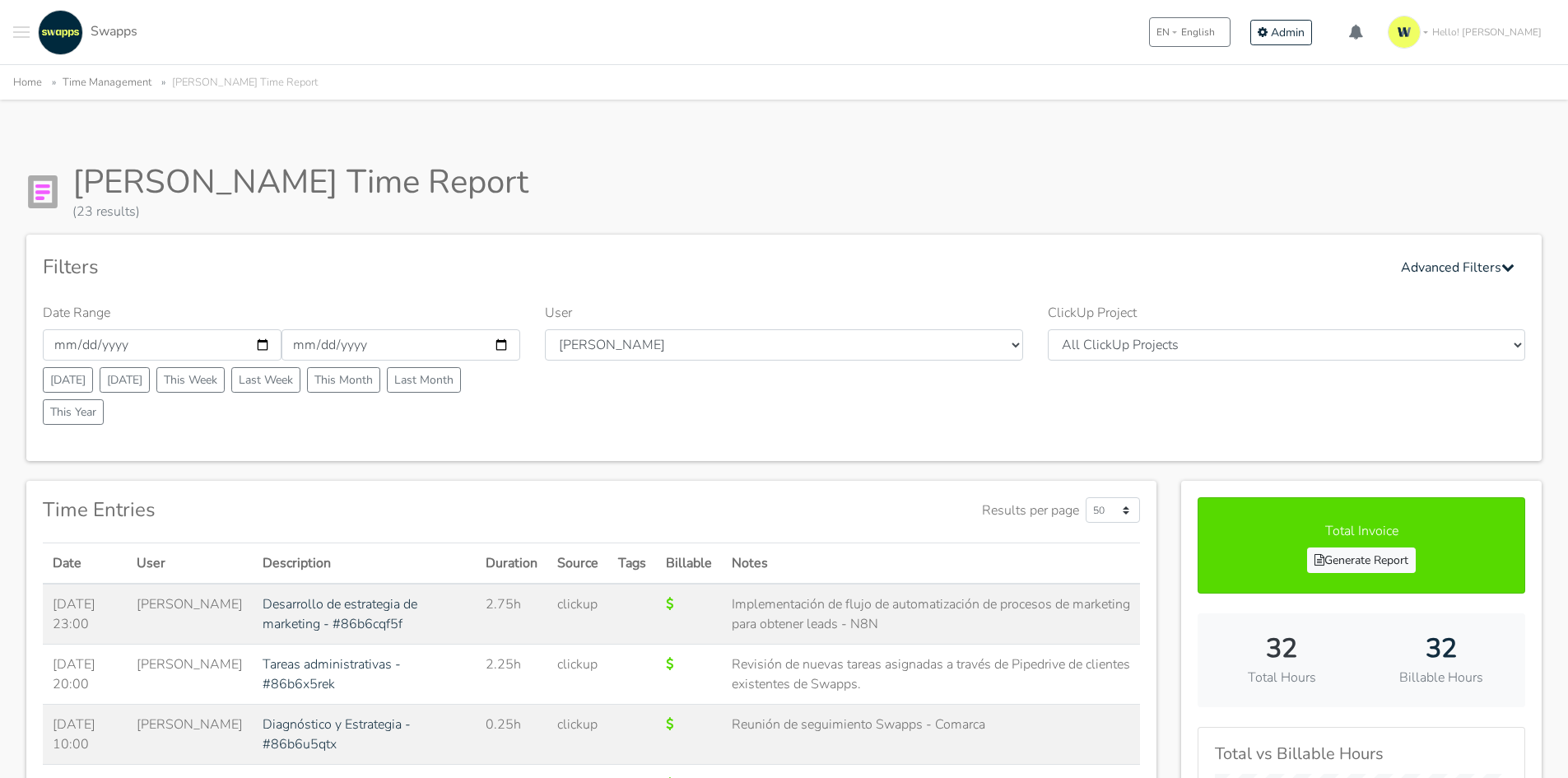
click at [444, 239] on div "Filters Advanced Filters Date Range 2025-09-28 2025-09-30 Today Yesterday This …" at bounding box center [784, 347] width 1515 height 226
click at [265, 345] on input "[DATE]" at bounding box center [162, 345] width 239 height 32
type input "[DATE]"
click at [1369, 571] on link "Generate Report" at bounding box center [1361, 560] width 108 height 26
